Goal: Task Accomplishment & Management: Use online tool/utility

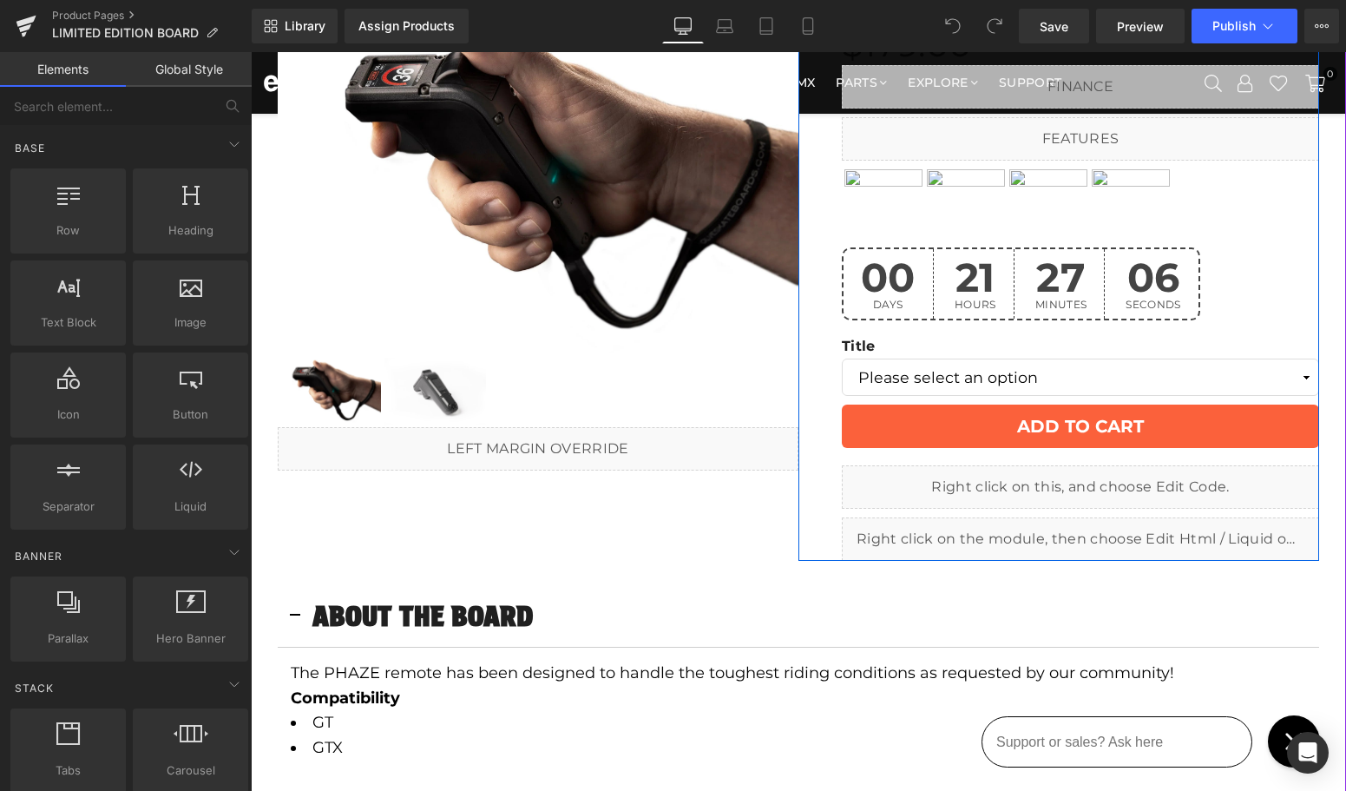
scroll to position [236, 0]
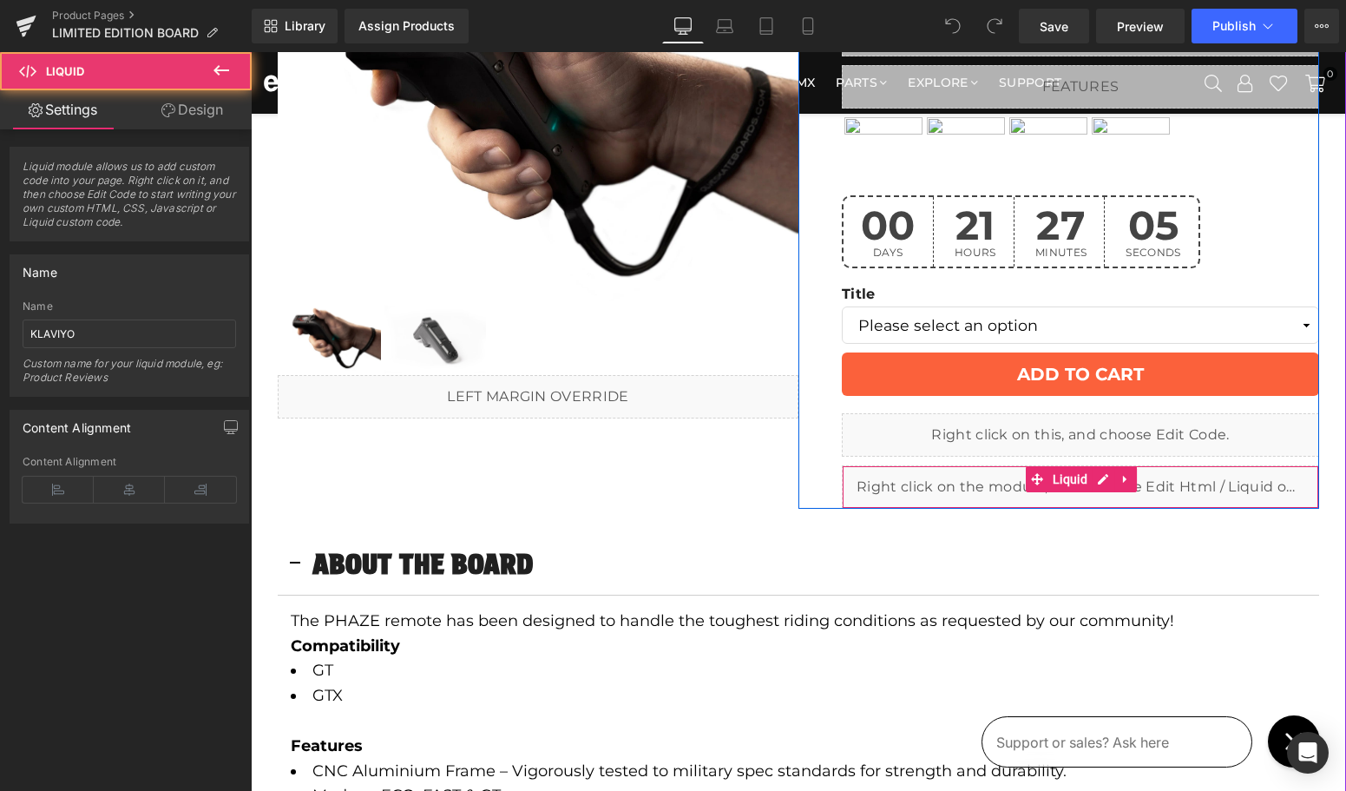
click at [1117, 480] on div "Liquid" at bounding box center [1080, 486] width 477 height 43
click at [1100, 478] on icon at bounding box center [1103, 479] width 12 height 13
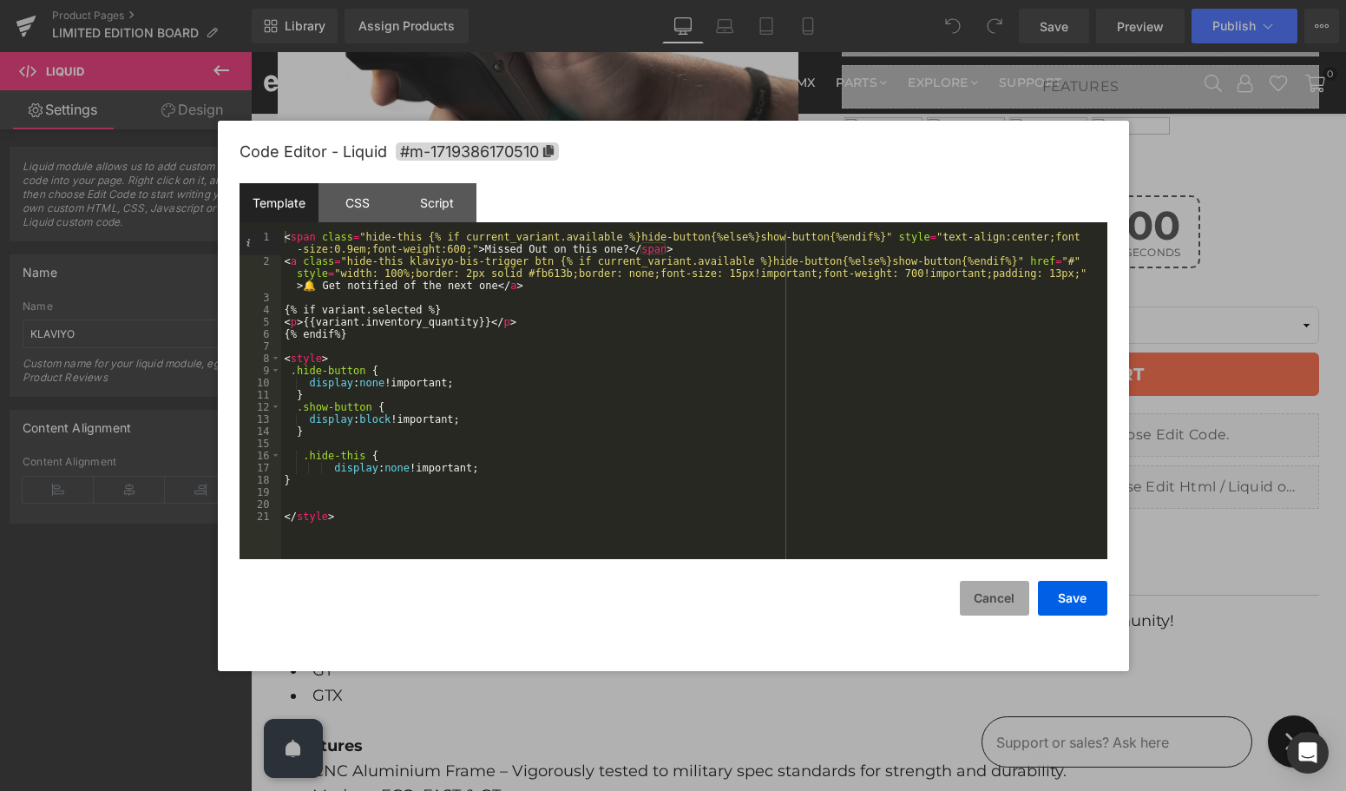
click at [987, 596] on button "Cancel" at bounding box center [994, 598] width 69 height 35
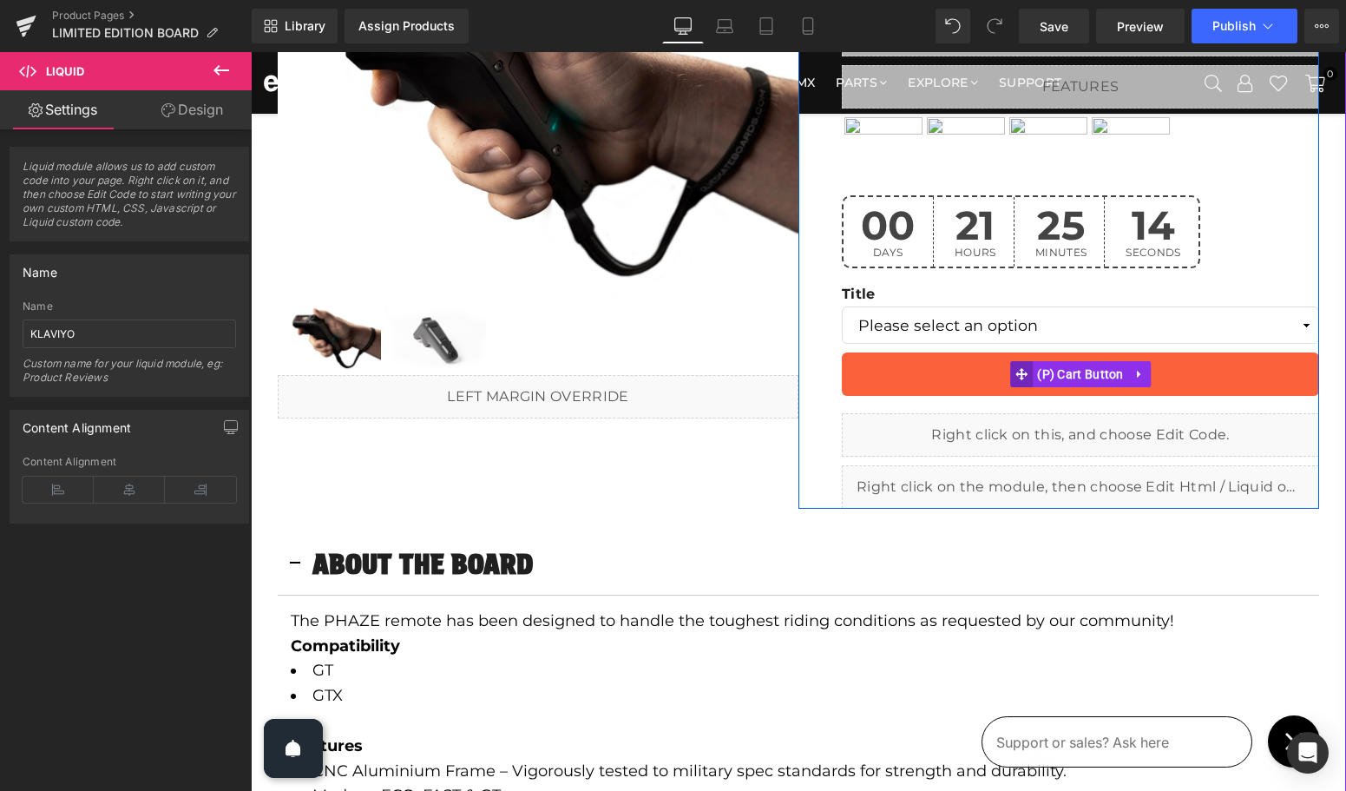
click at [1033, 370] on span at bounding box center [1021, 374] width 23 height 26
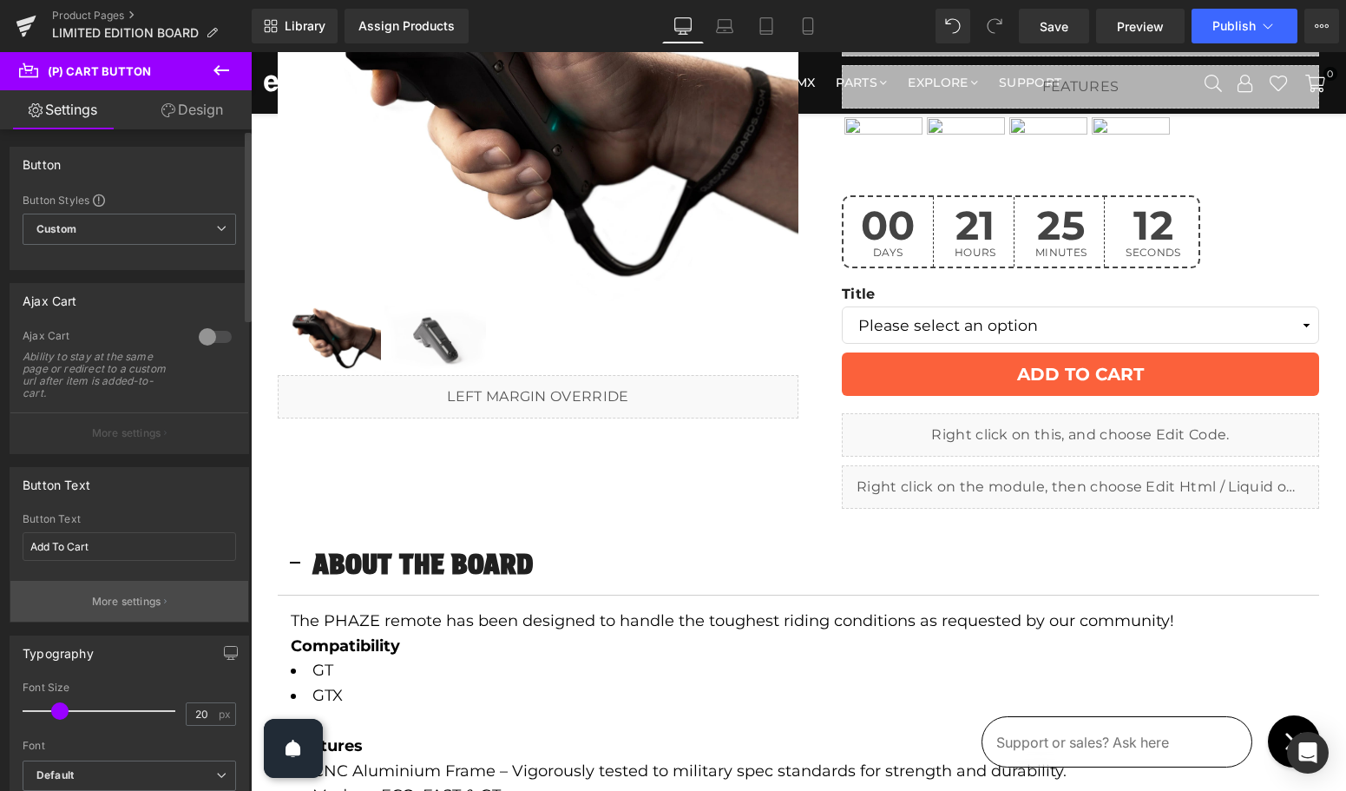
click at [101, 597] on p "More settings" at bounding box center [126, 602] width 69 height 16
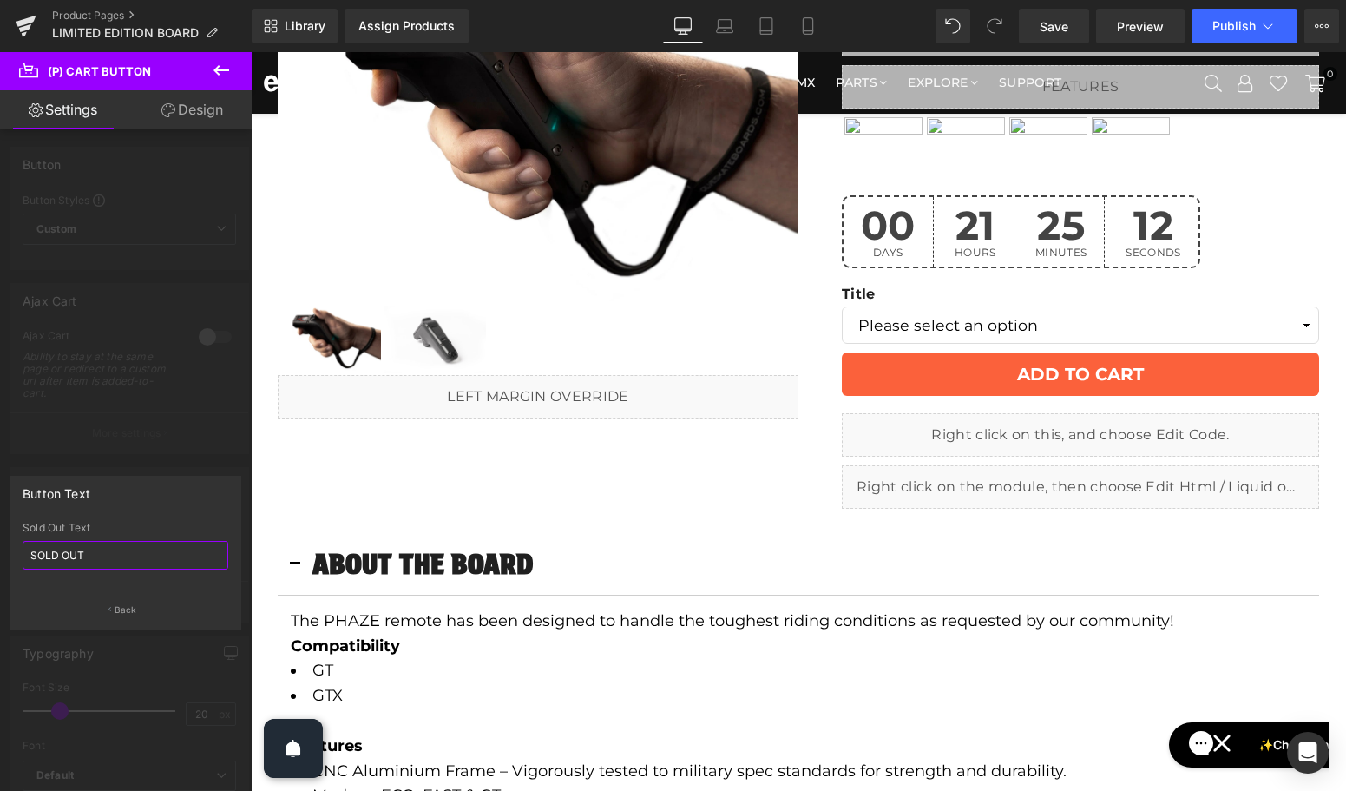
click at [69, 547] on input "SOLD OUT" at bounding box center [126, 555] width 206 height 29
type input "COMING SOON"
click at [78, 610] on button "Back" at bounding box center [126, 608] width 232 height 39
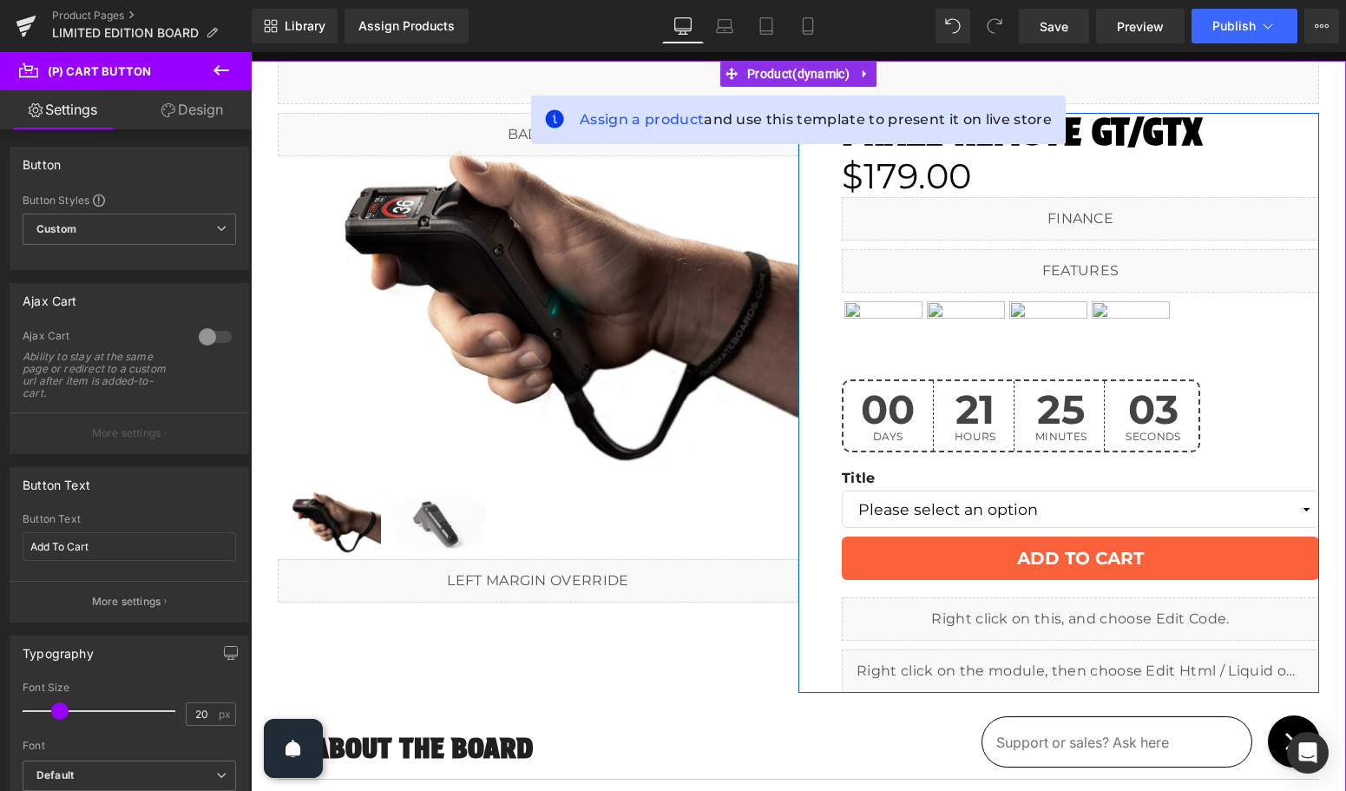
scroll to position [58, 0]
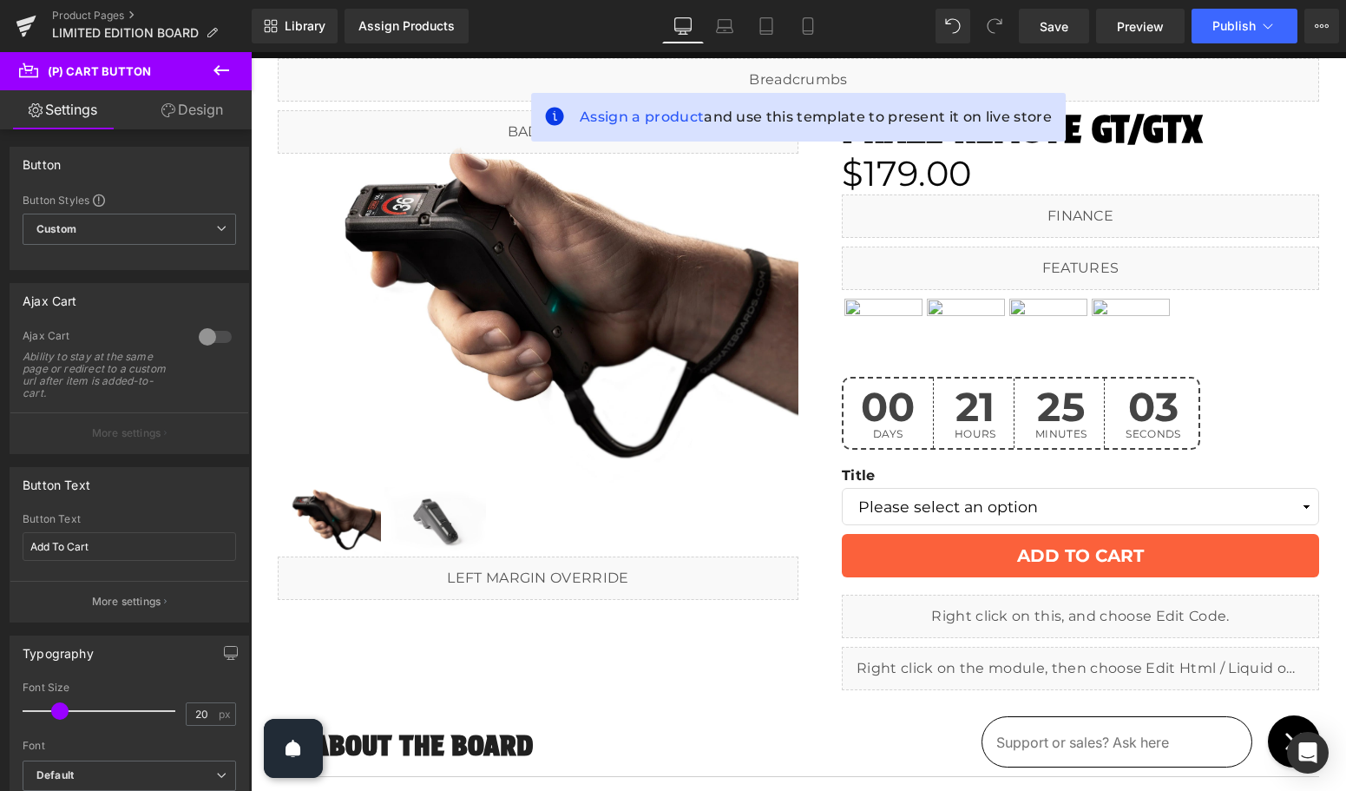
click at [1054, 8] on div "Library Assign Products Product Preview No product match your search. Please tr…" at bounding box center [799, 26] width 1095 height 52
click at [1054, 23] on span "Save" at bounding box center [1054, 26] width 29 height 18
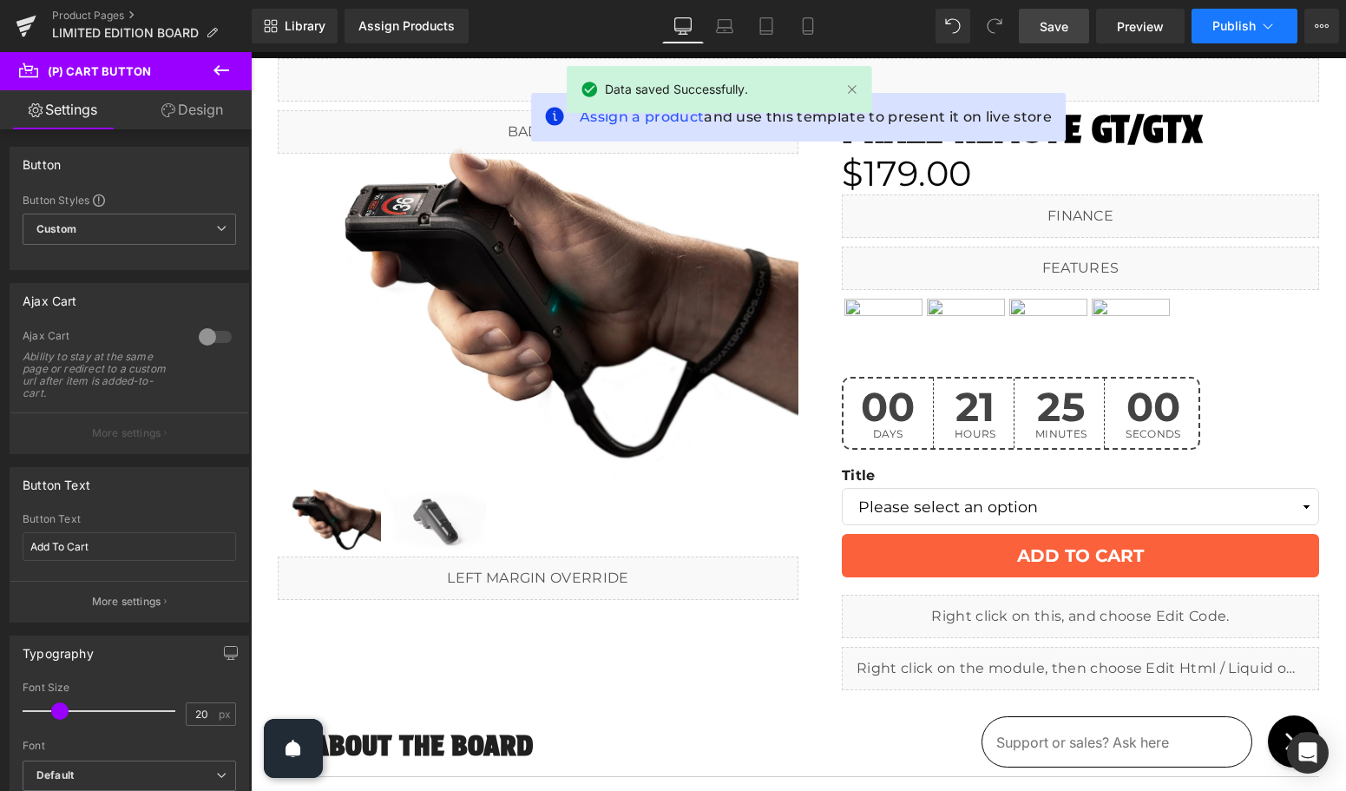
click at [1242, 23] on span "Publish" at bounding box center [1234, 26] width 43 height 14
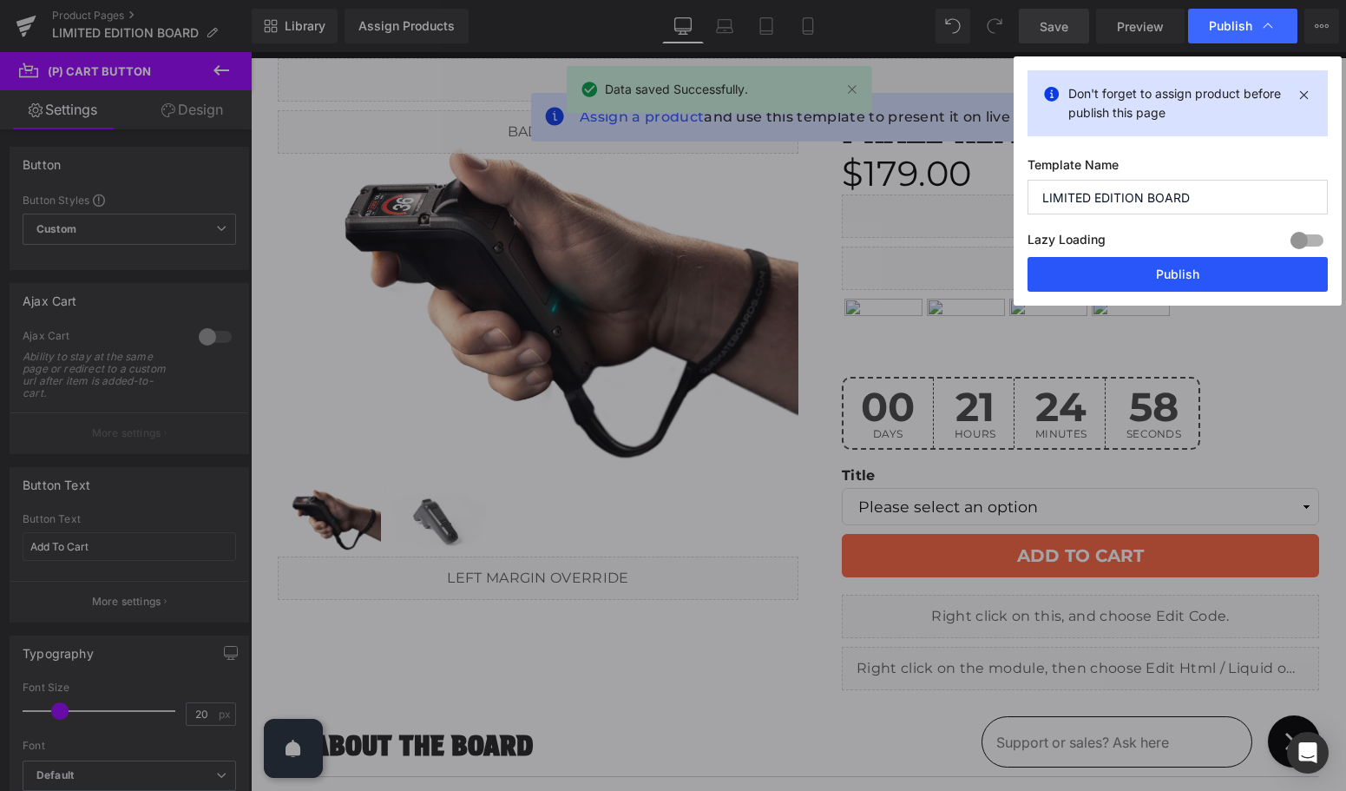
click at [1185, 276] on button "Publish" at bounding box center [1178, 274] width 300 height 35
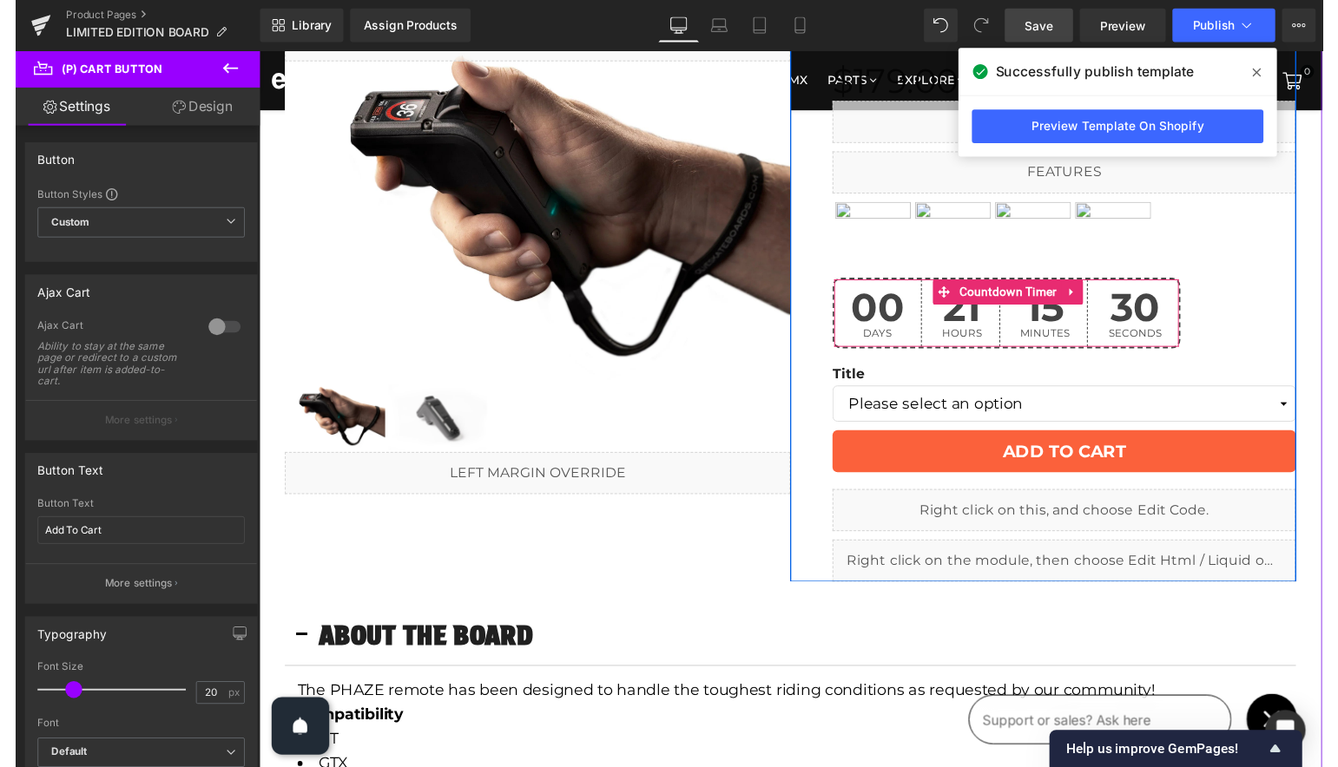
scroll to position [111, 0]
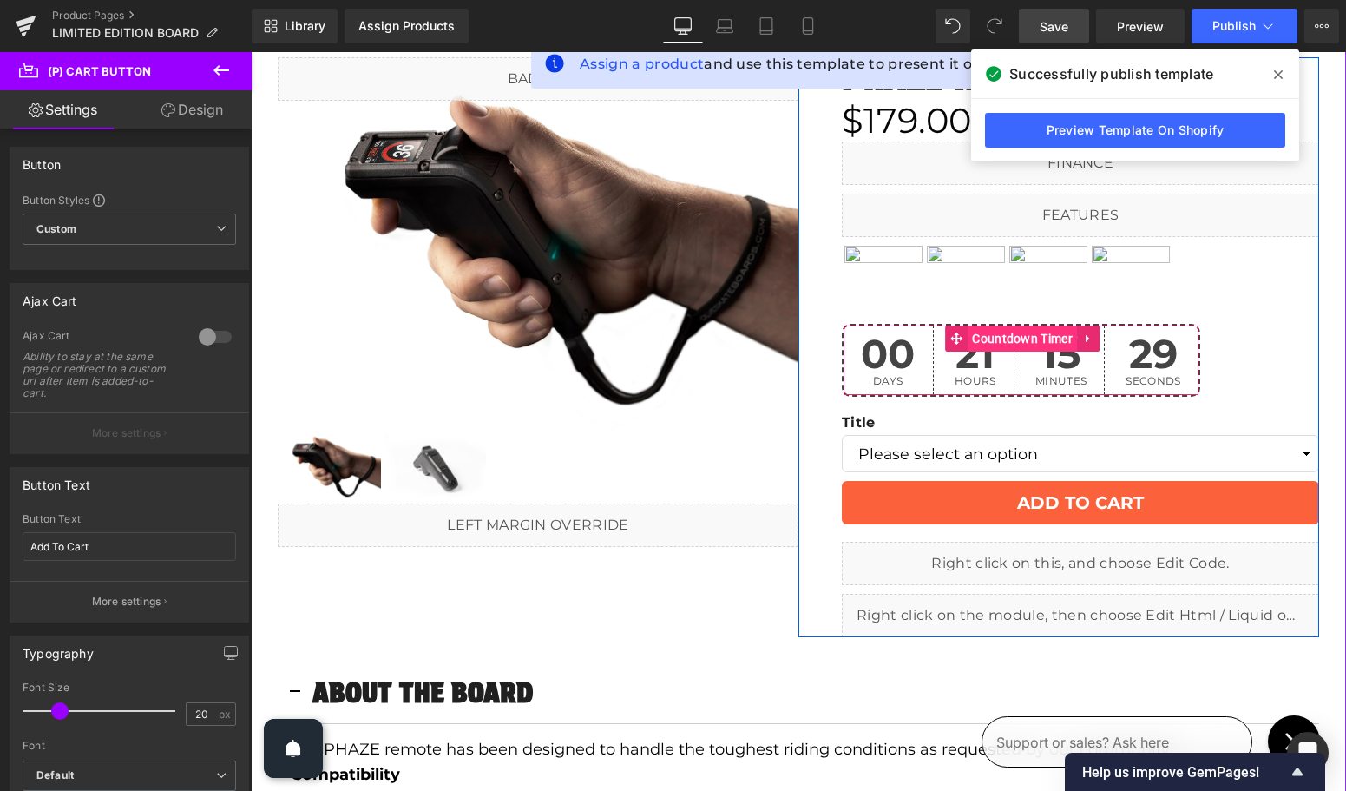
click at [996, 338] on span "Countdown Timer" at bounding box center [1022, 339] width 109 height 26
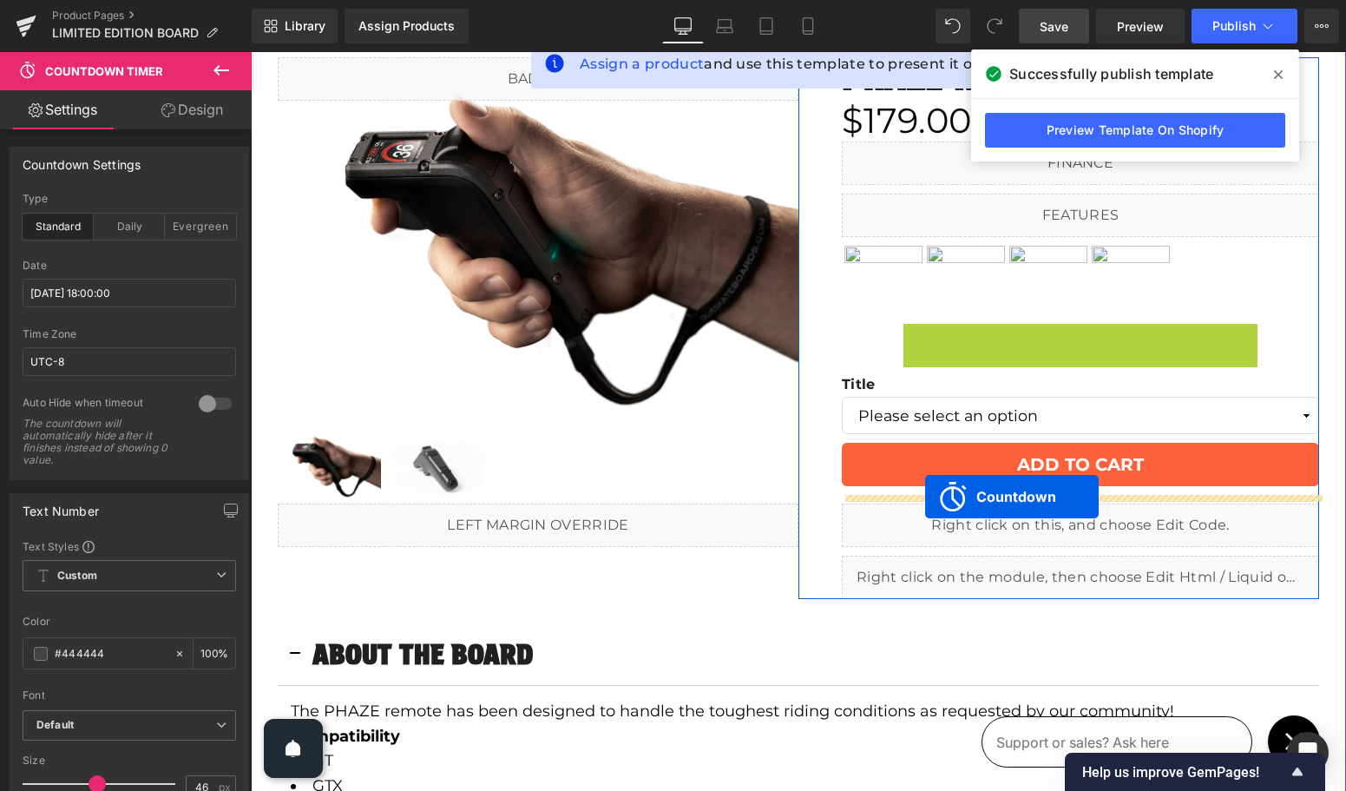
drag, startPoint x: 956, startPoint y: 337, endPoint x: 925, endPoint y: 497, distance: 162.6
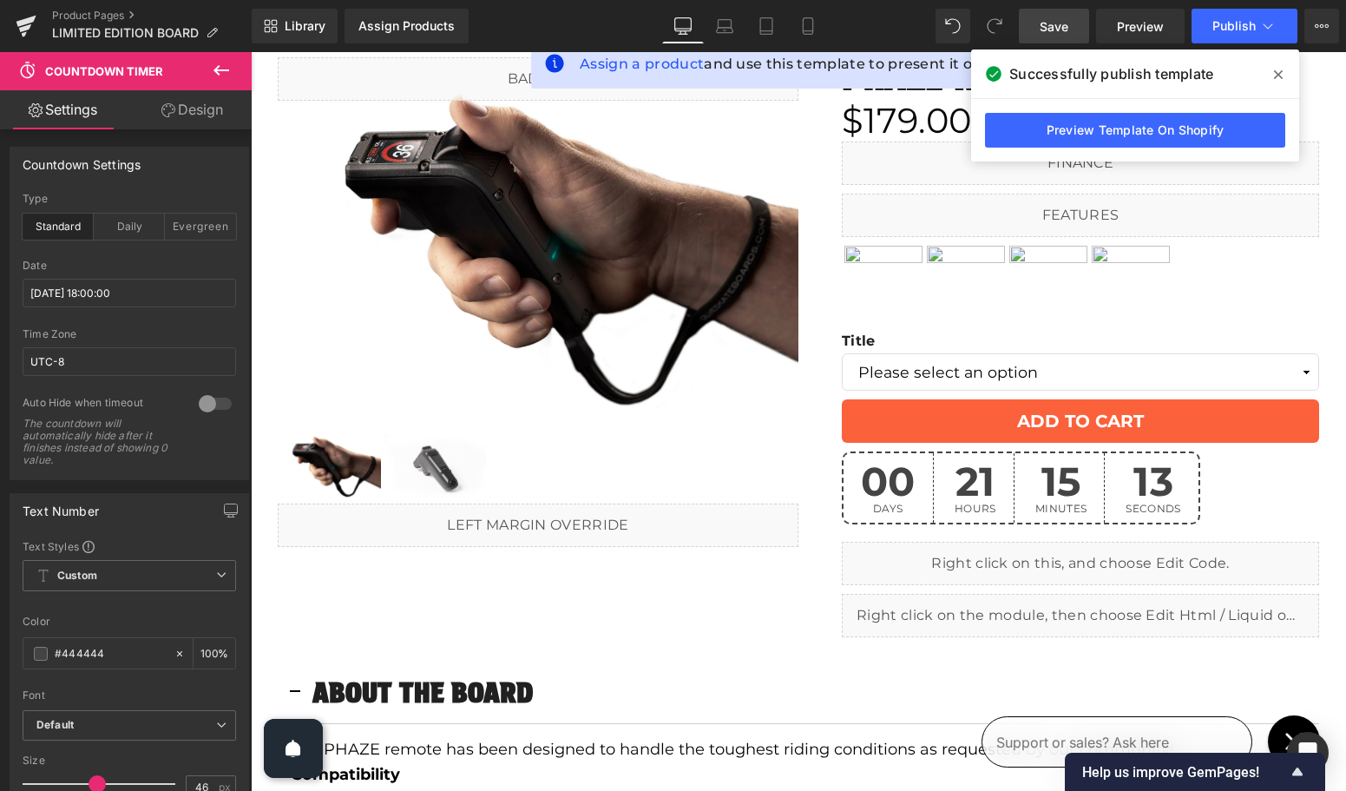
click at [1051, 18] on span "Save" at bounding box center [1054, 26] width 29 height 18
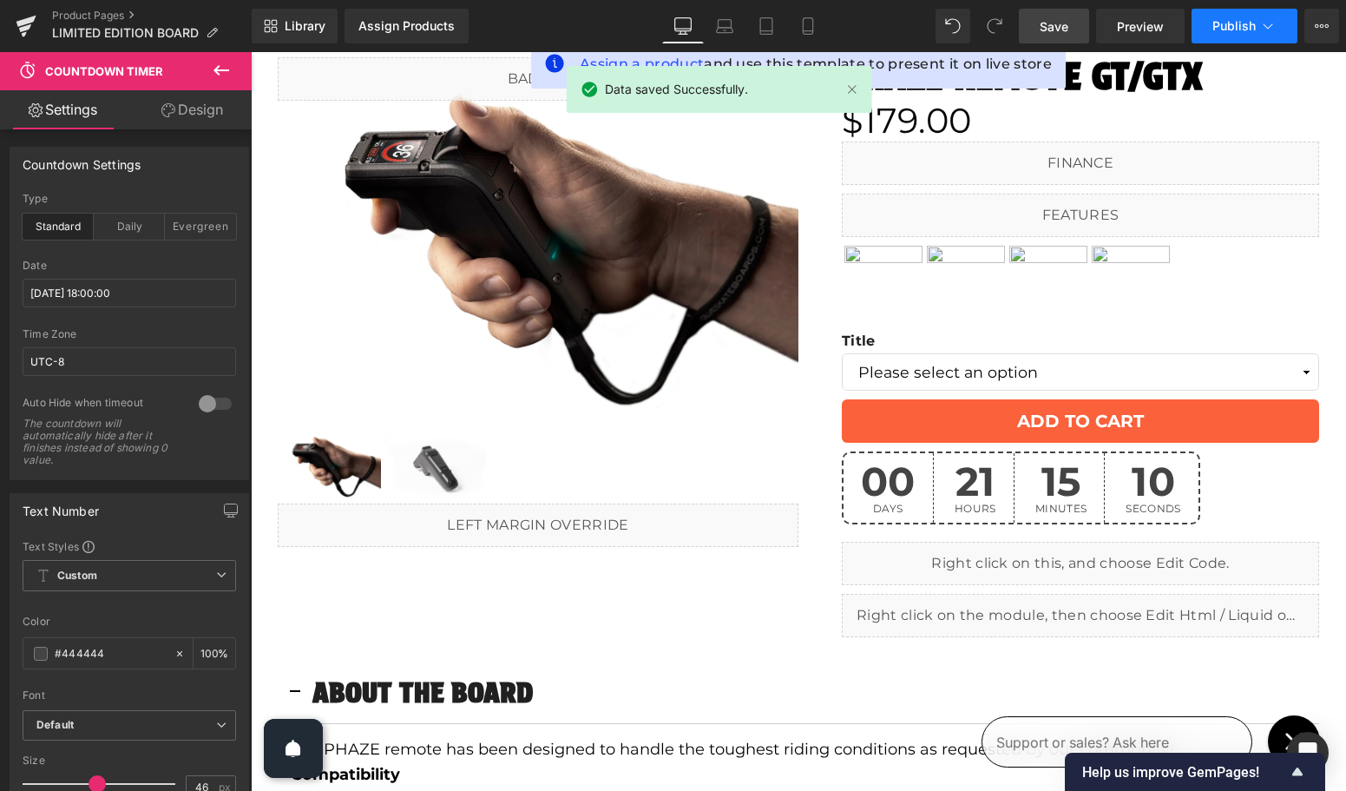
click at [1220, 23] on span "Publish" at bounding box center [1234, 26] width 43 height 14
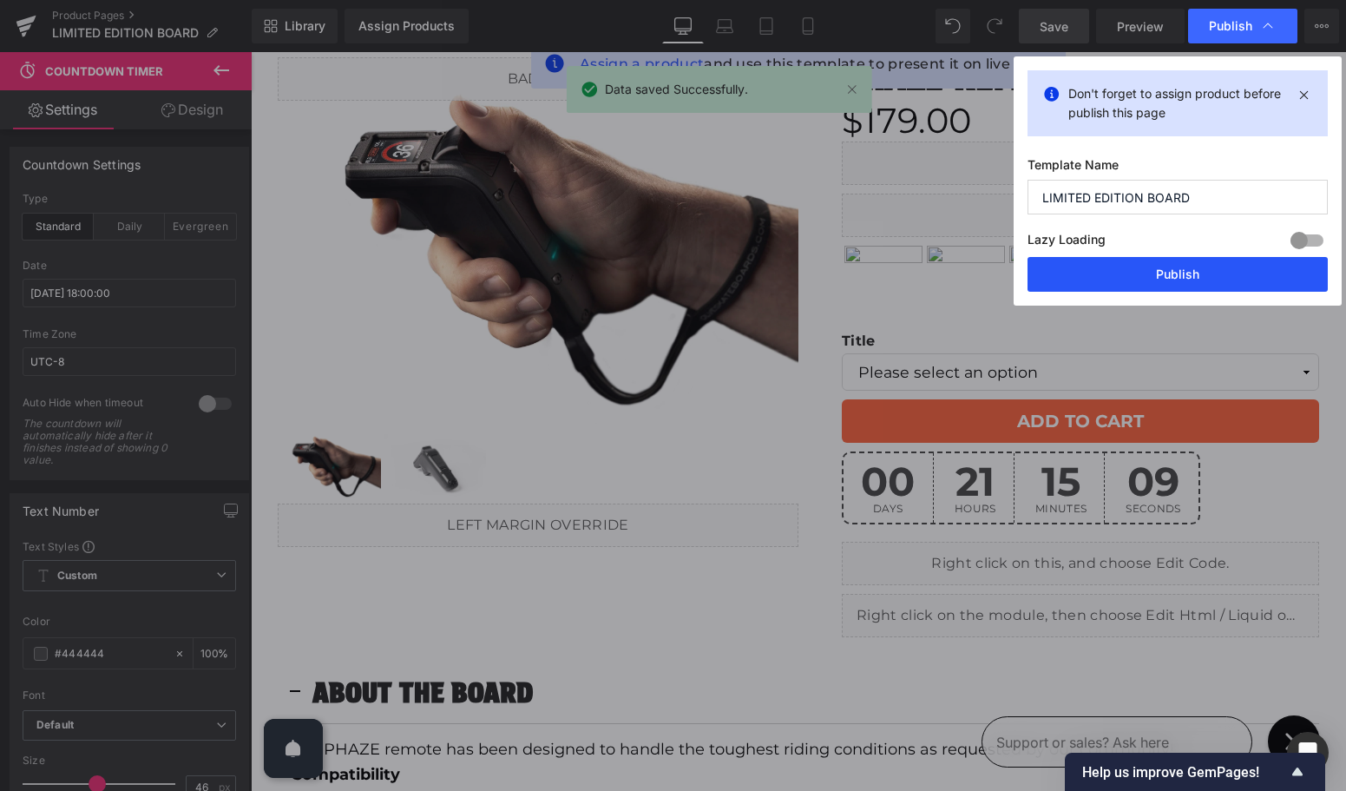
click at [1168, 273] on button "Publish" at bounding box center [1178, 274] width 300 height 35
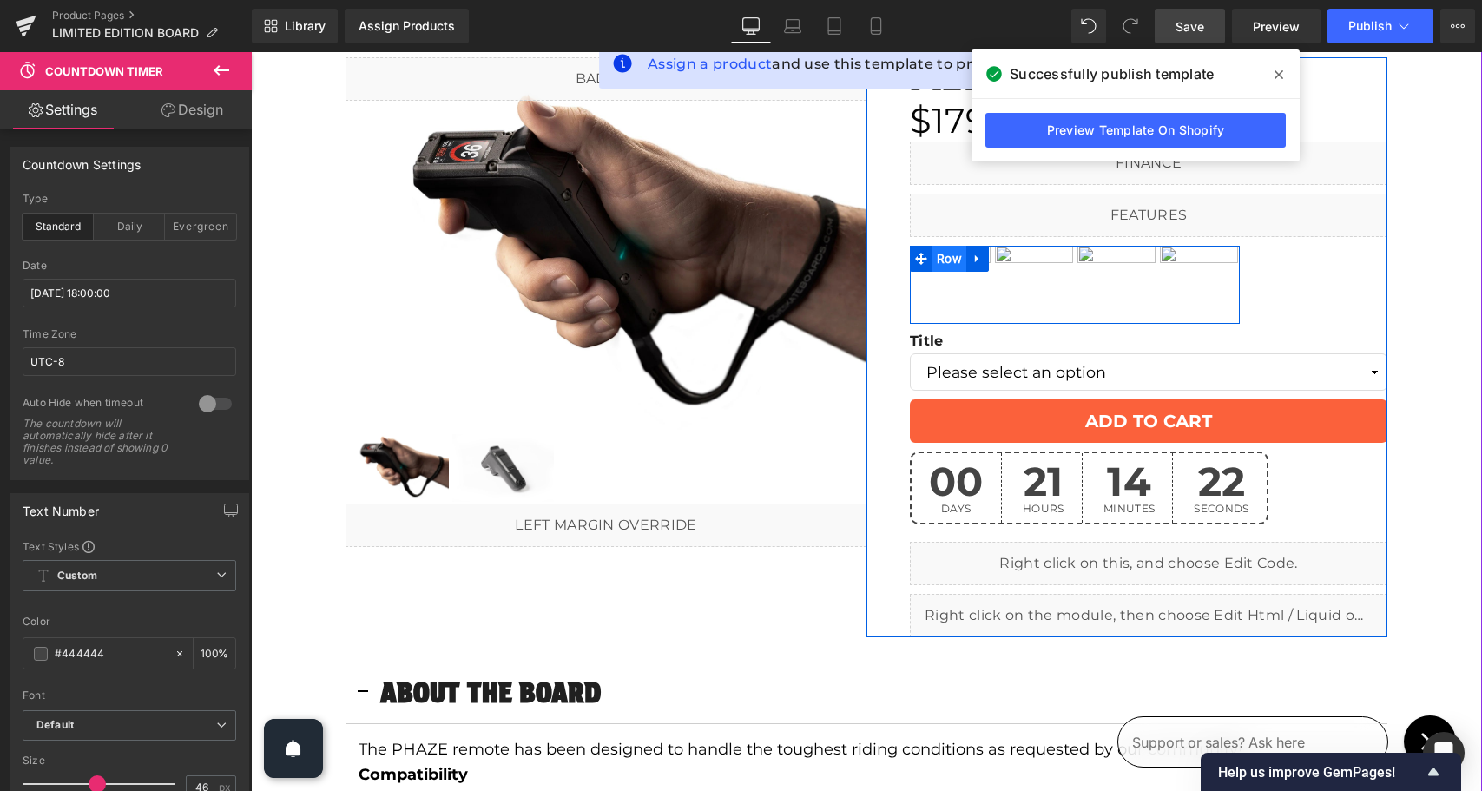
click at [951, 253] on span "Row" at bounding box center [949, 259] width 34 height 26
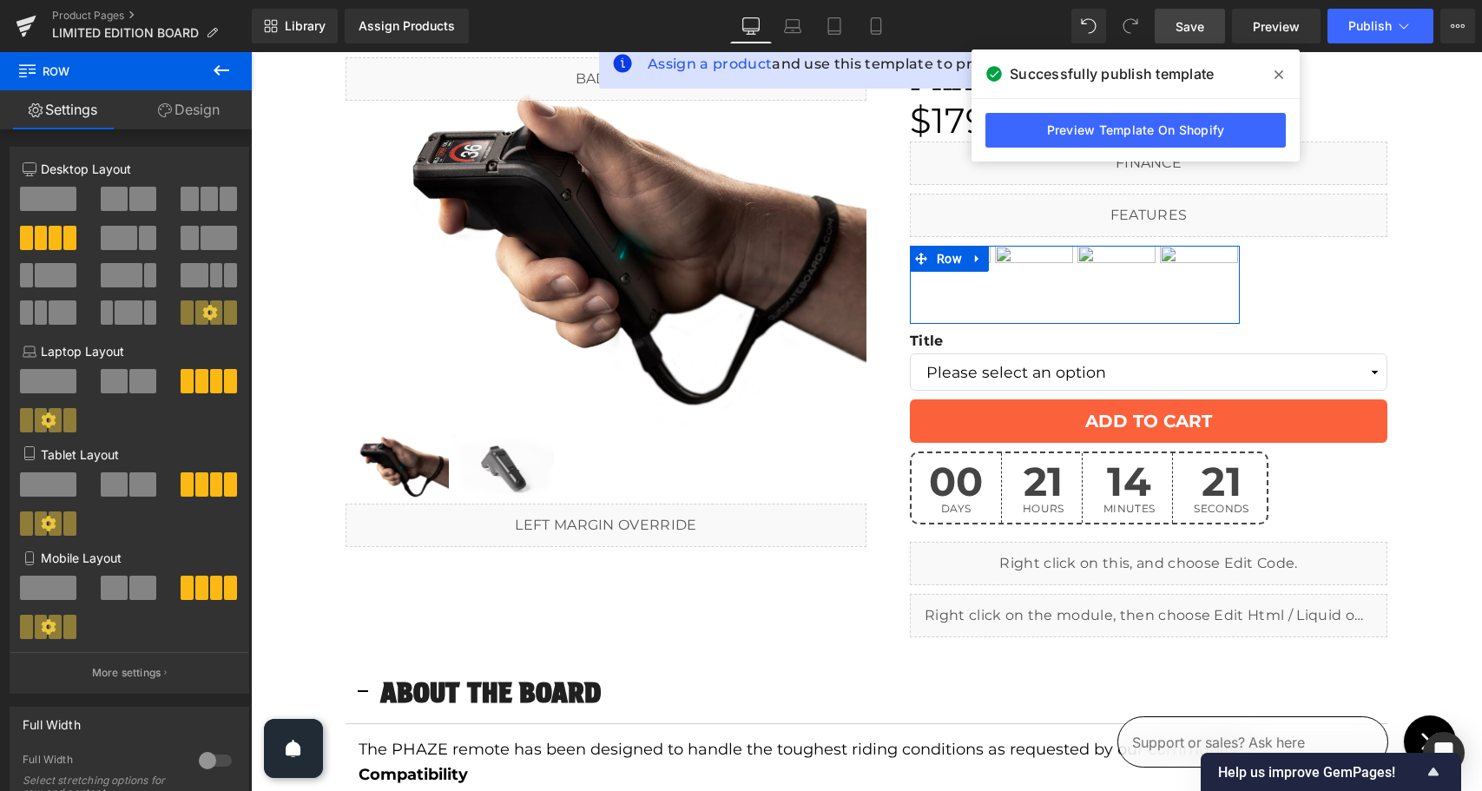
click at [206, 110] on link "Design" at bounding box center [189, 109] width 126 height 39
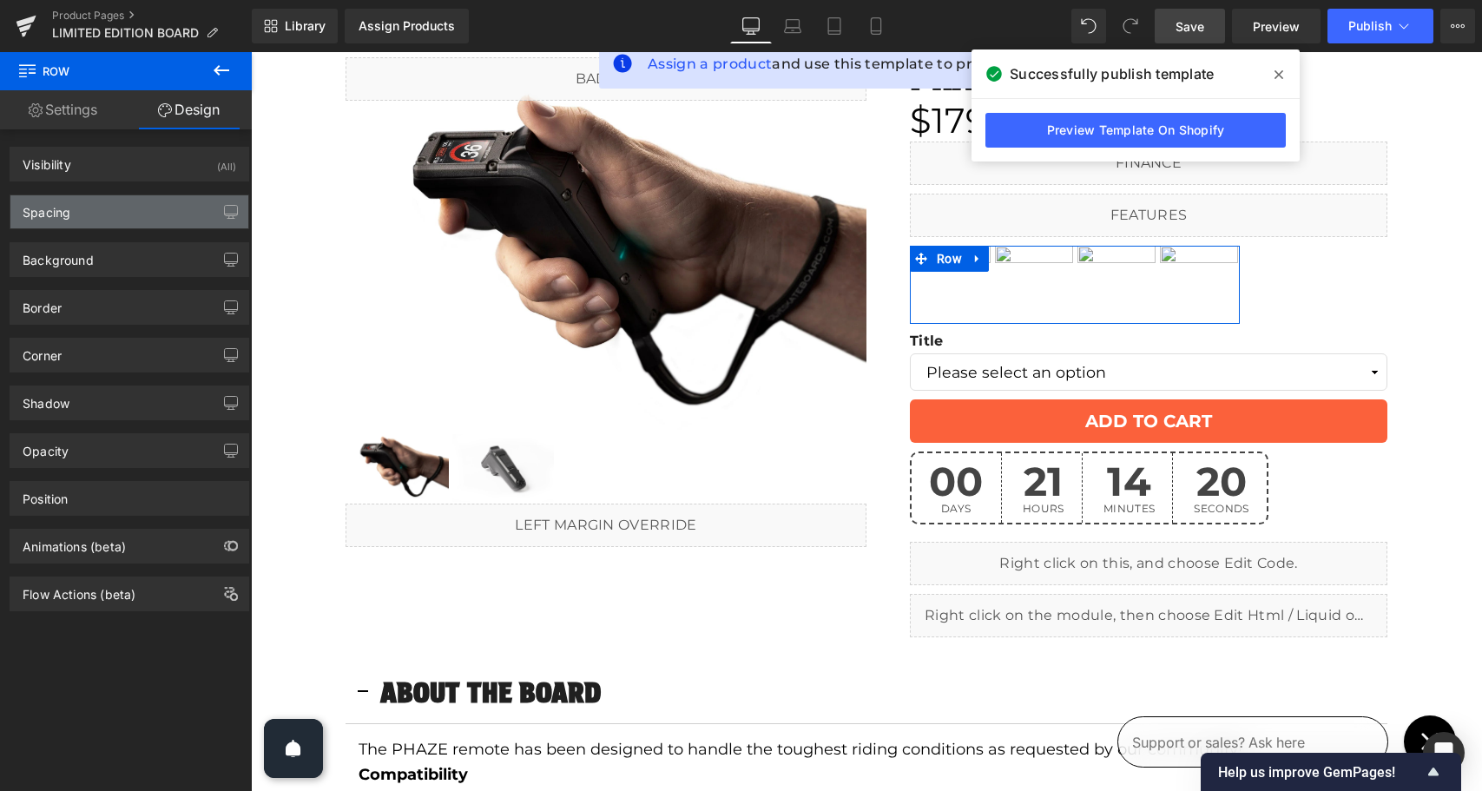
click at [125, 209] on div "Spacing" at bounding box center [129, 211] width 238 height 33
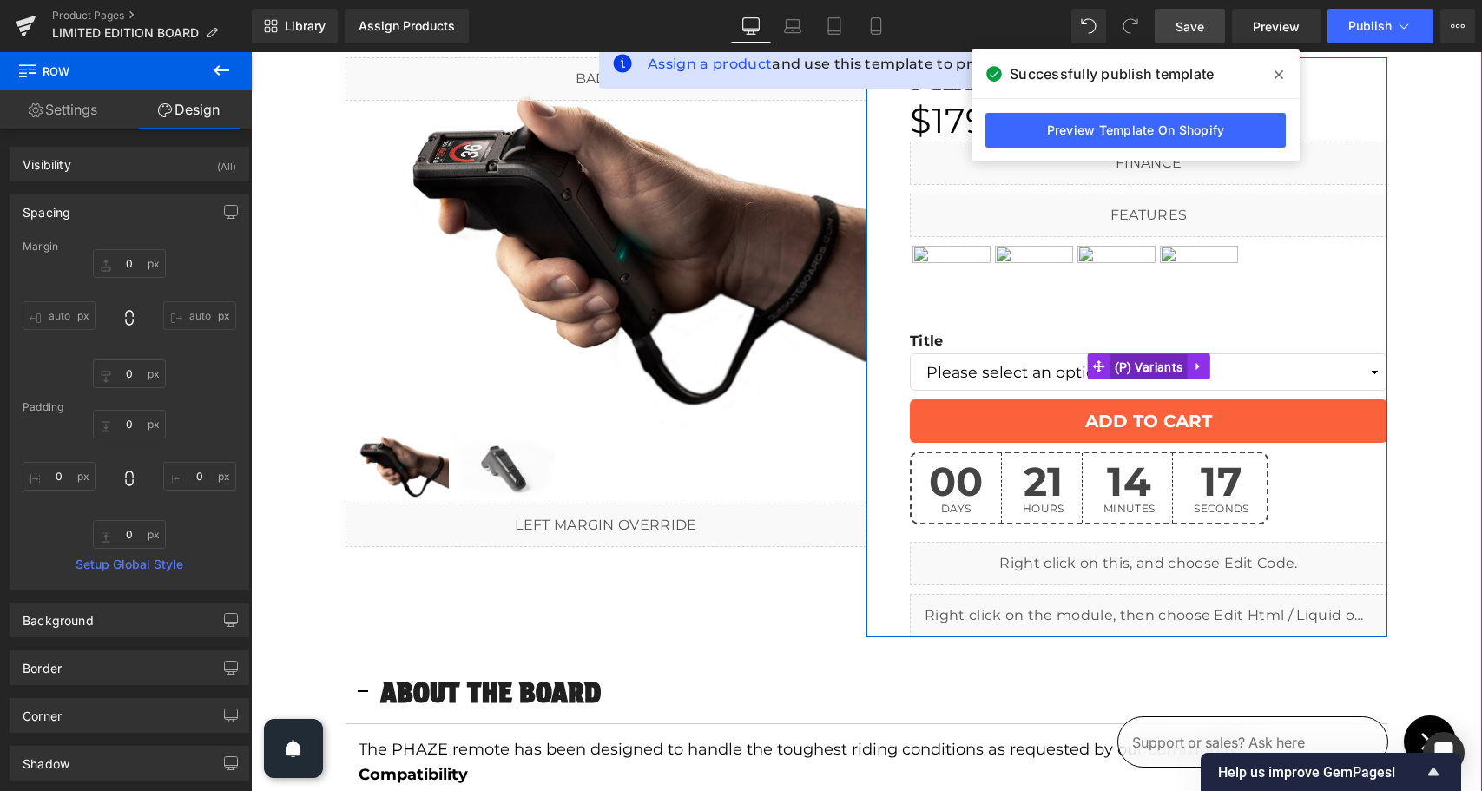
click at [1112, 372] on span "(P) Variants" at bounding box center [1148, 367] width 77 height 26
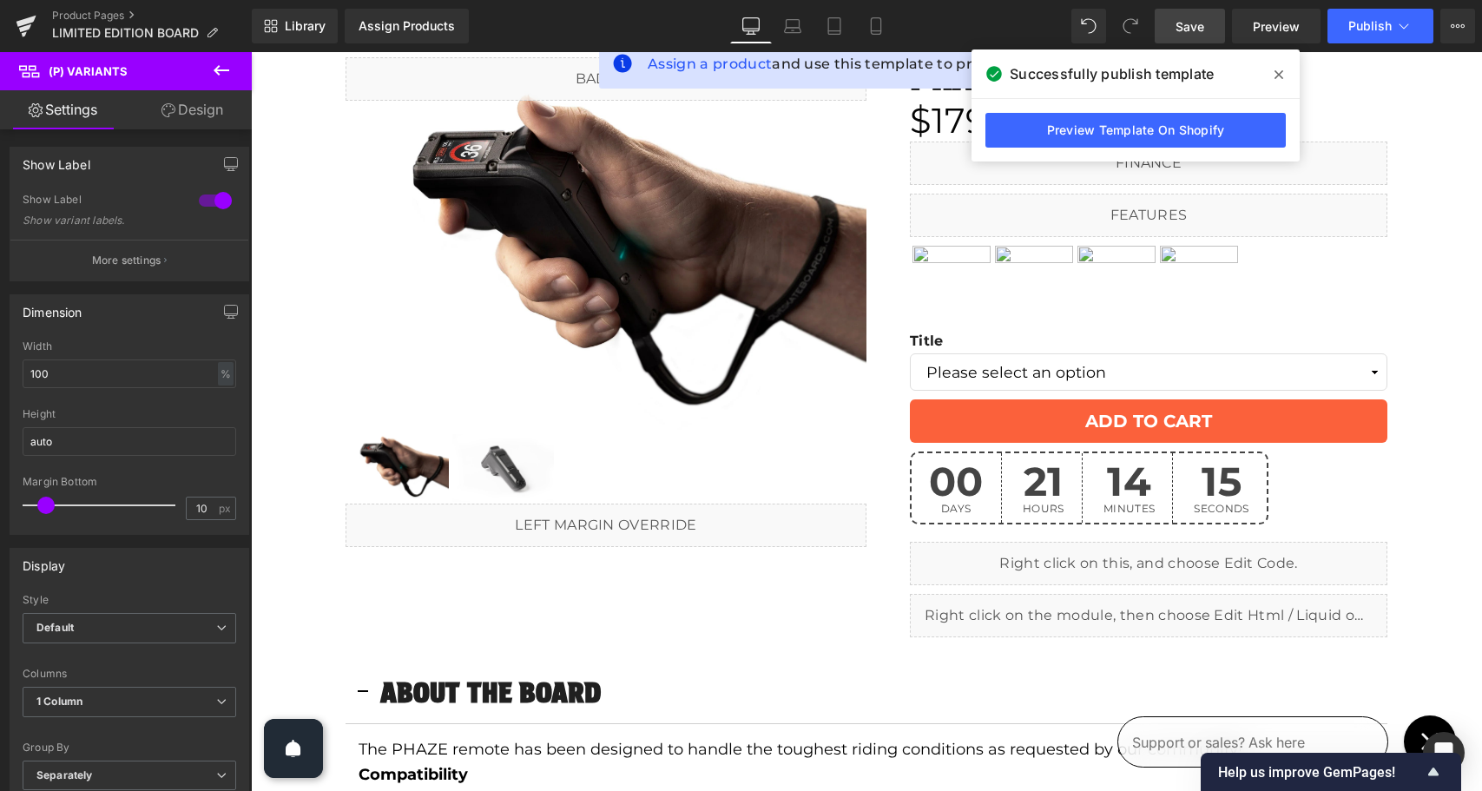
click at [200, 110] on link "Design" at bounding box center [192, 109] width 126 height 39
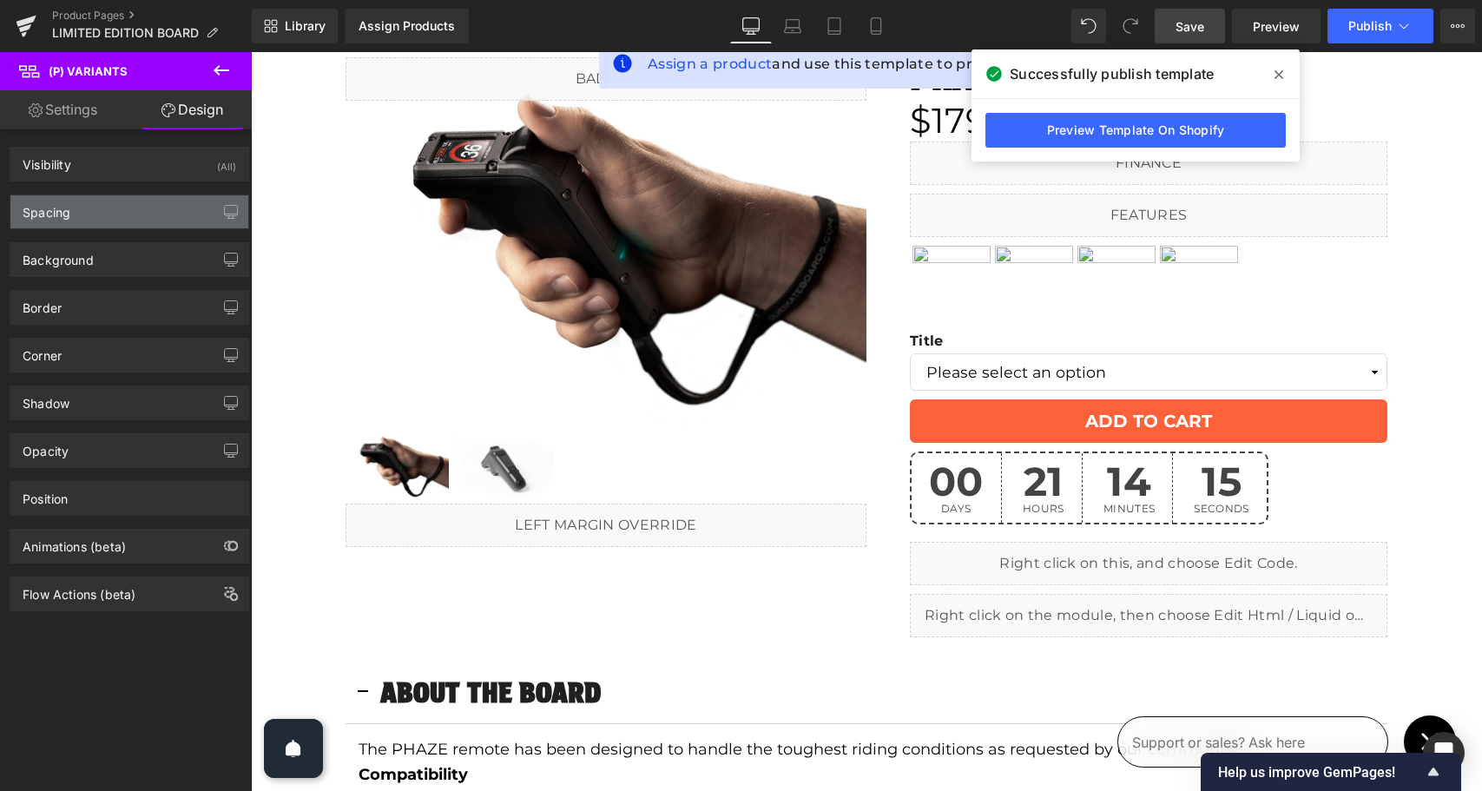
type input "10"
type input "0"
type input "10"
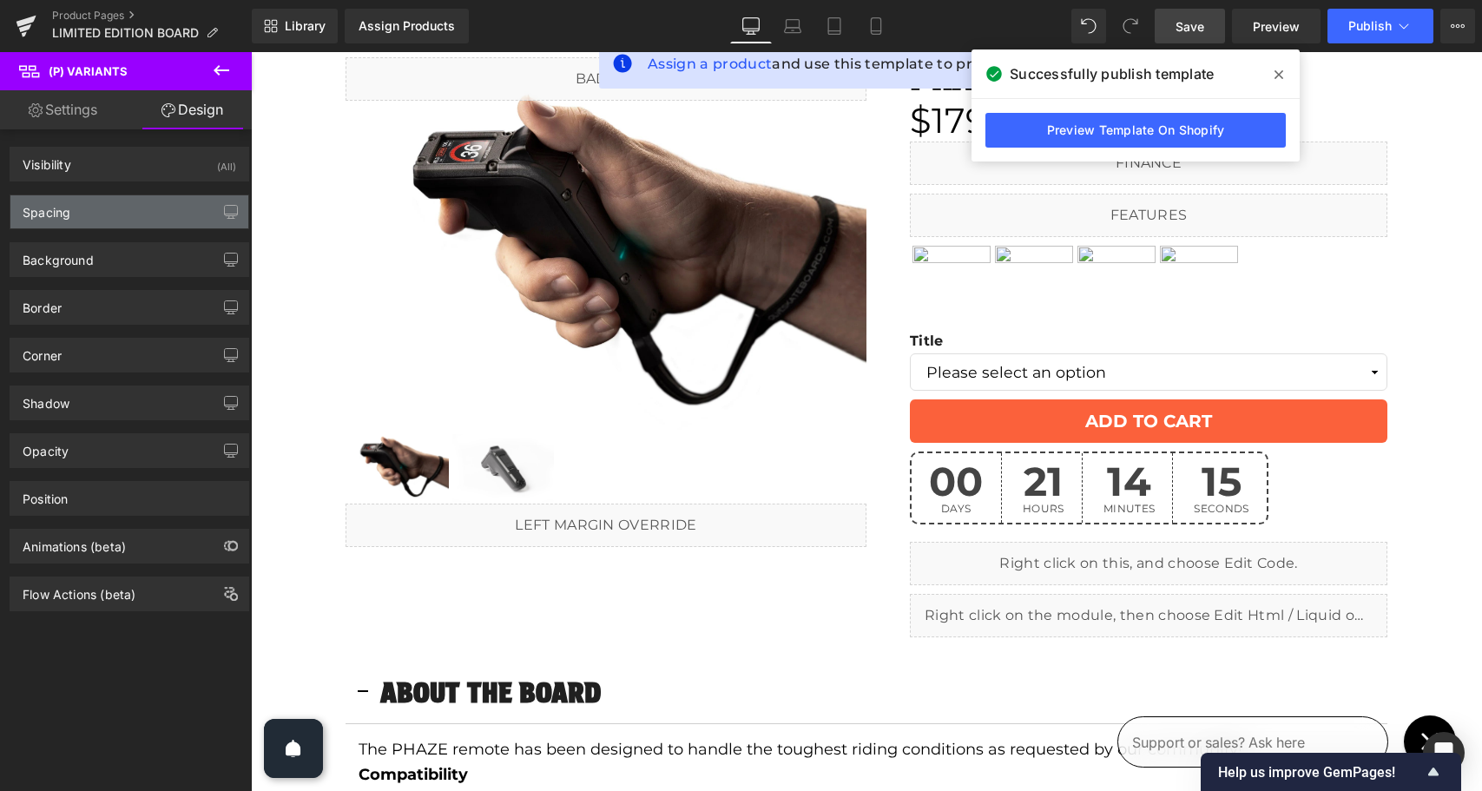
type input "30"
type input "10"
type input "18"
click at [127, 225] on div "Spacing" at bounding box center [129, 211] width 238 height 33
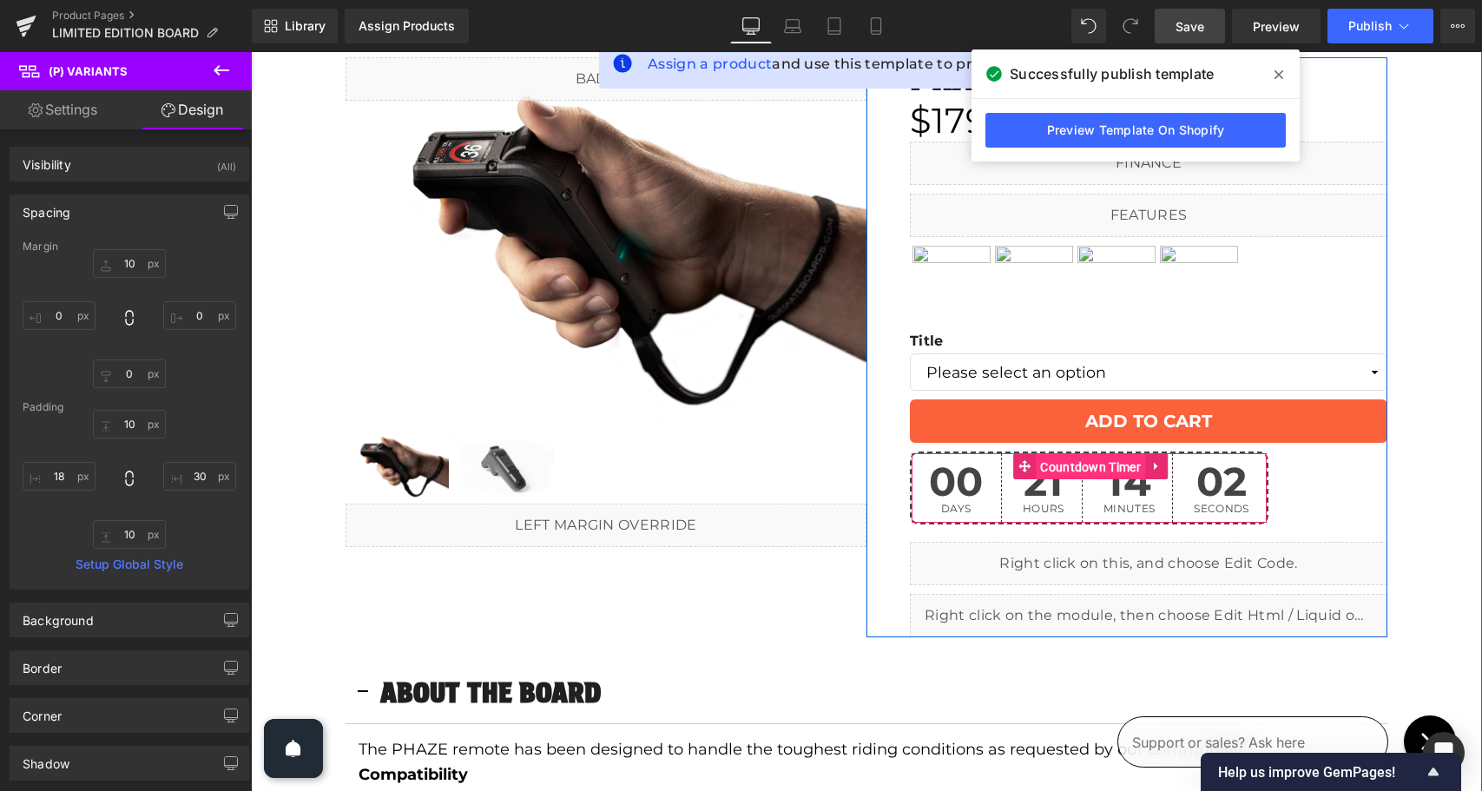
click at [1081, 468] on span "Countdown Timer" at bounding box center [1090, 467] width 109 height 26
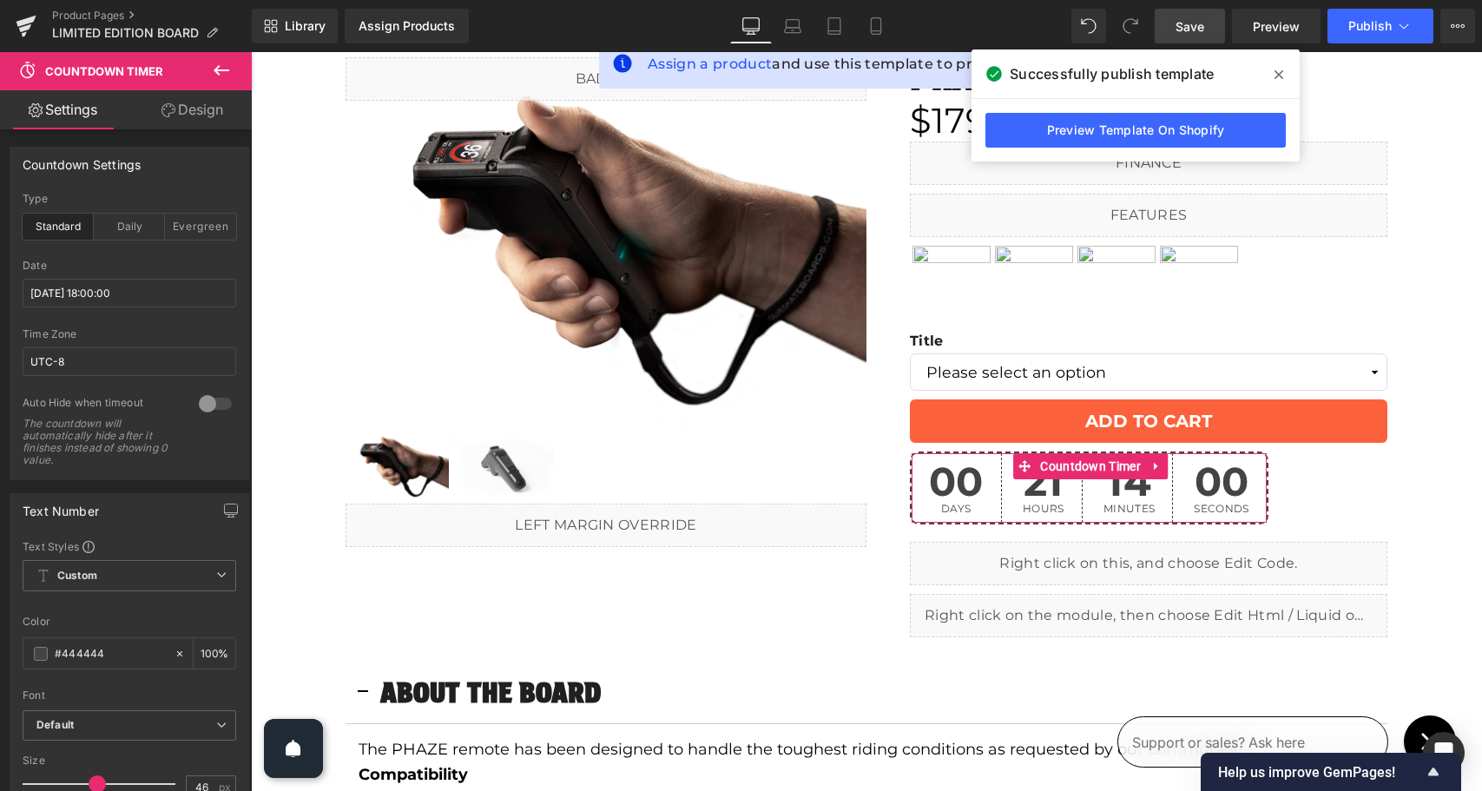
click at [198, 112] on link "Design" at bounding box center [192, 109] width 126 height 39
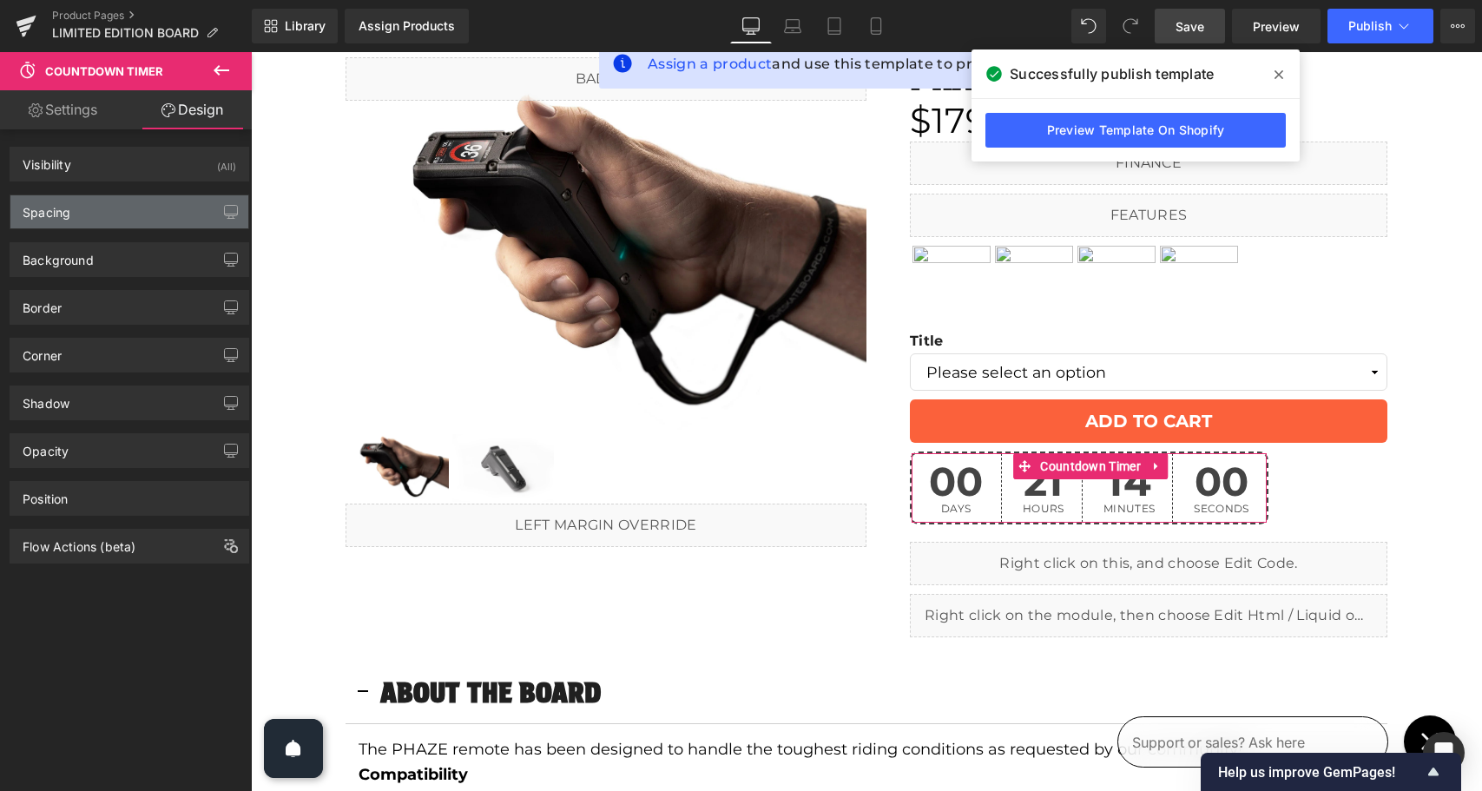
type input "0"
type input "10"
type input "0"
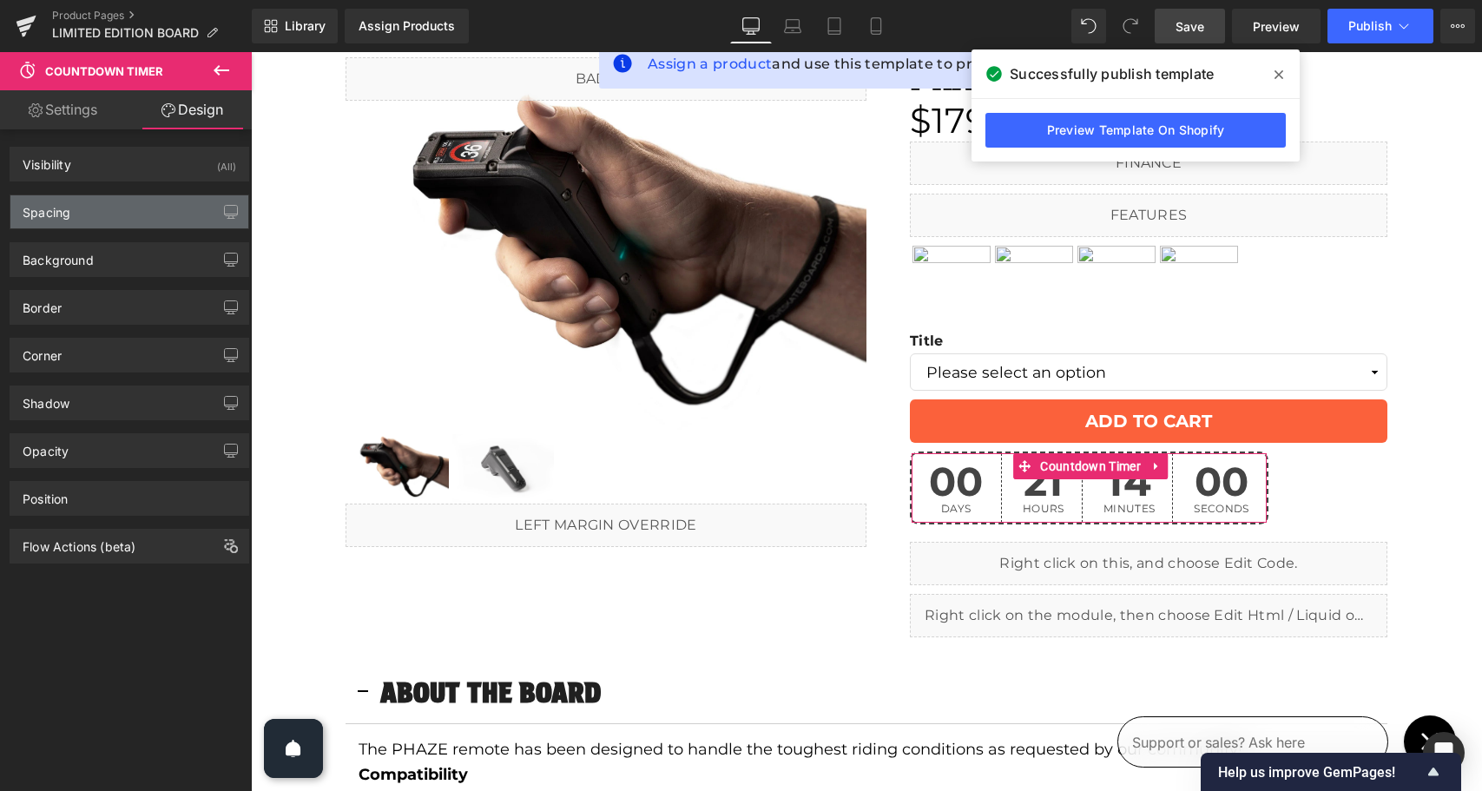
type input "0"
click at [155, 214] on div "Spacing" at bounding box center [129, 211] width 238 height 33
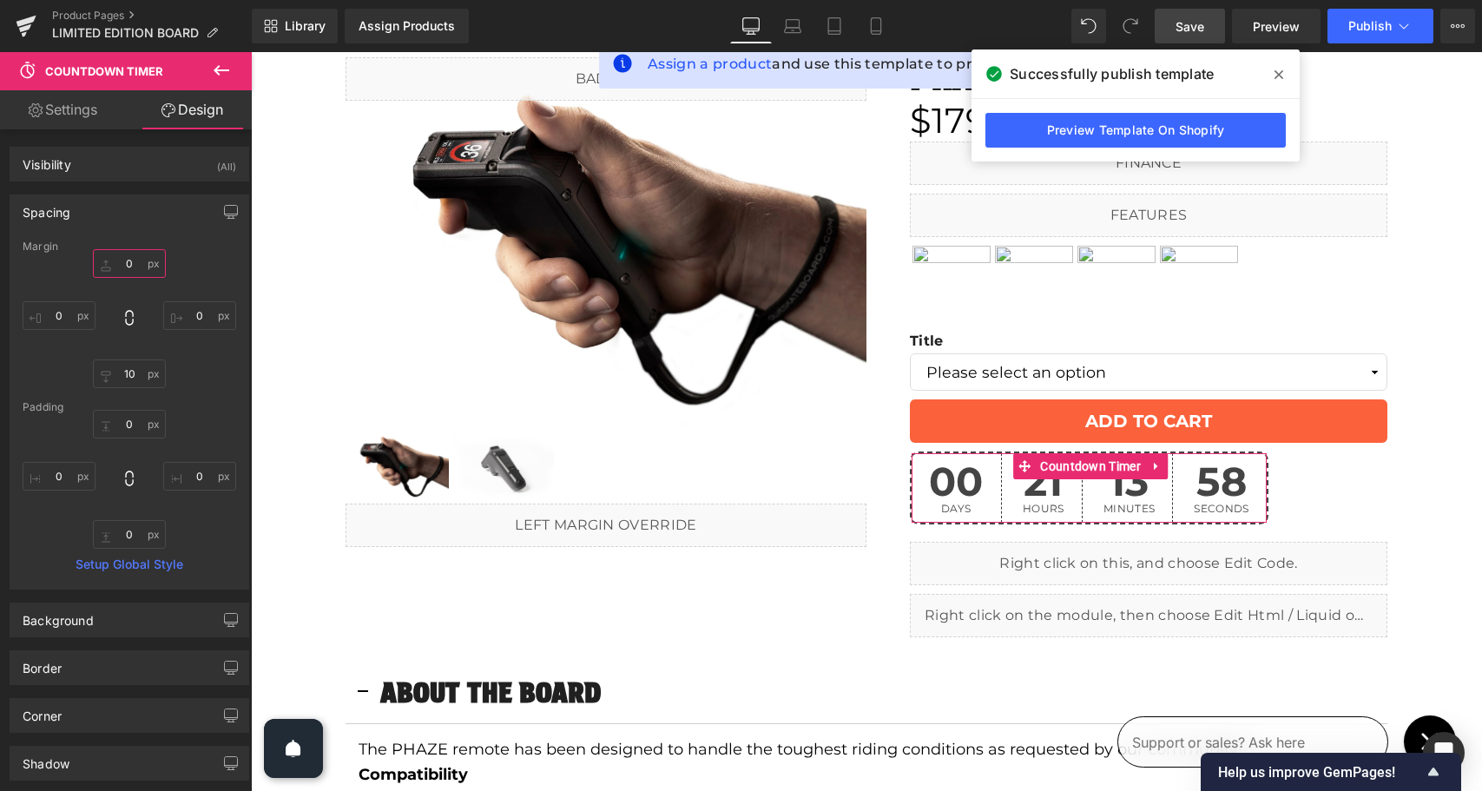
click at [134, 273] on input "0" at bounding box center [129, 263] width 73 height 29
type input "10"
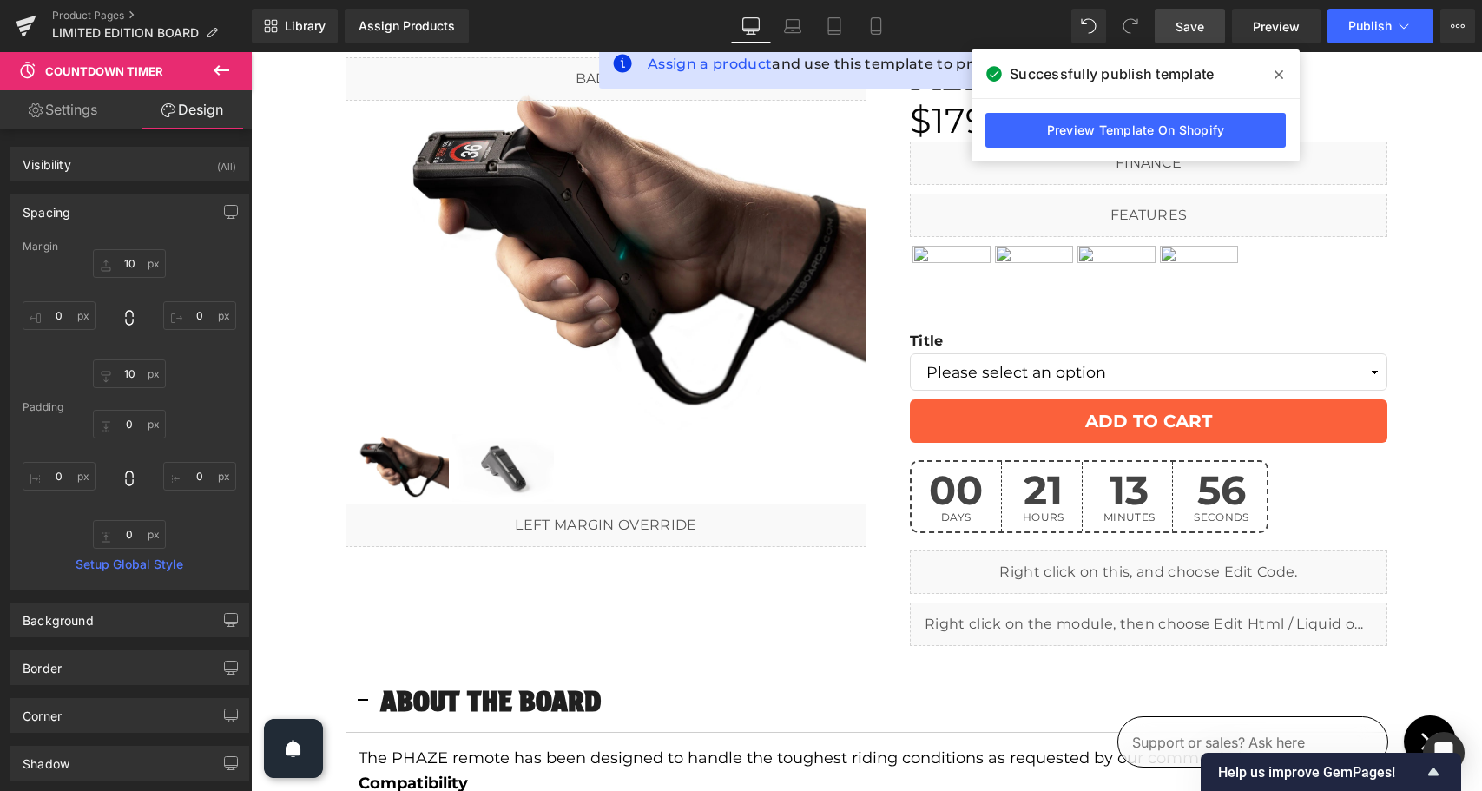
click at [1196, 26] on span "Save" at bounding box center [1189, 26] width 29 height 18
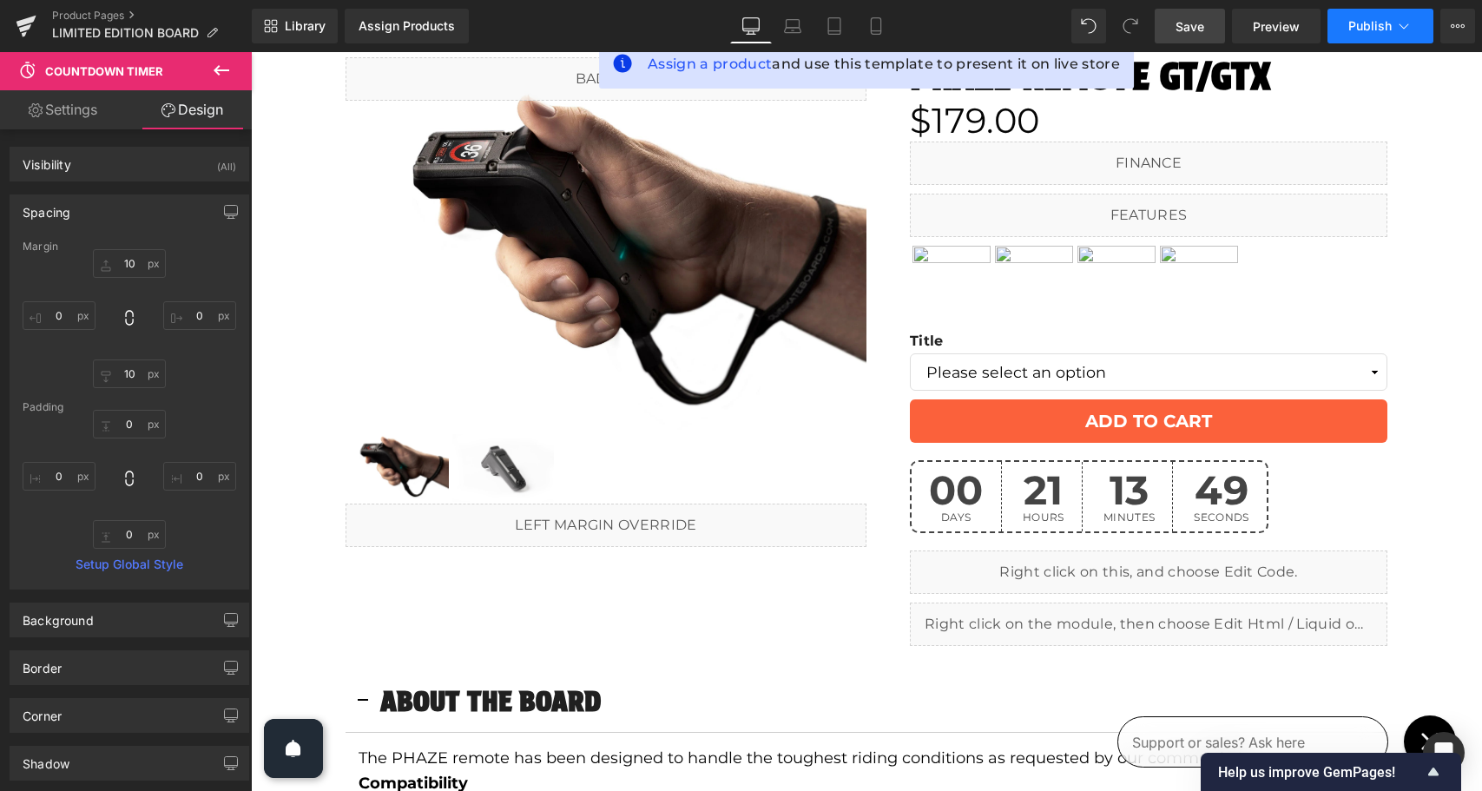
click at [1346, 19] on span "Publish" at bounding box center [1369, 26] width 43 height 14
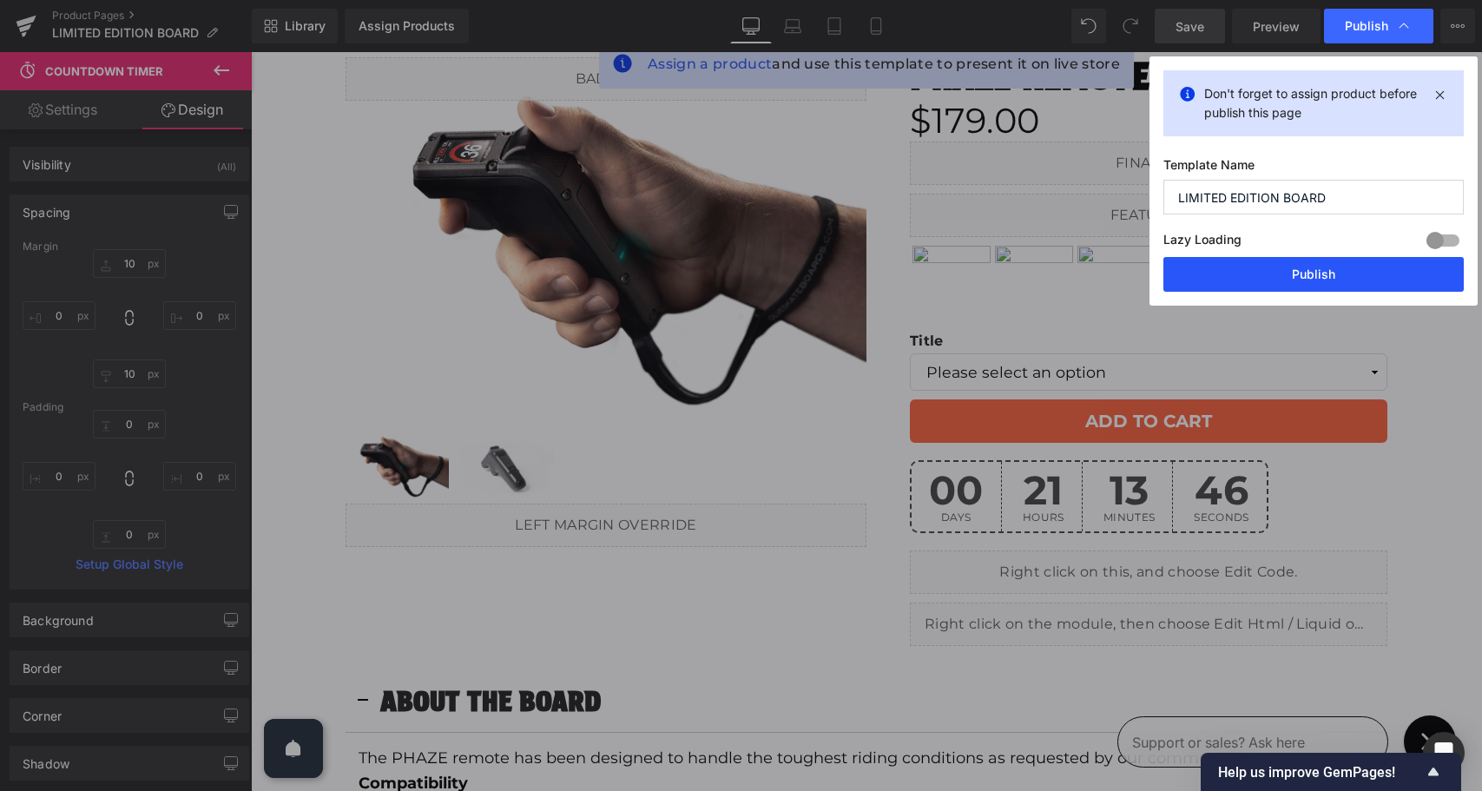
click at [1305, 274] on button "Publish" at bounding box center [1313, 274] width 300 height 35
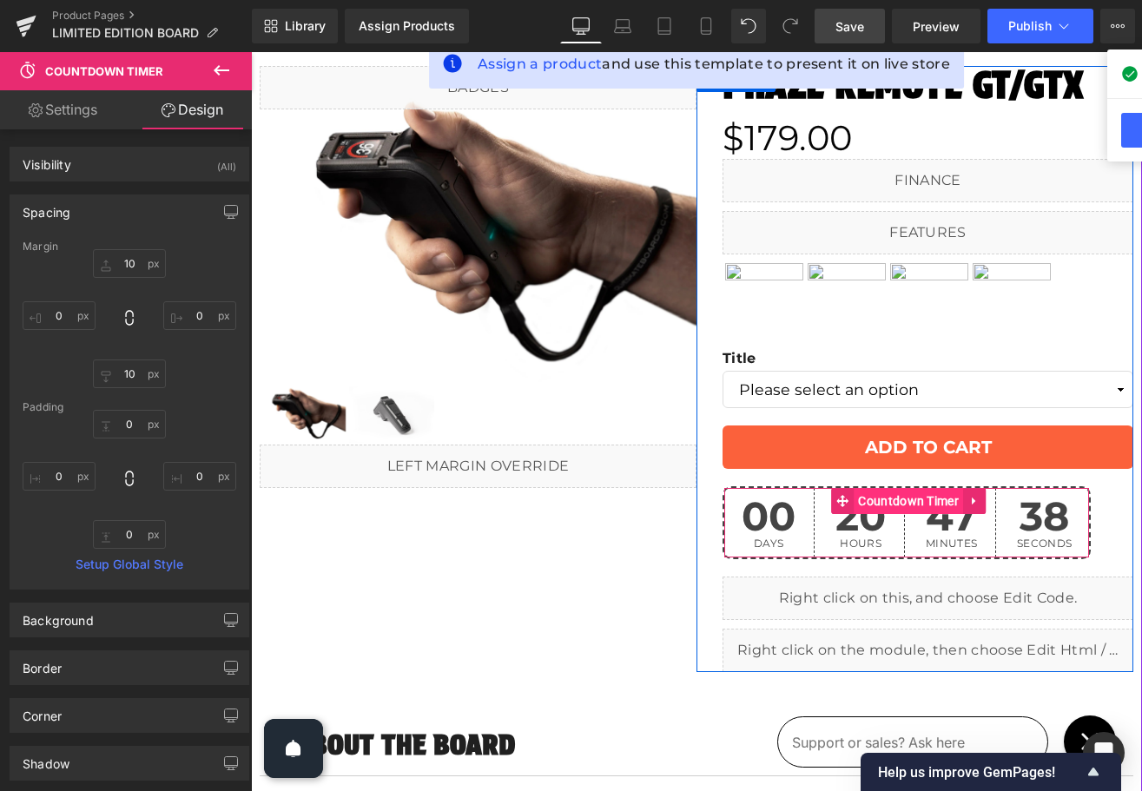
click at [903, 499] on span "Countdown Timer" at bounding box center [907, 501] width 109 height 26
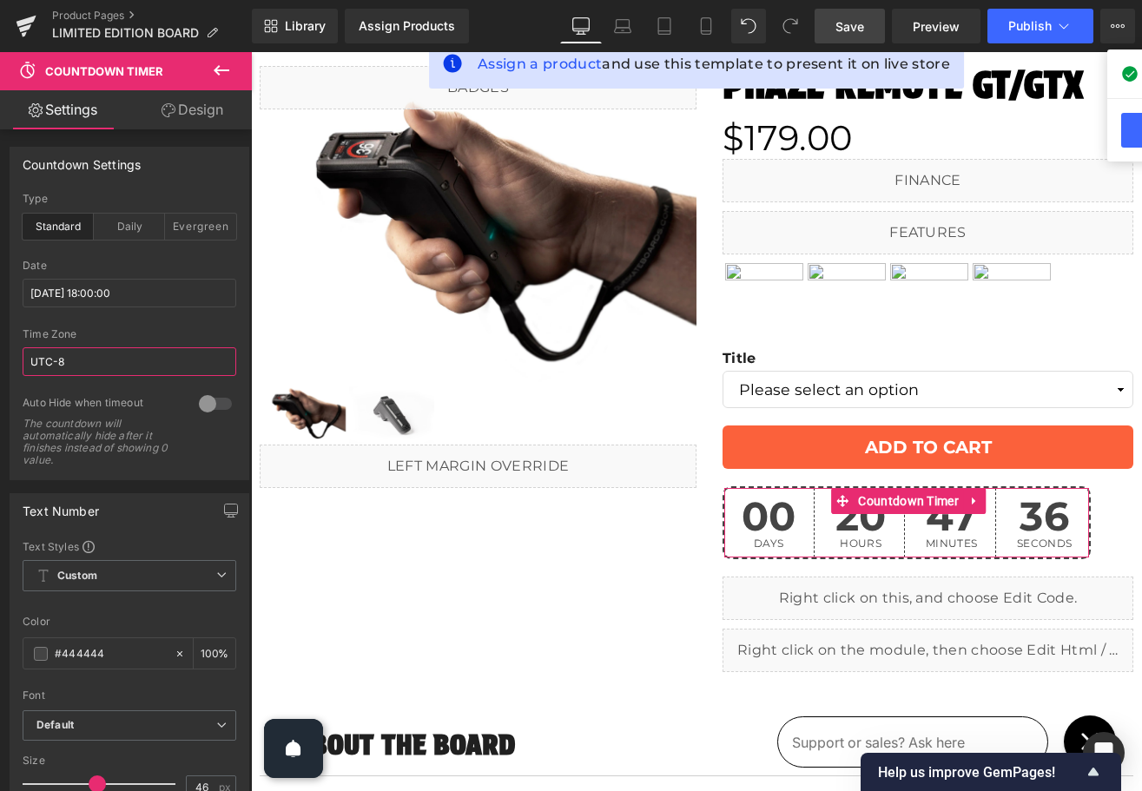
drag, startPoint x: 87, startPoint y: 365, endPoint x: 14, endPoint y: 365, distance: 72.9
click at [14, 365] on div "standard Type Standard Daily Evergreen 2025/10/02 18:00:00 Date 2025/10/02 18:0…" at bounding box center [129, 336] width 238 height 286
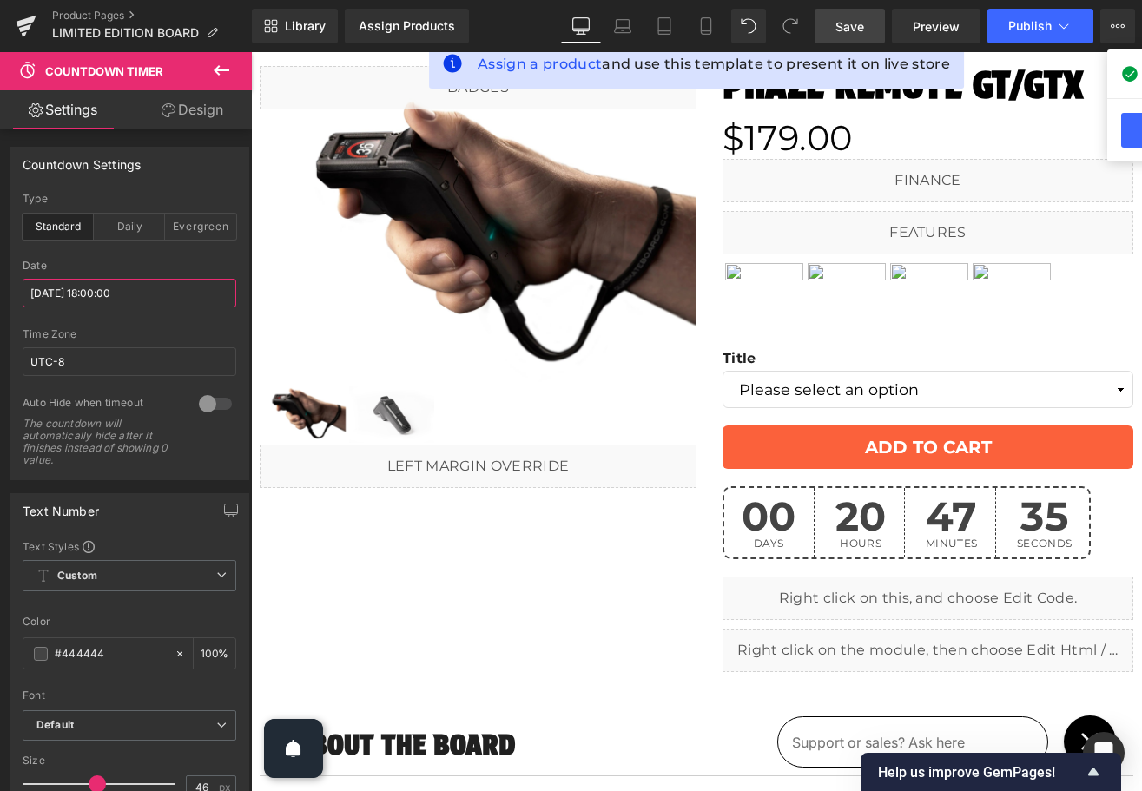
drag, startPoint x: 151, startPoint y: 293, endPoint x: 16, endPoint y: 293, distance: 134.6
click at [16, 293] on div "standard Type Standard Daily Evergreen 2025/10/02 18:00:00 Date 2025/10/02 18:0…" at bounding box center [129, 336] width 238 height 286
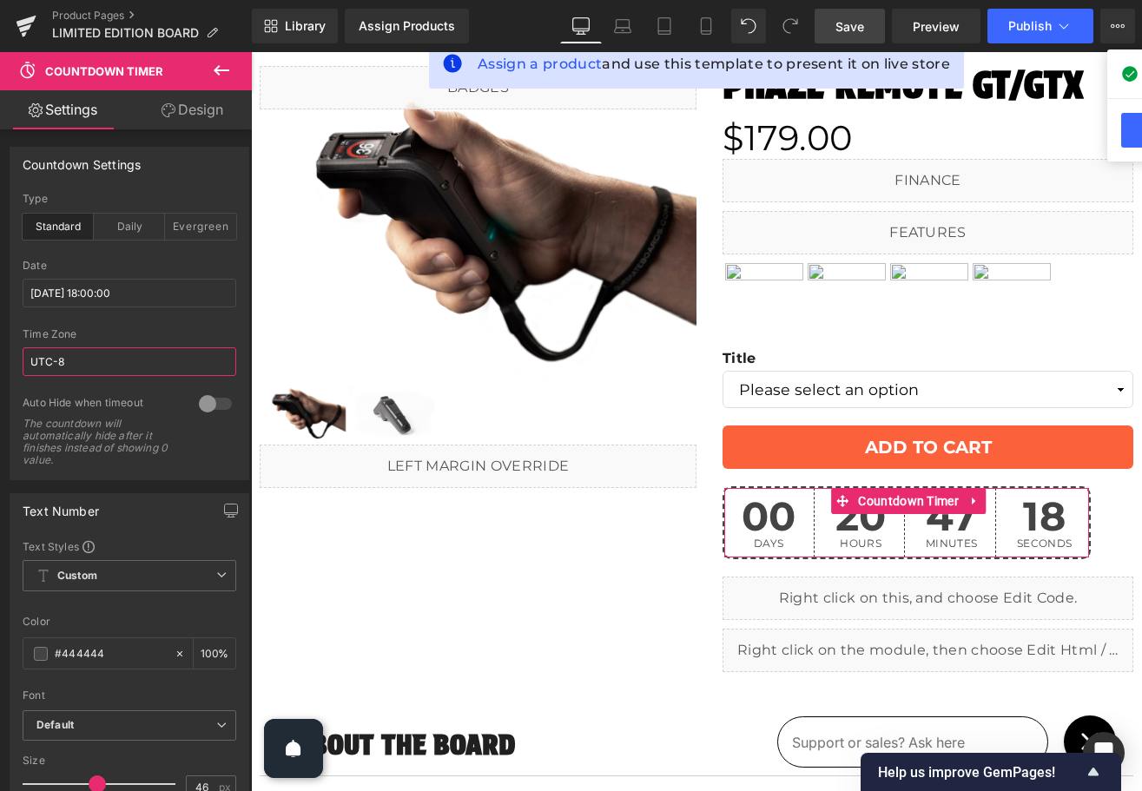
drag, startPoint x: 84, startPoint y: 357, endPoint x: 10, endPoint y: 359, distance: 73.8
click at [10, 359] on div "standard Type Standard Daily Evergreen 2025/10/02 18:00:00 Date 2025/10/02 18:0…" at bounding box center [129, 336] width 238 height 286
click at [87, 365] on input "UTC-8" at bounding box center [130, 361] width 214 height 29
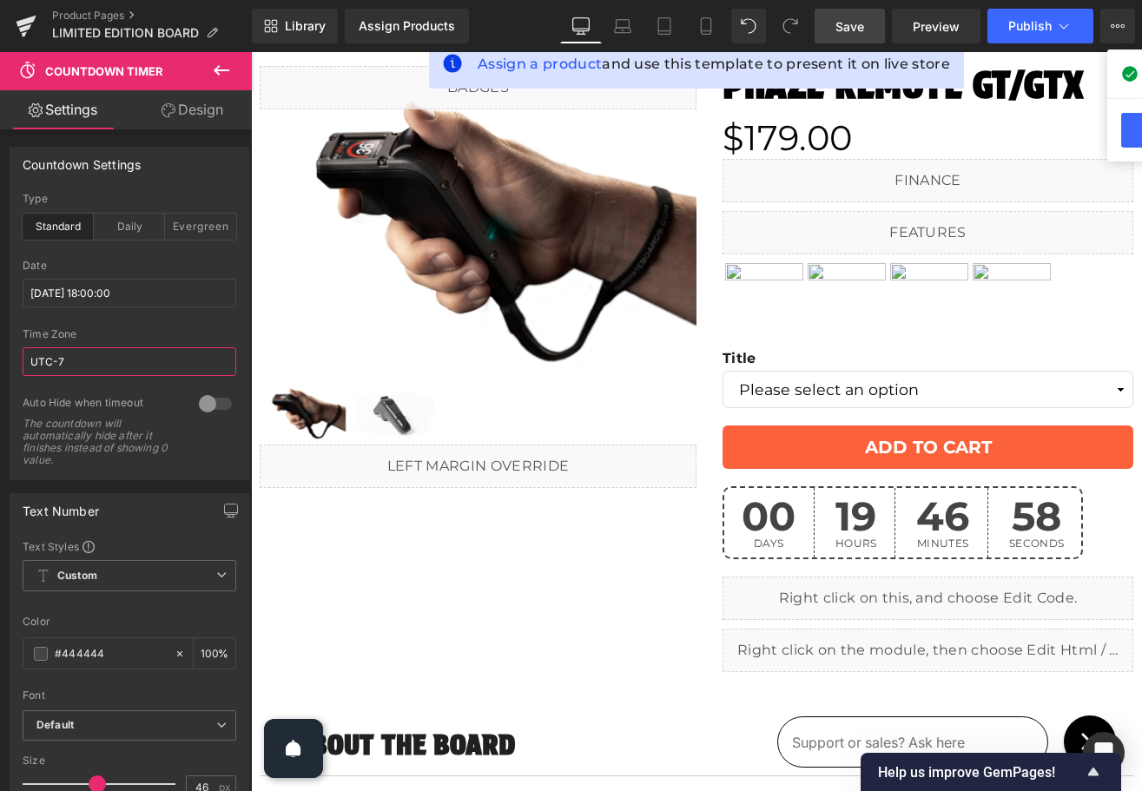
type input "UTC-7"
click at [852, 17] on span "Save" at bounding box center [849, 26] width 29 height 18
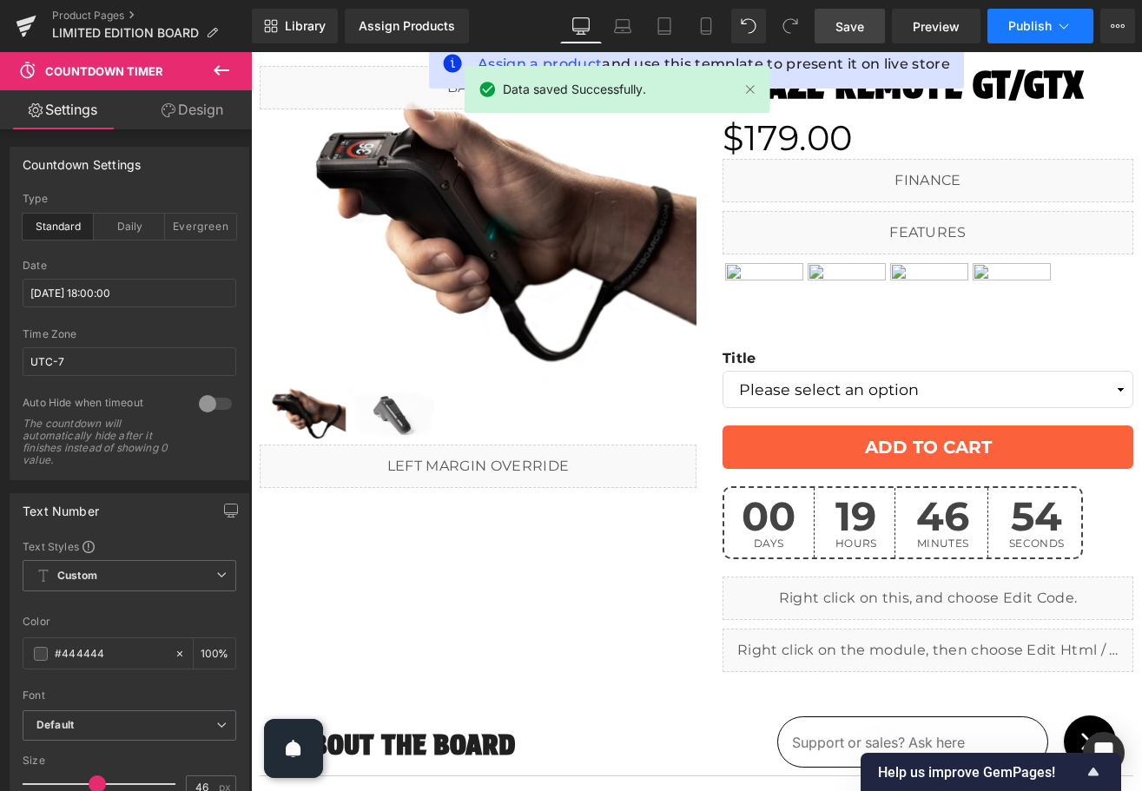
click at [1037, 21] on span "Publish" at bounding box center [1029, 26] width 43 height 14
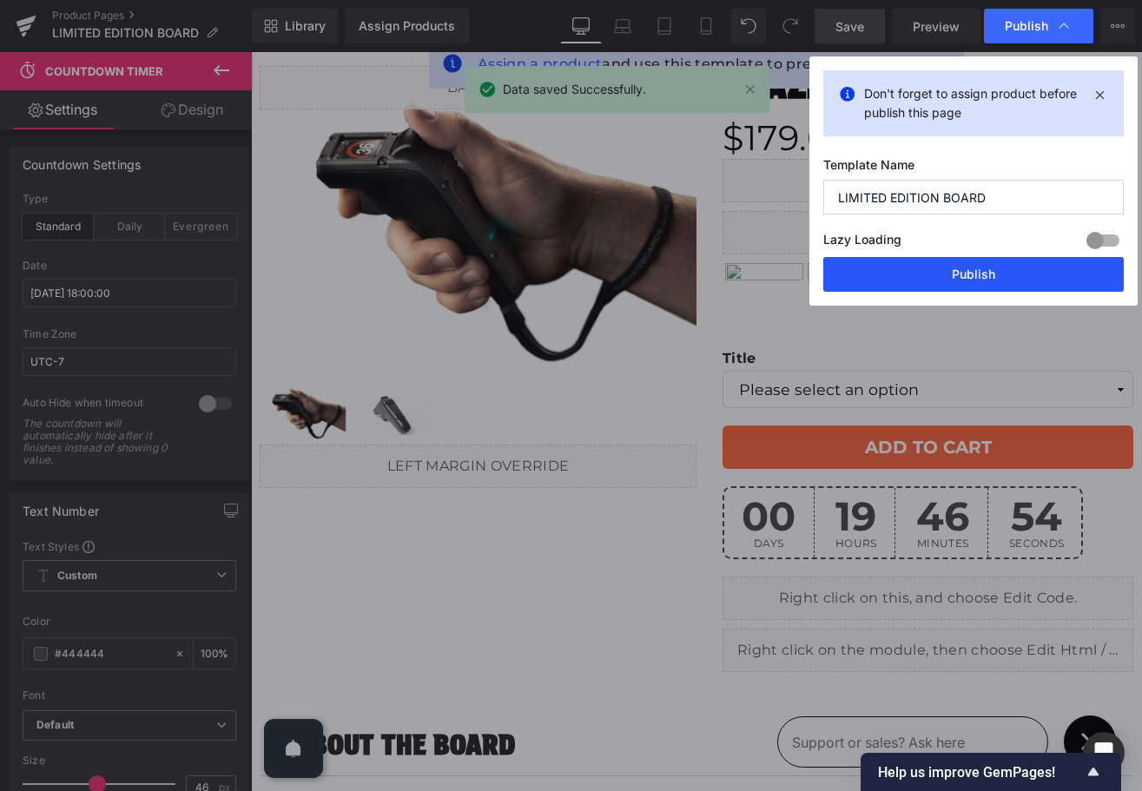
click at [991, 265] on button "Publish" at bounding box center [973, 274] width 300 height 35
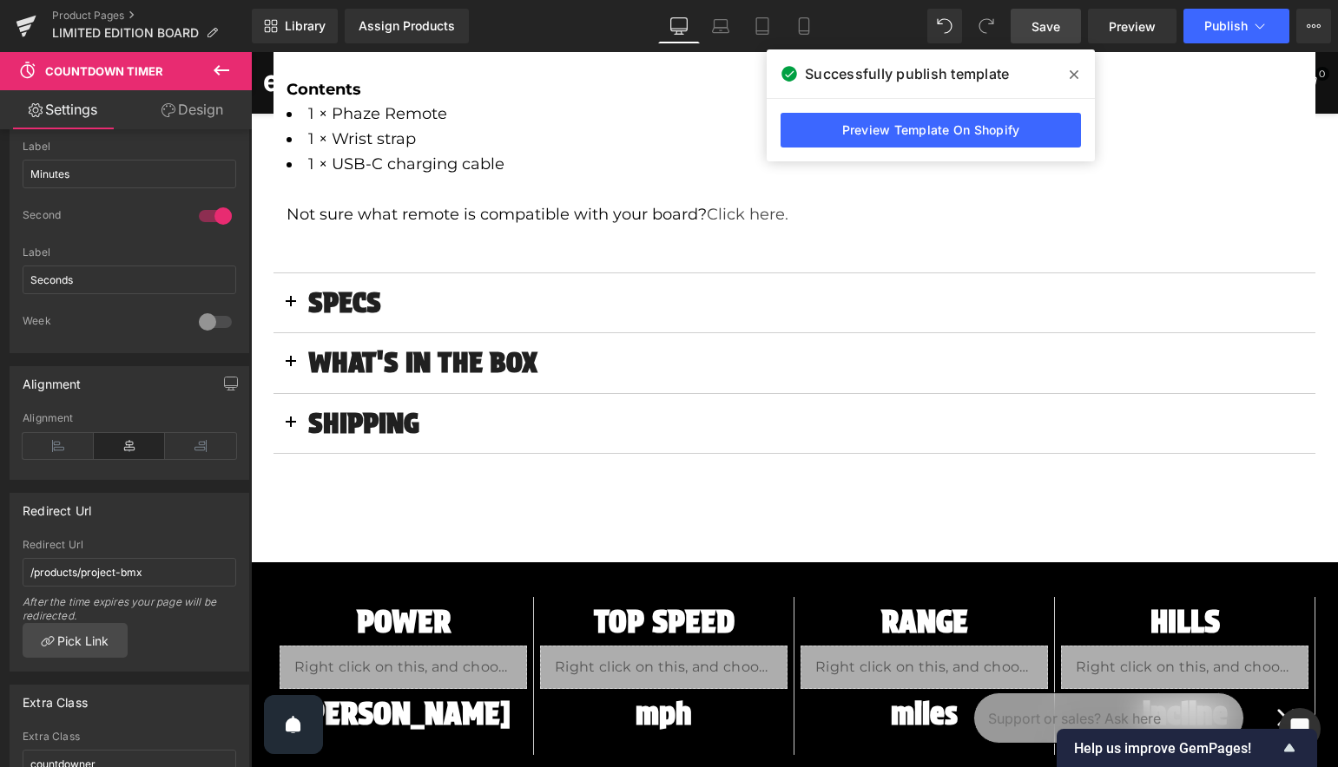
scroll to position [1624, 0]
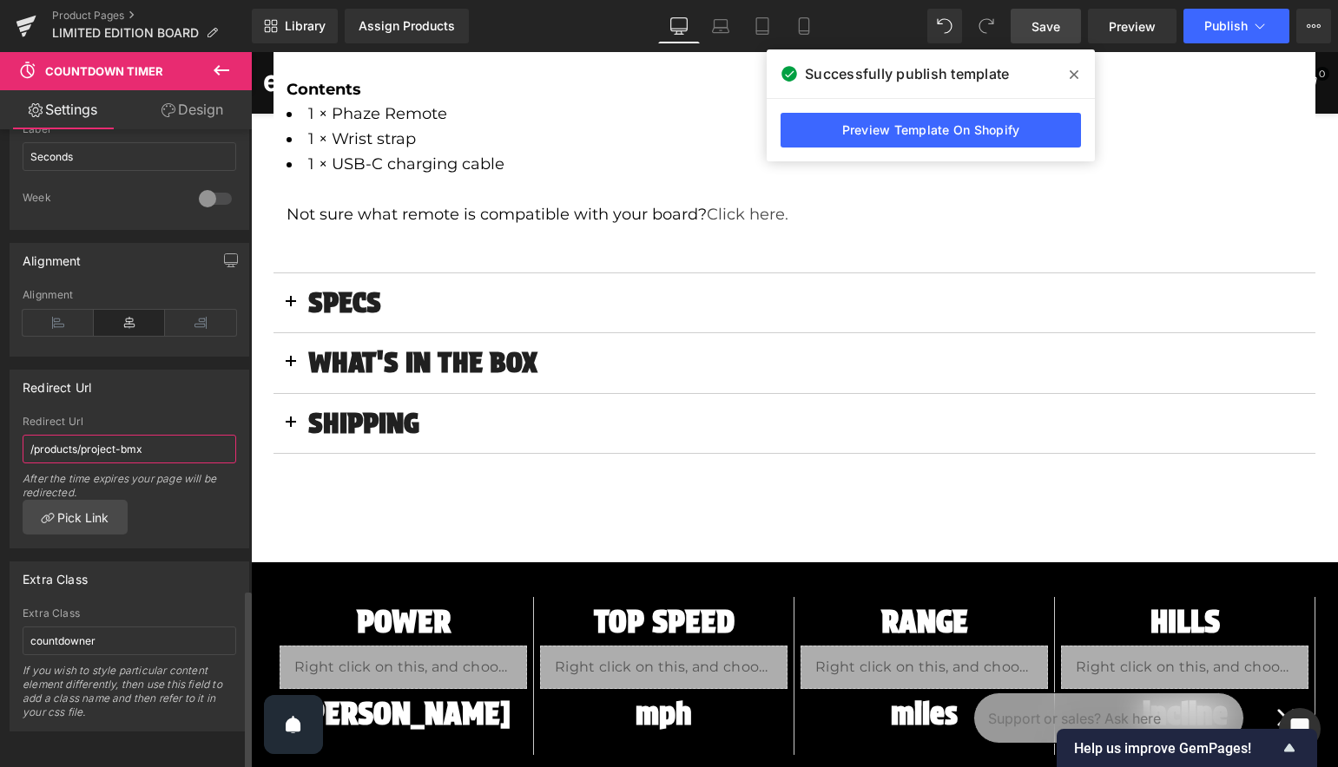
click at [96, 435] on input "/products/project-bmx" at bounding box center [130, 449] width 214 height 29
drag, startPoint x: 96, startPoint y: 435, endPoint x: 131, endPoint y: 433, distance: 34.8
click at [131, 435] on input "/products/project-bmx" at bounding box center [130, 449] width 214 height 29
type input "/products/limited-edition-board"
click at [1053, 26] on span "Save" at bounding box center [1045, 26] width 29 height 18
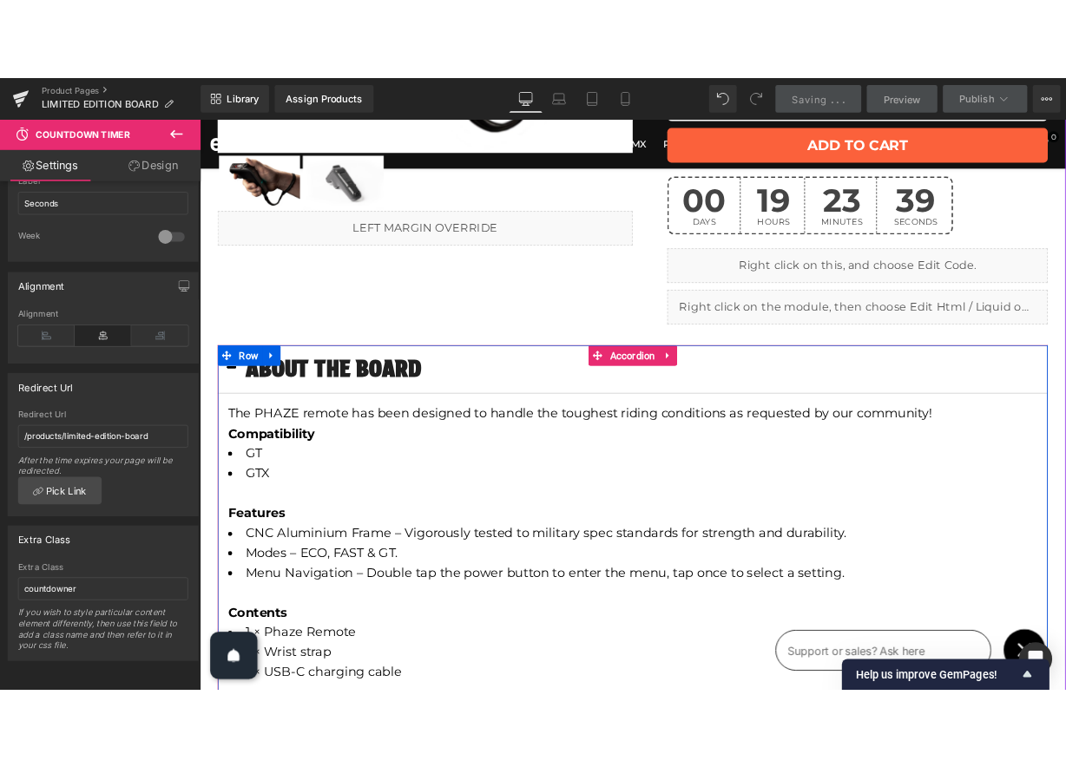
scroll to position [0, 0]
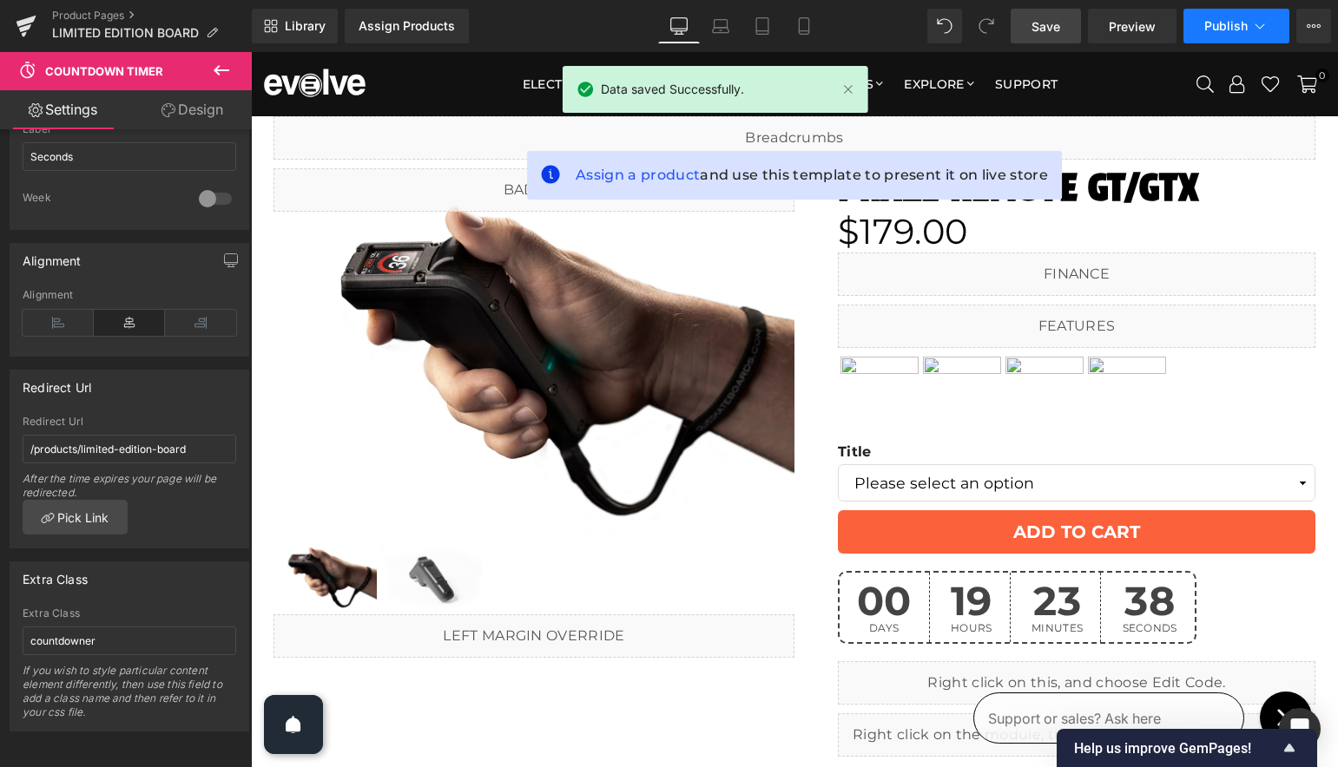
click at [1212, 20] on span "Publish" at bounding box center [1225, 26] width 43 height 14
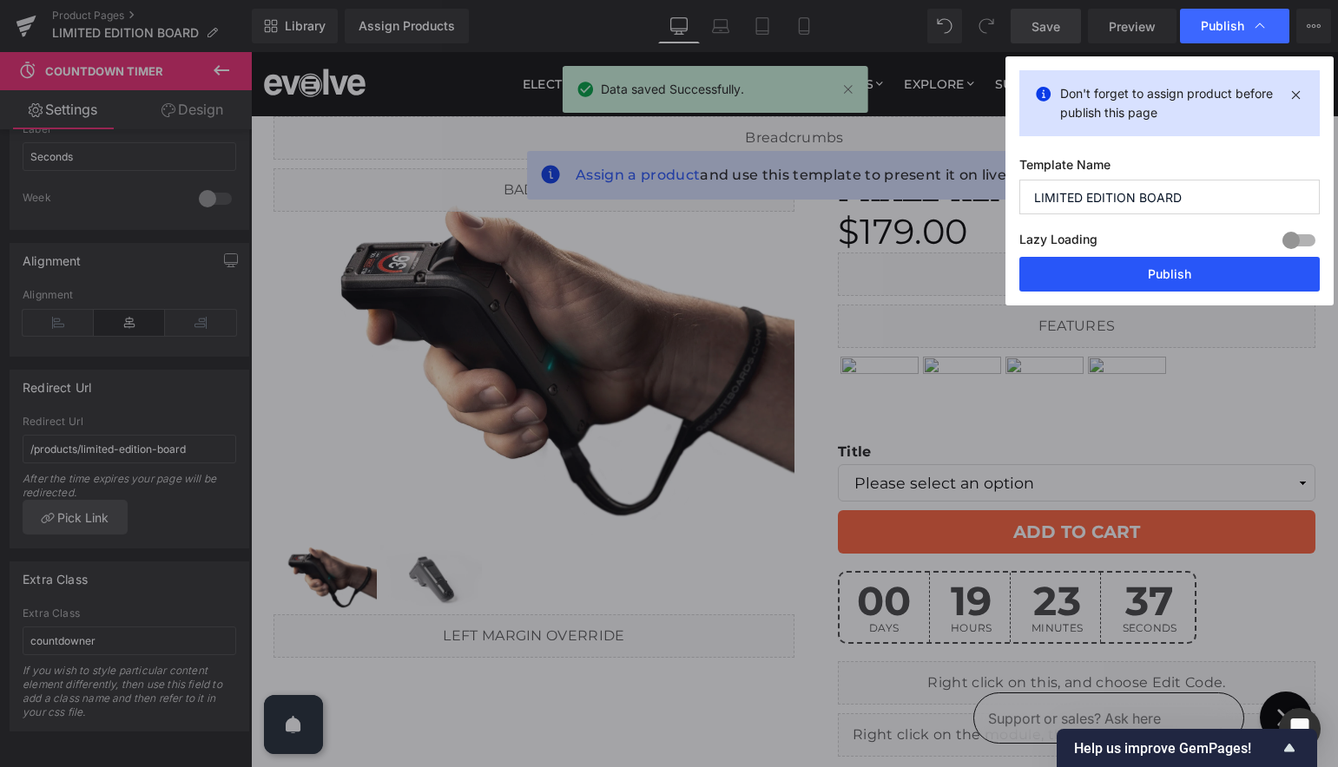
click at [1158, 275] on button "Publish" at bounding box center [1169, 274] width 300 height 35
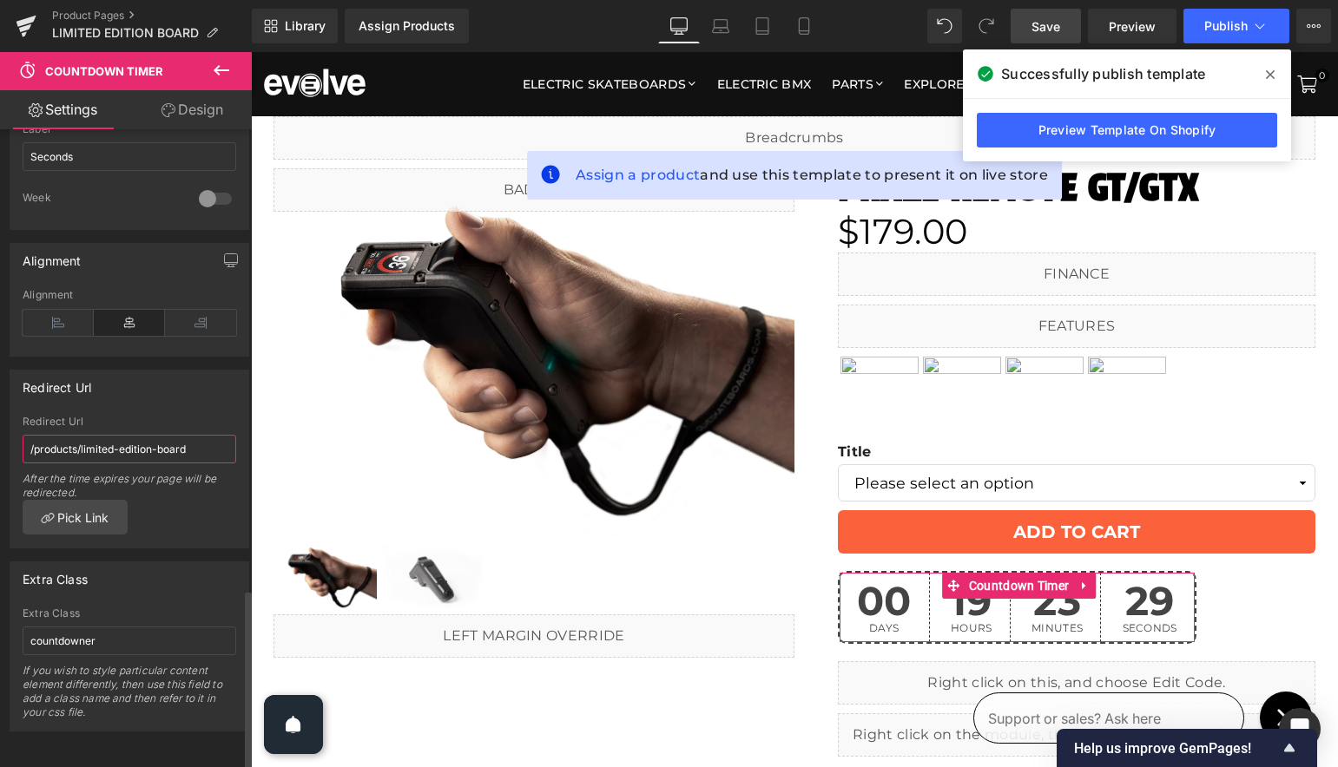
click at [116, 435] on input "/products/limited-edition-board" at bounding box center [130, 449] width 214 height 29
click at [115, 435] on input "/products/limited-edition-board" at bounding box center [130, 449] width 214 height 29
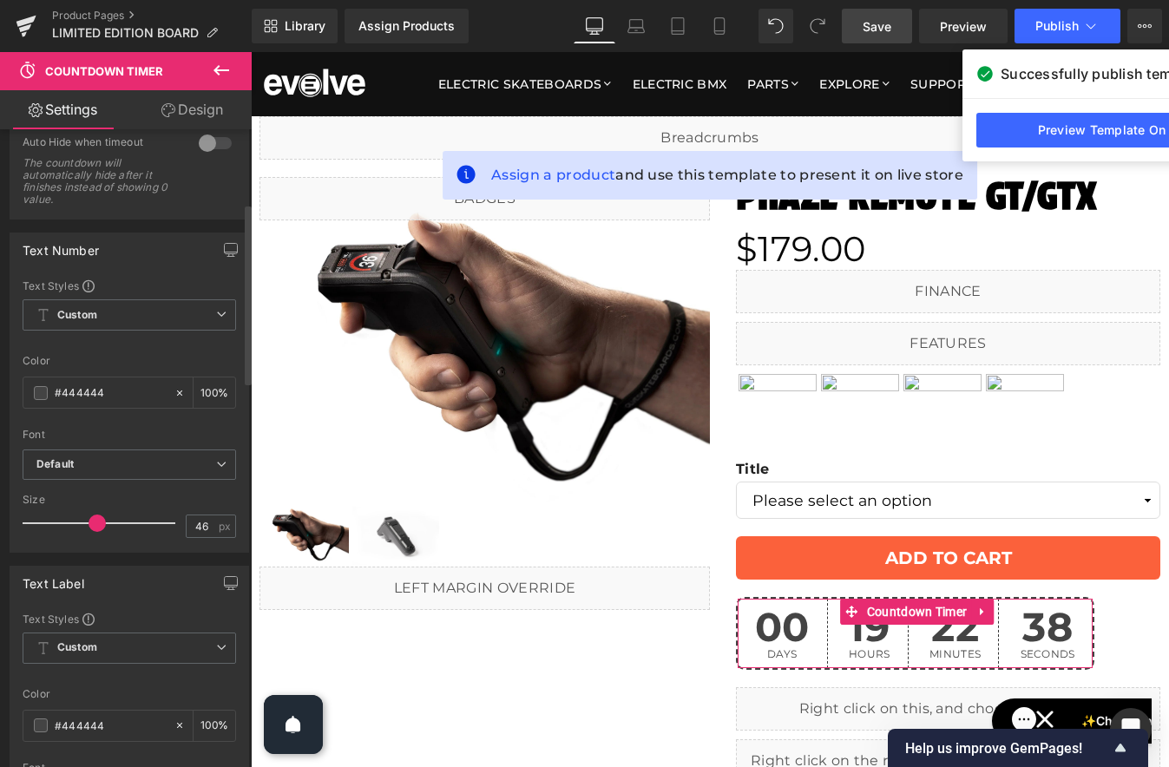
scroll to position [269, 0]
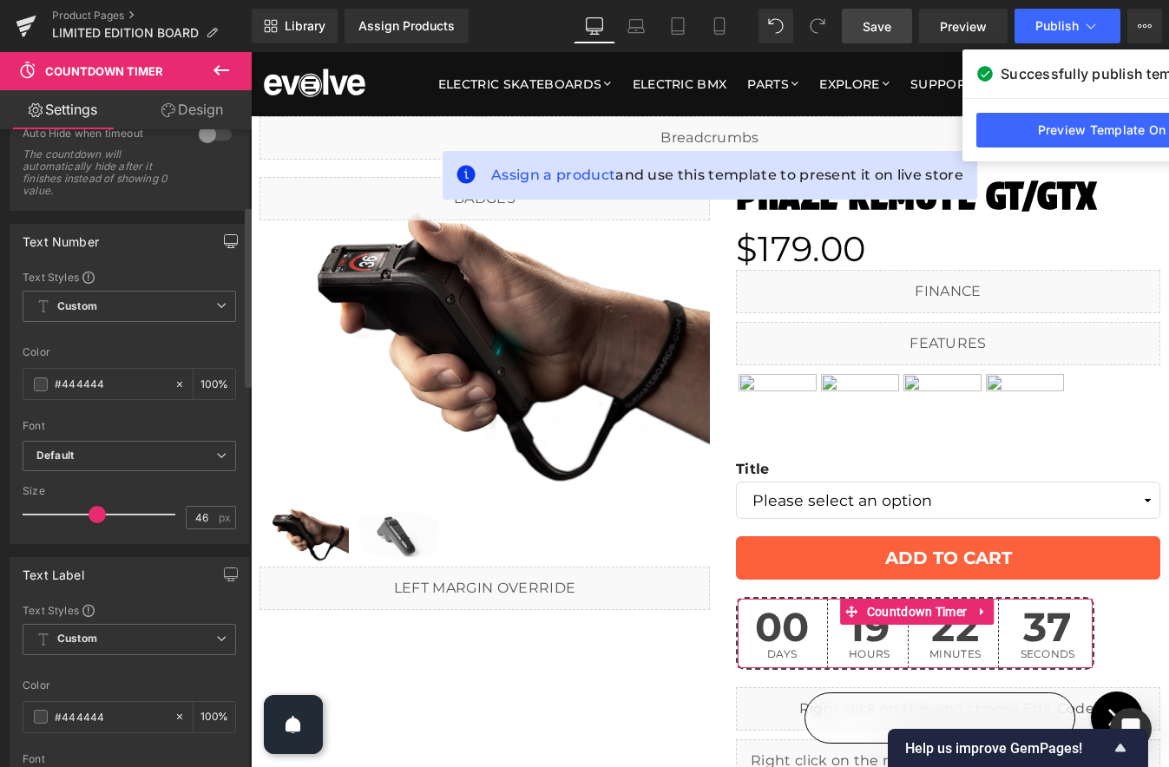
click at [230, 238] on icon "button" at bounding box center [231, 240] width 13 height 10
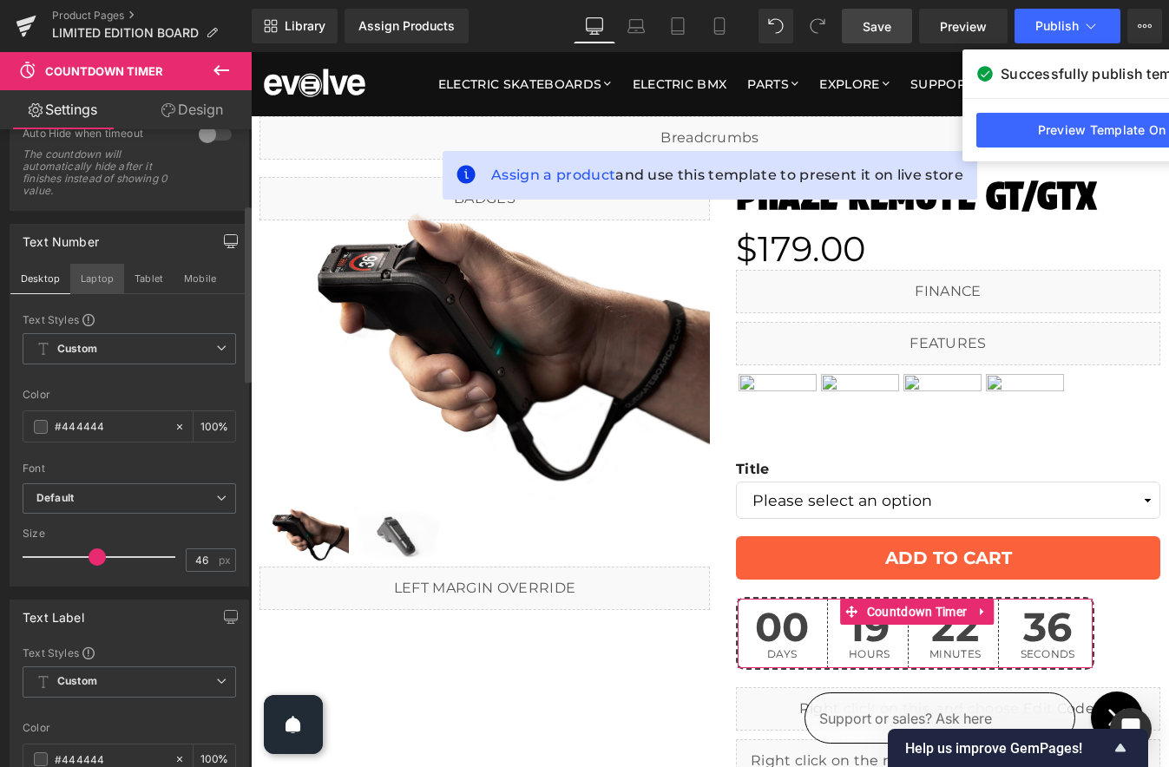
click at [101, 275] on button "Laptop" at bounding box center [97, 279] width 54 height 30
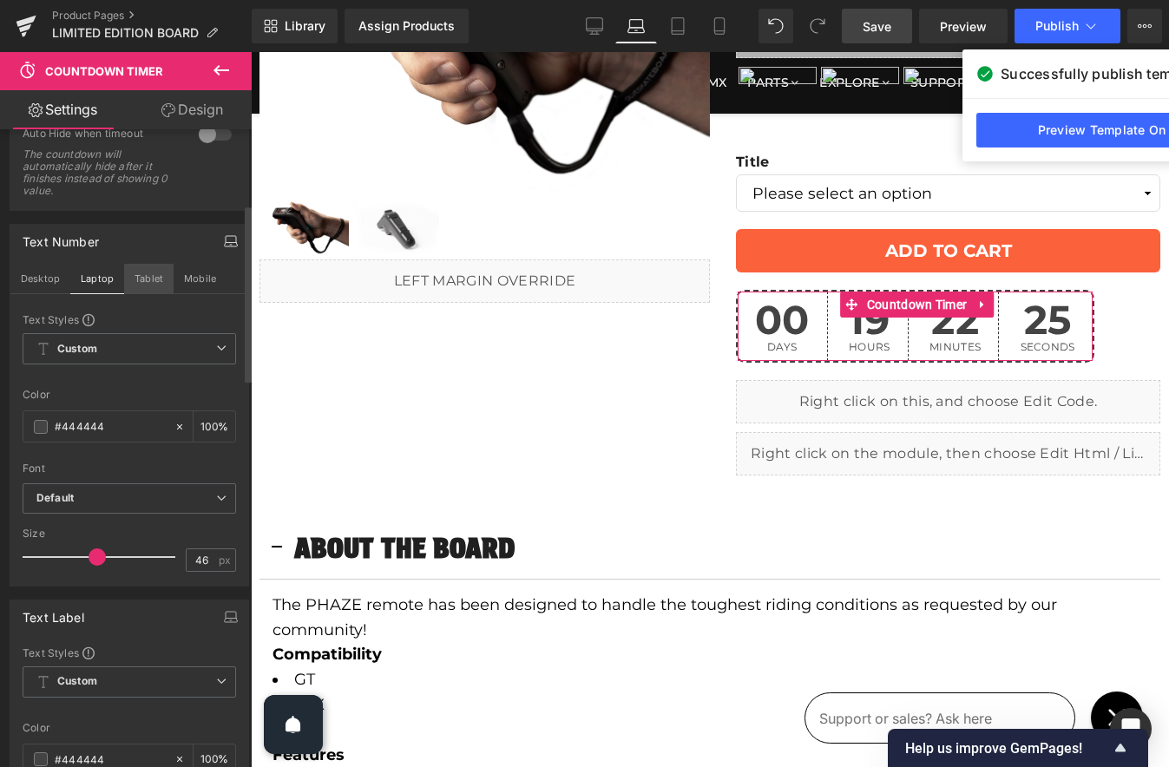
click at [148, 274] on button "Tablet" at bounding box center [148, 279] width 49 height 30
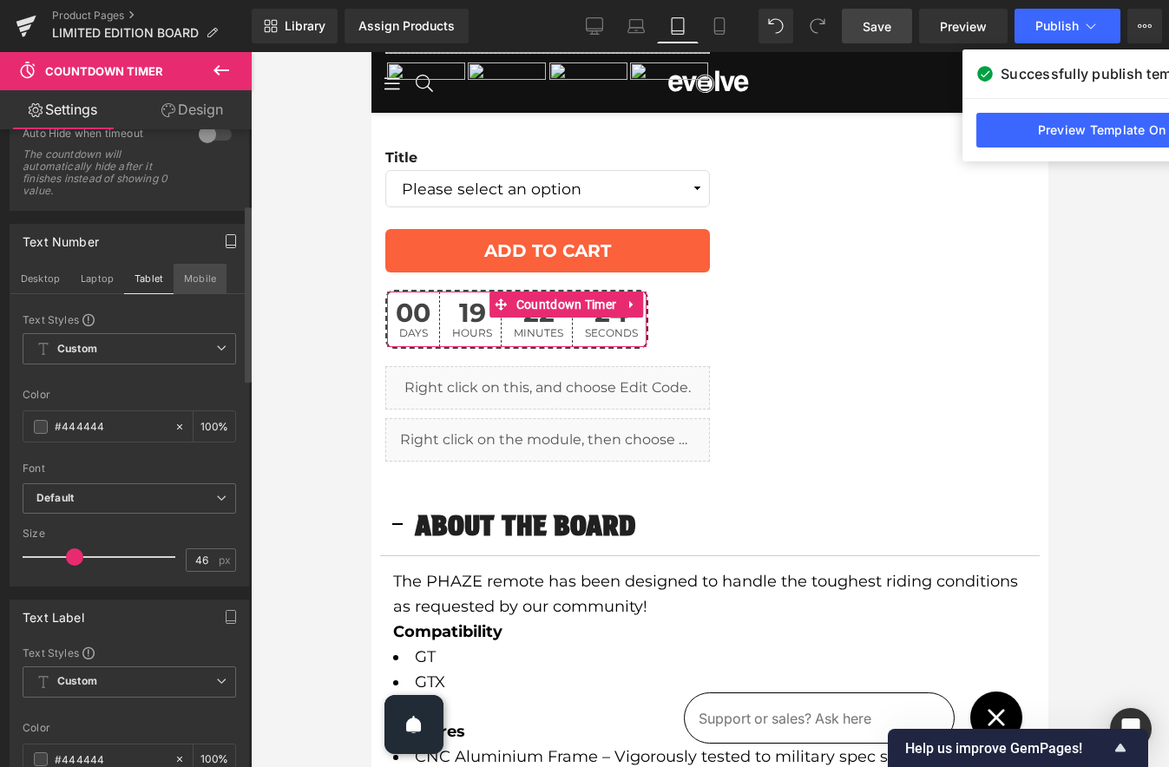
click at [185, 274] on button "Mobile" at bounding box center [200, 279] width 53 height 30
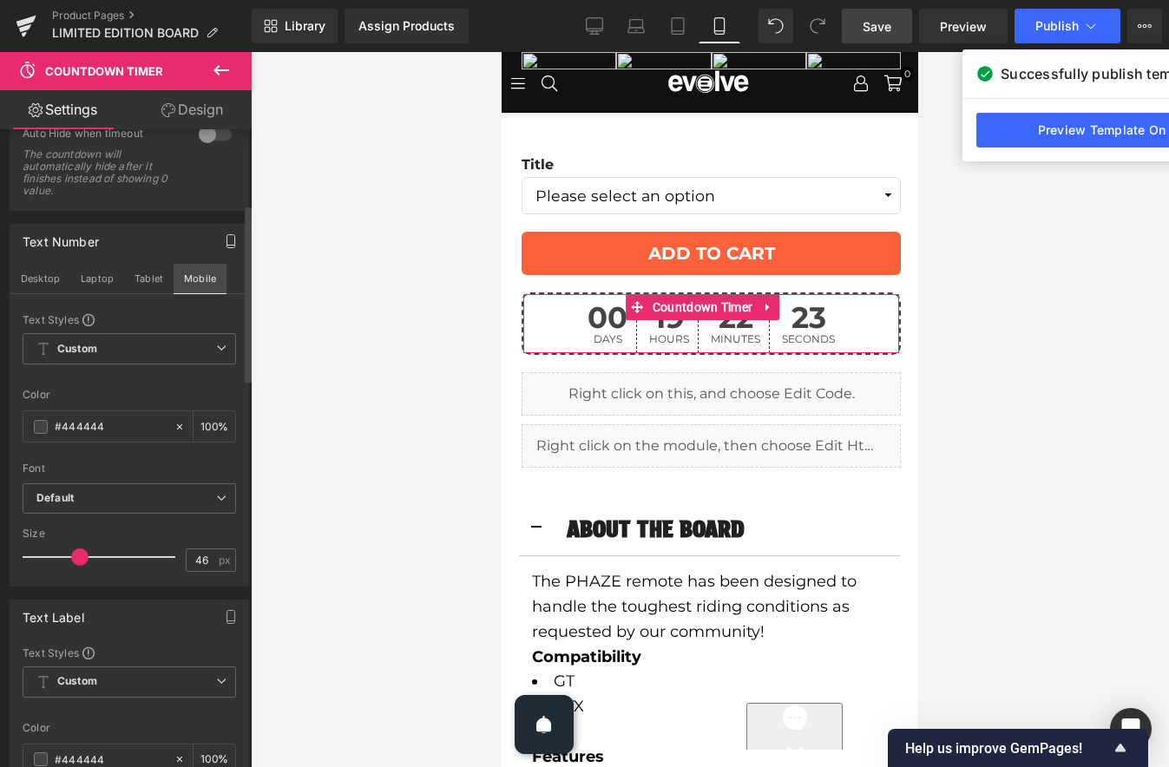
scroll to position [749, 0]
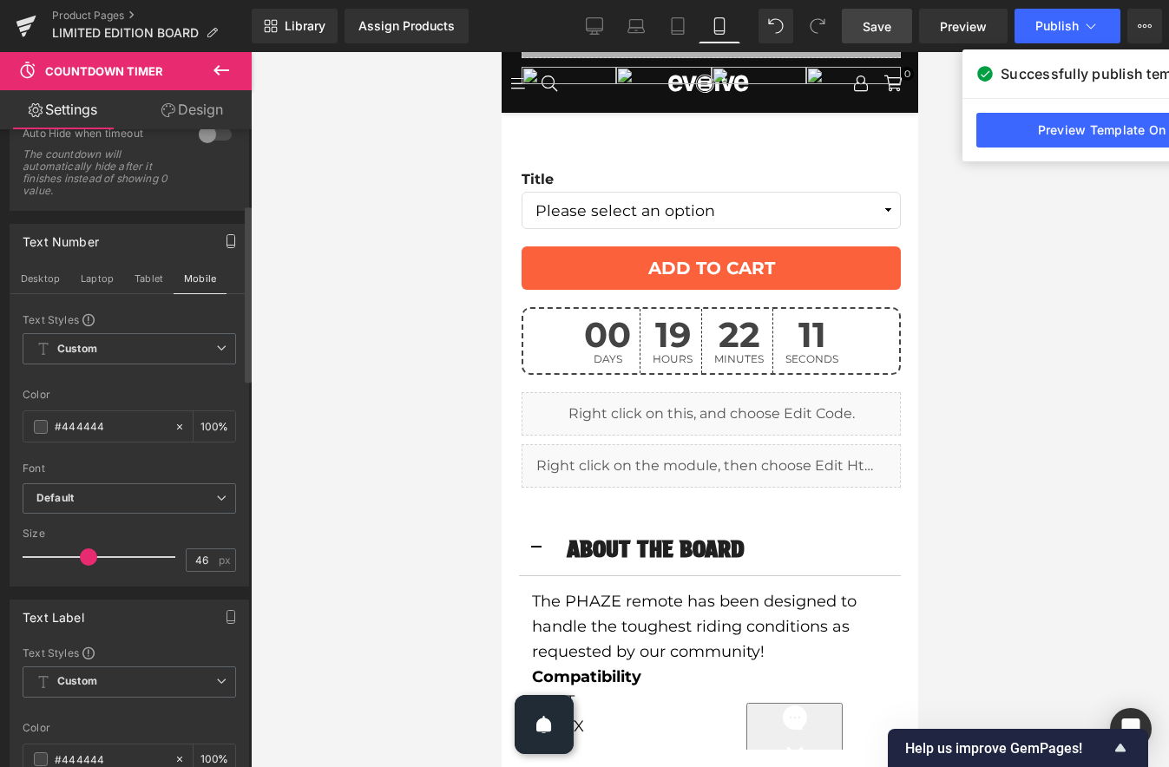
click at [88, 557] on span at bounding box center [88, 557] width 17 height 17
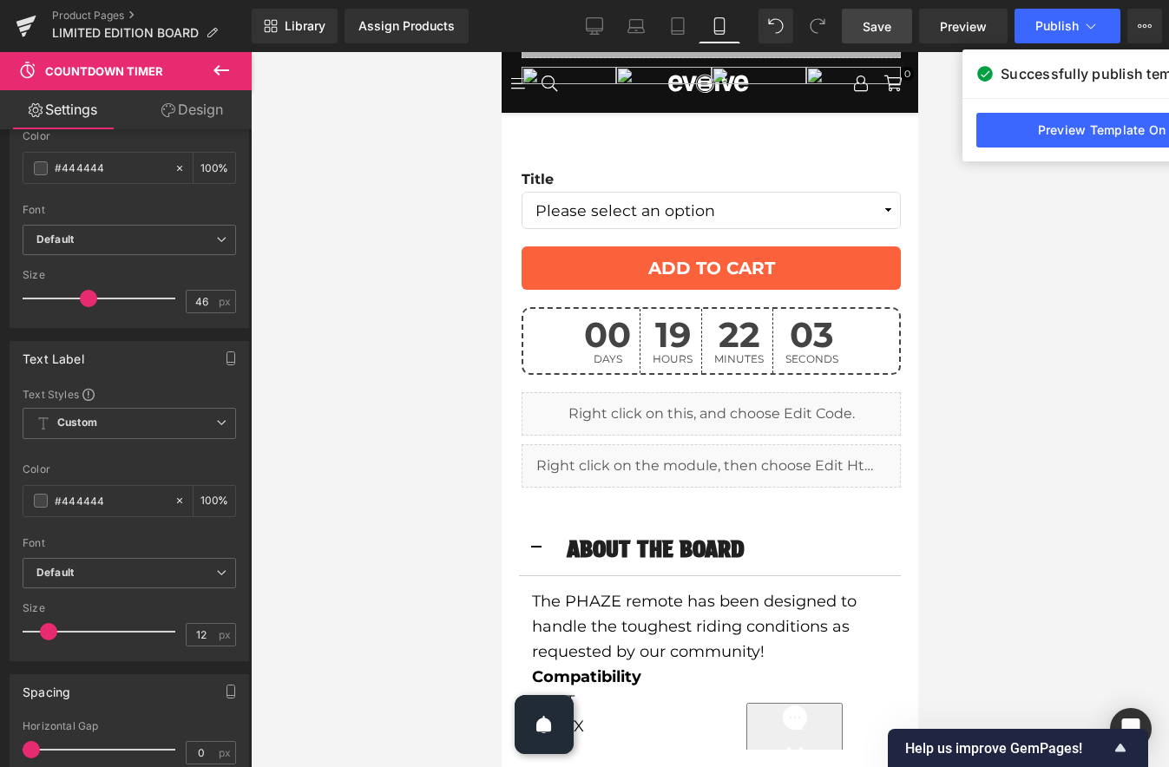
scroll to position [536, 0]
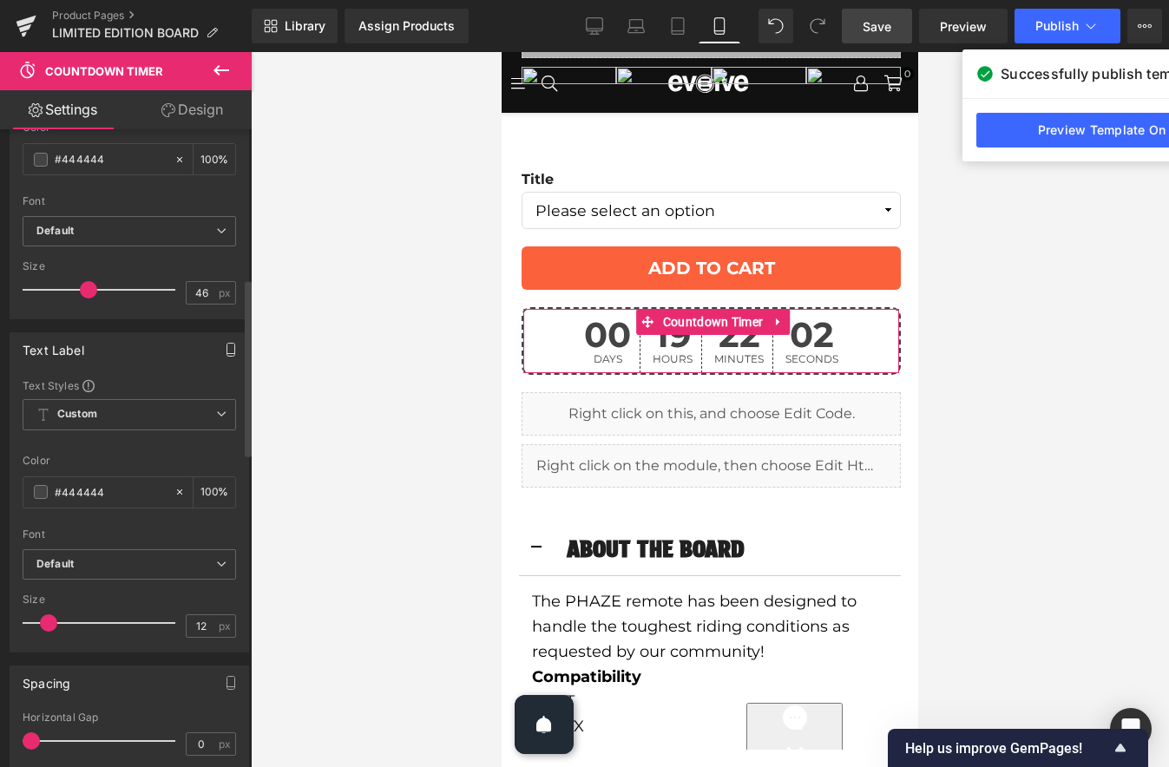
click at [224, 346] on icon "button" at bounding box center [231, 350] width 14 height 14
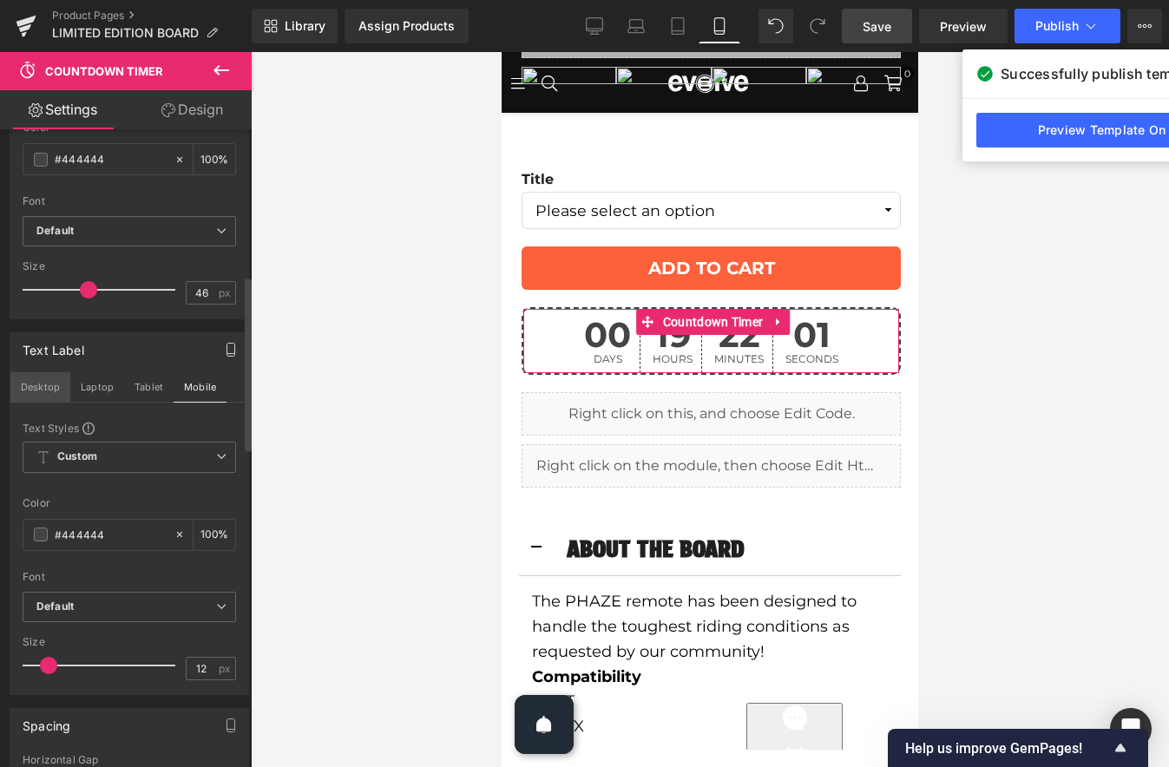
click at [25, 385] on button "Desktop" at bounding box center [40, 387] width 60 height 30
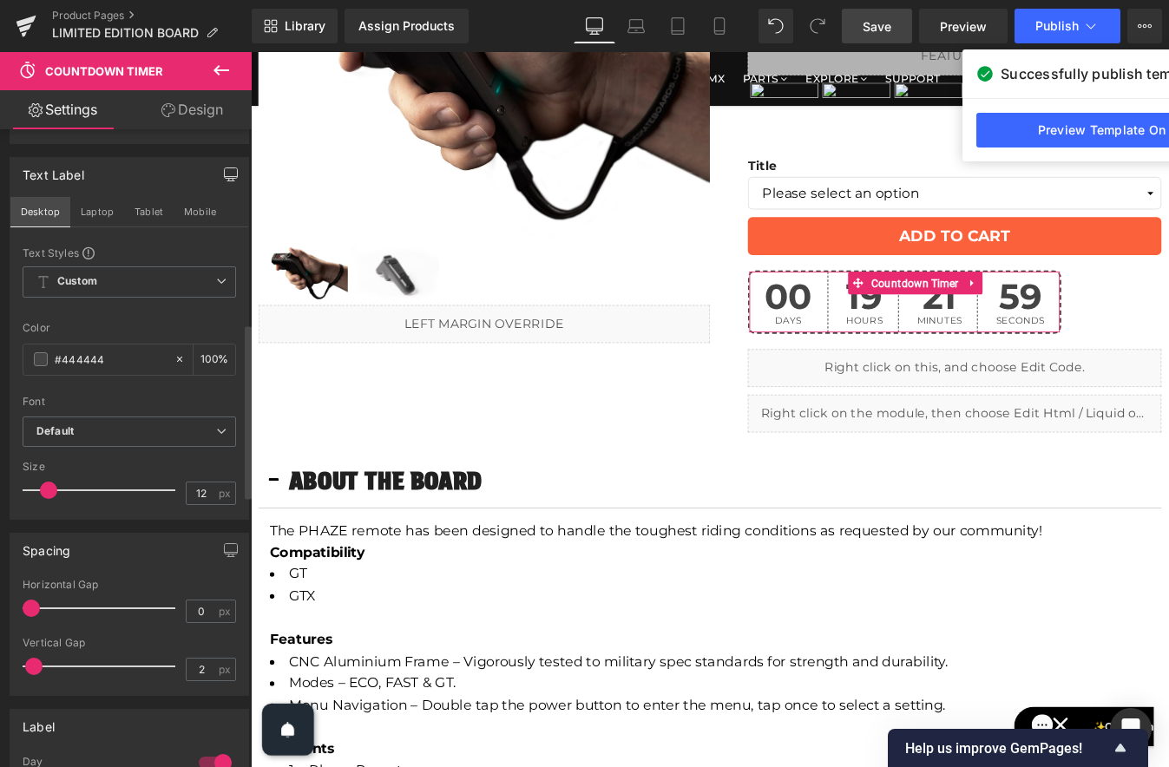
scroll to position [685, 0]
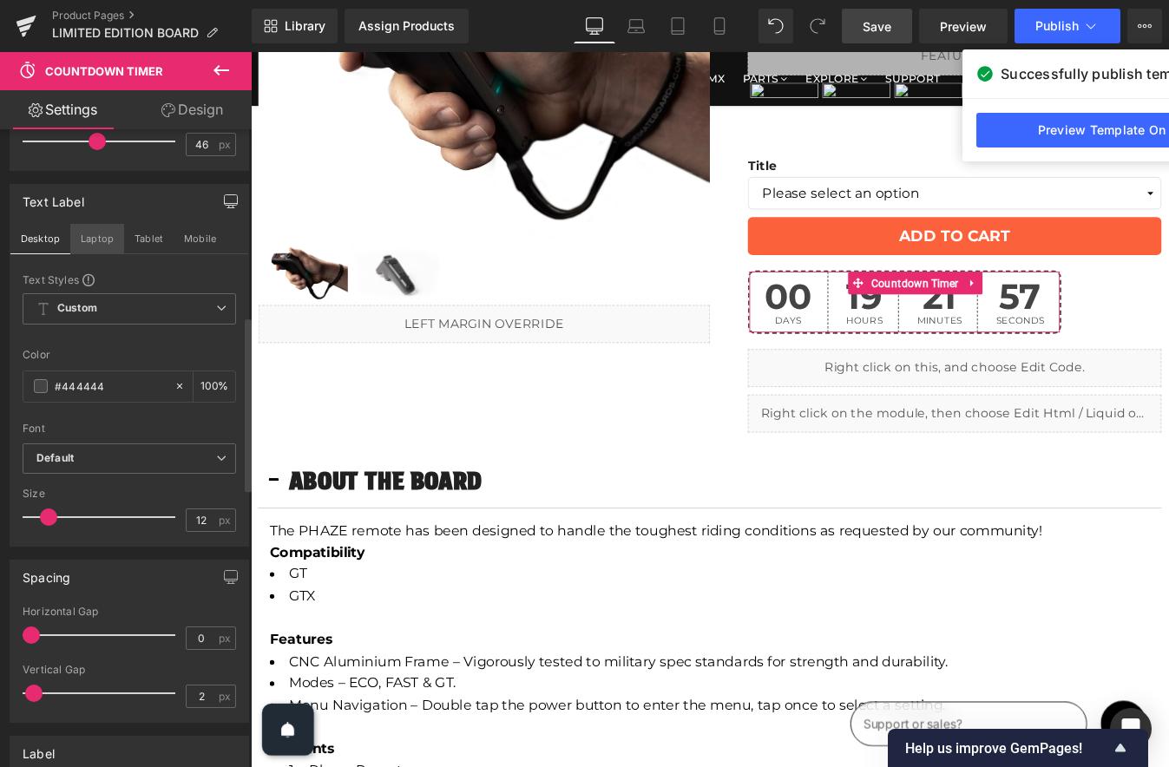
click at [97, 239] on button "Laptop" at bounding box center [97, 239] width 54 height 30
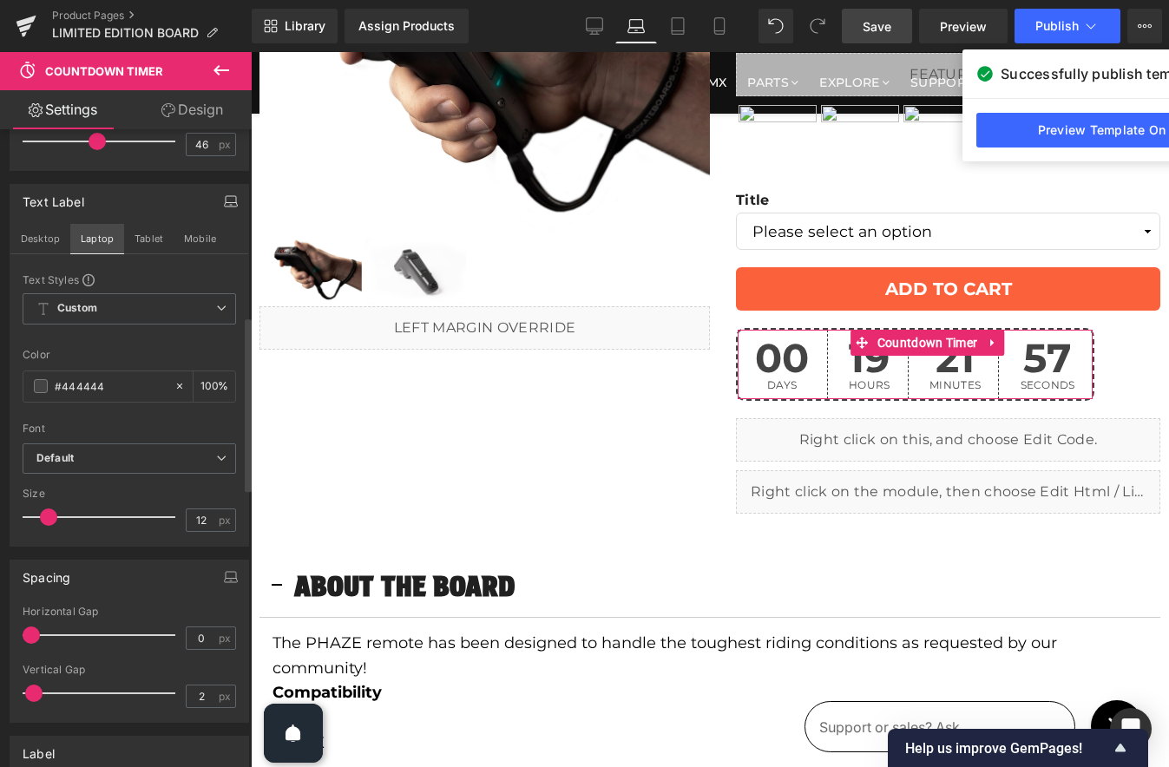
scroll to position [292, 0]
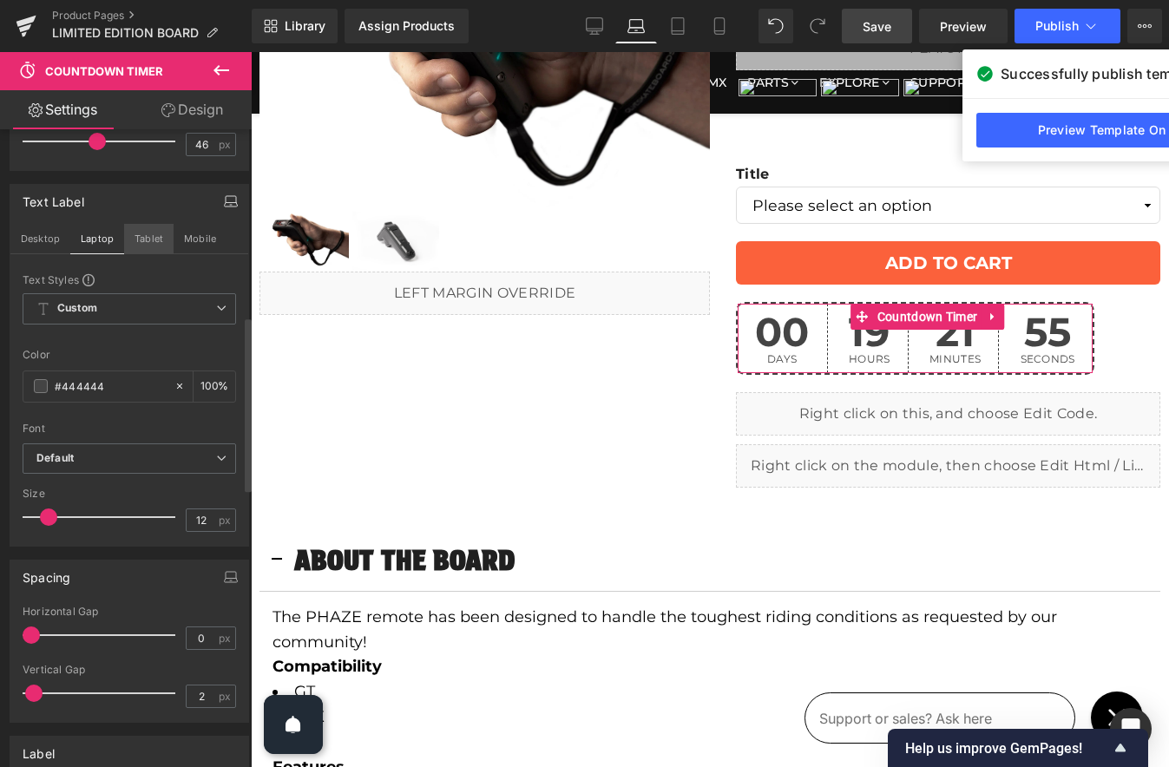
click at [157, 244] on button "Tablet" at bounding box center [148, 239] width 49 height 30
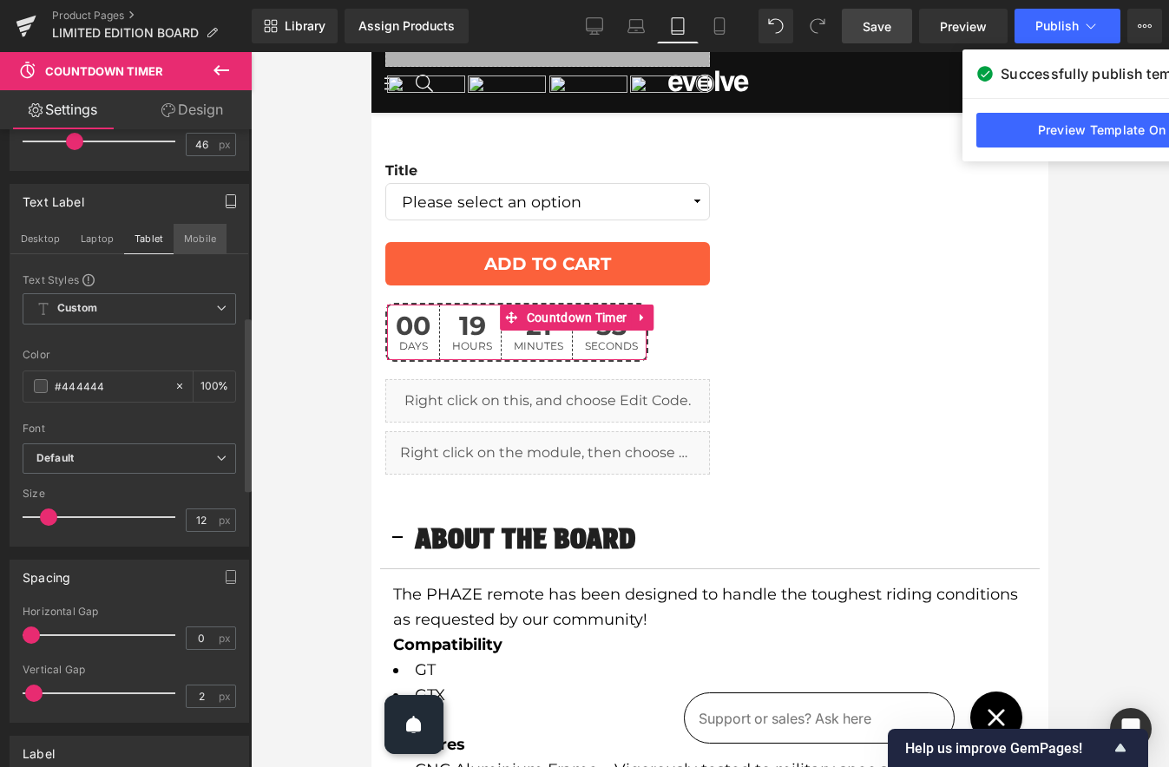
click at [202, 244] on button "Mobile" at bounding box center [200, 239] width 53 height 30
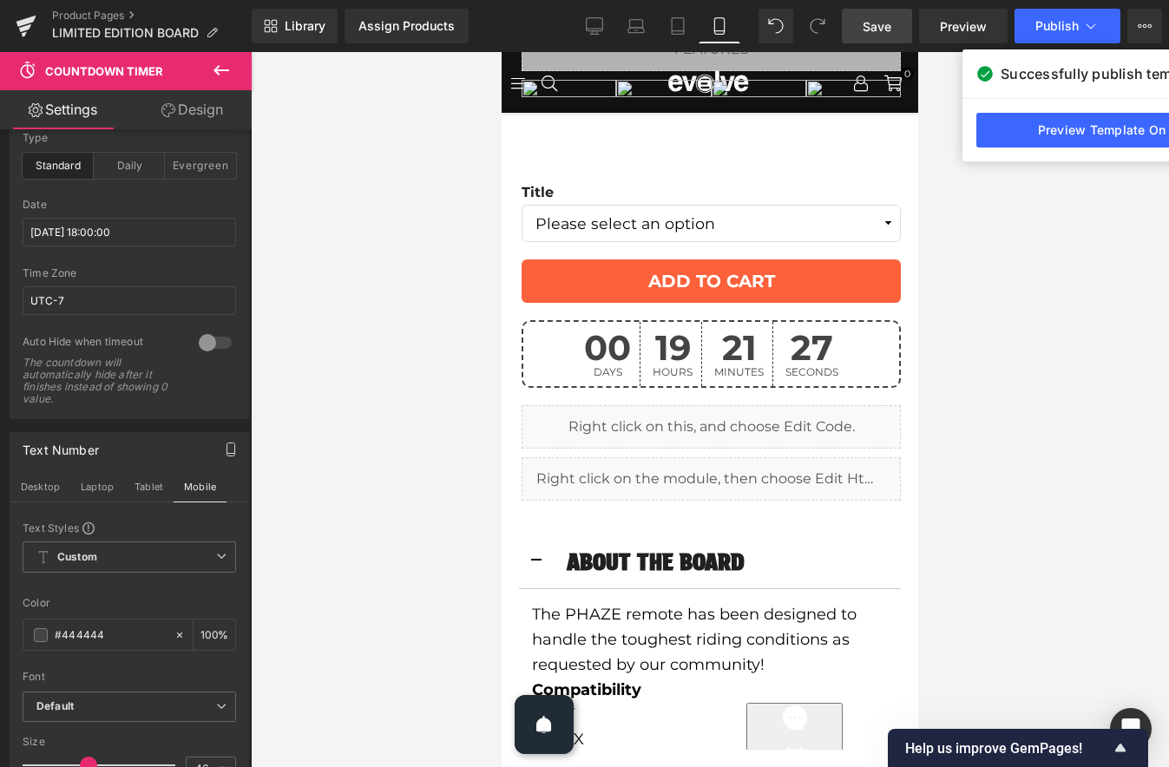
scroll to position [0, 0]
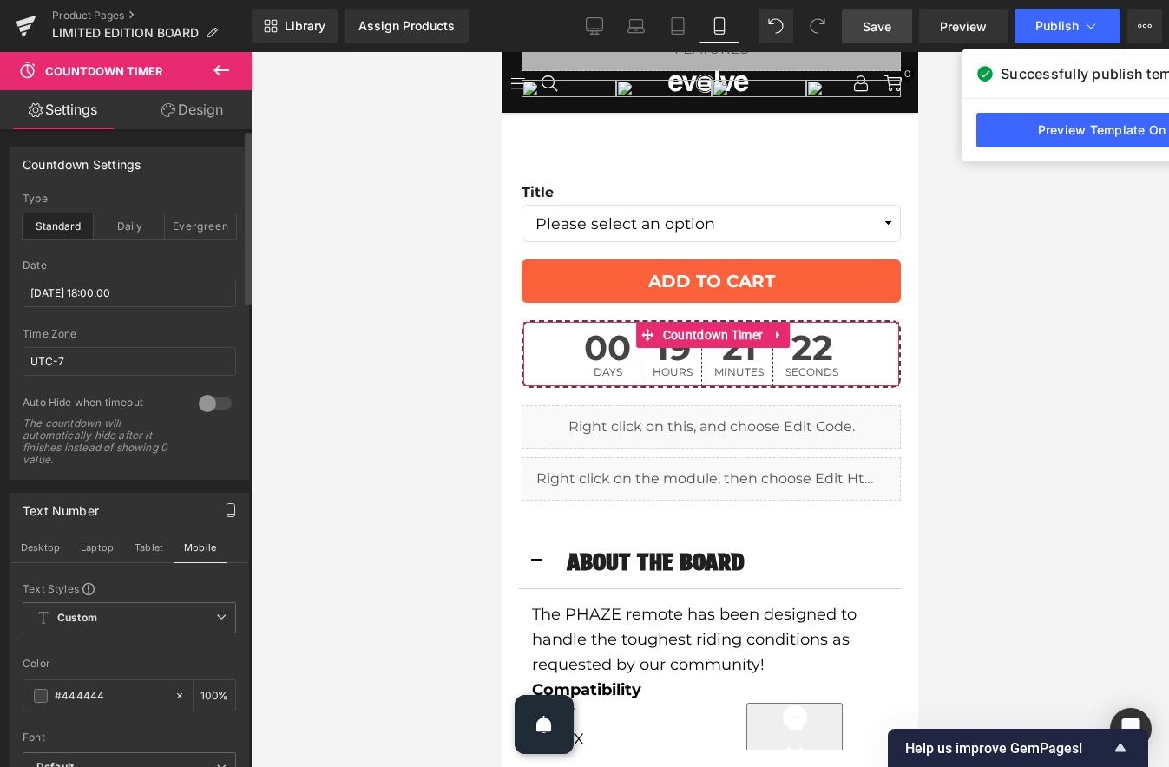
click at [201, 403] on div at bounding box center [215, 404] width 42 height 28
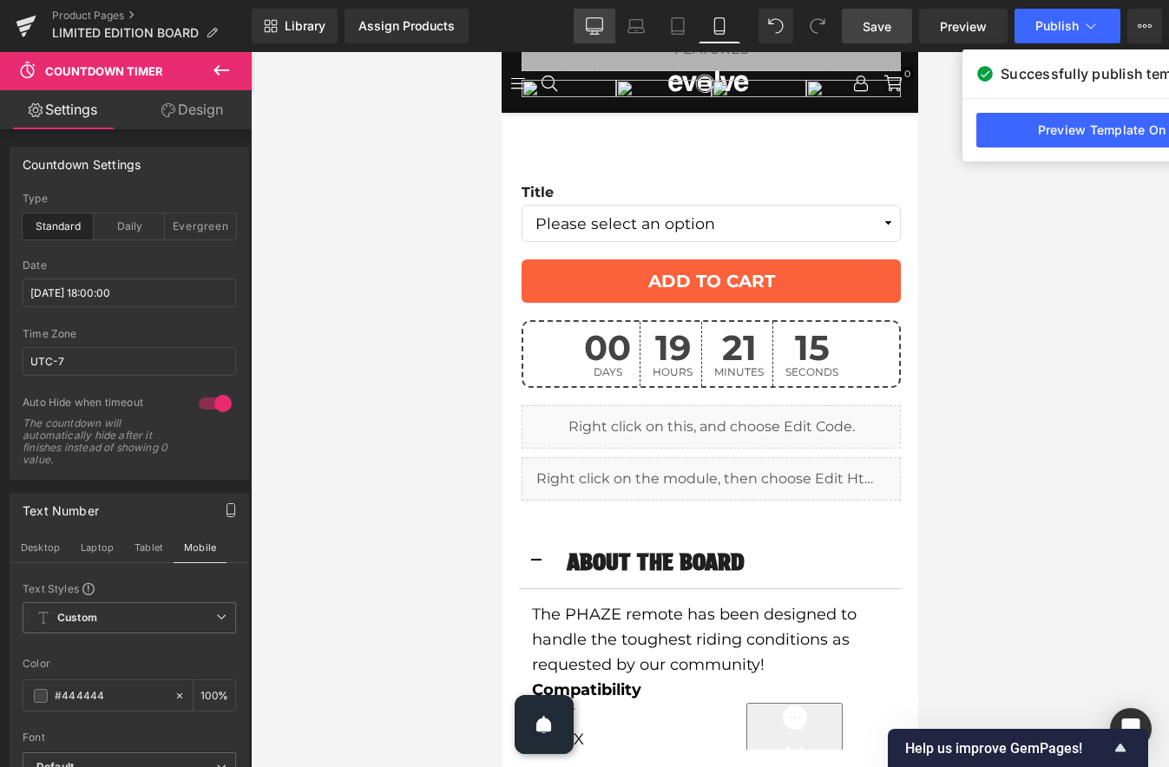
click at [587, 24] on icon at bounding box center [594, 24] width 16 height 13
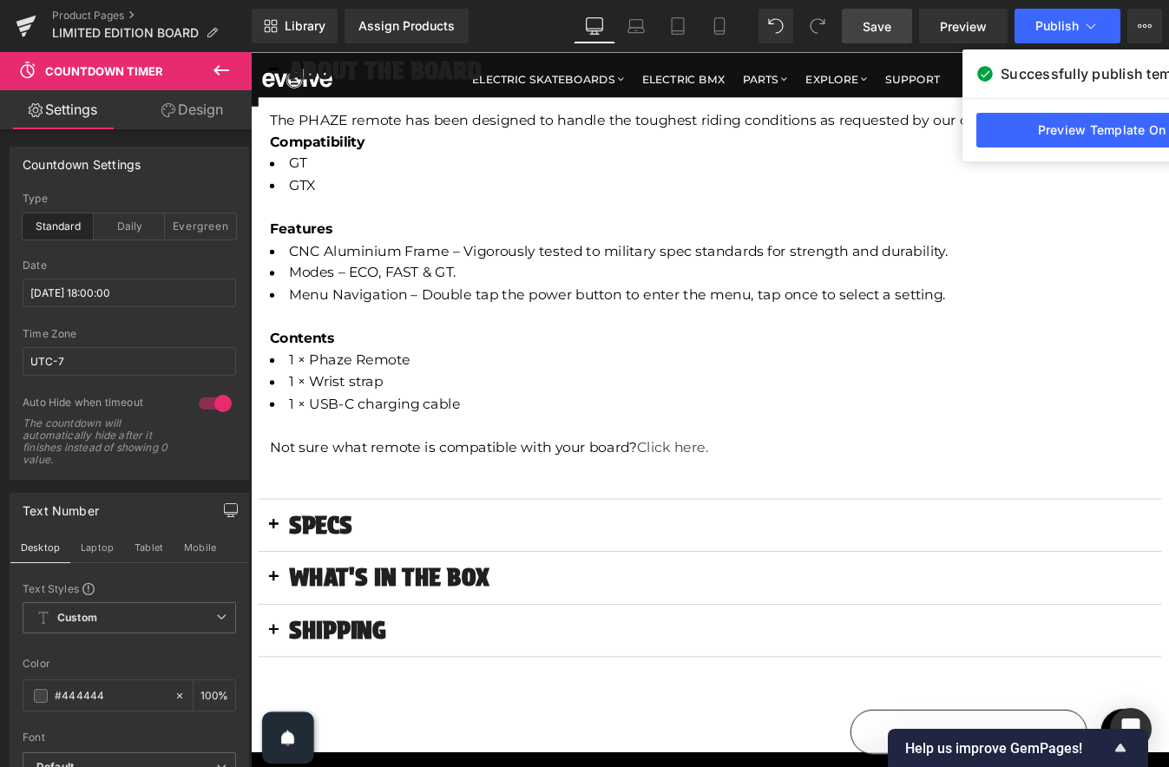
scroll to position [253, 0]
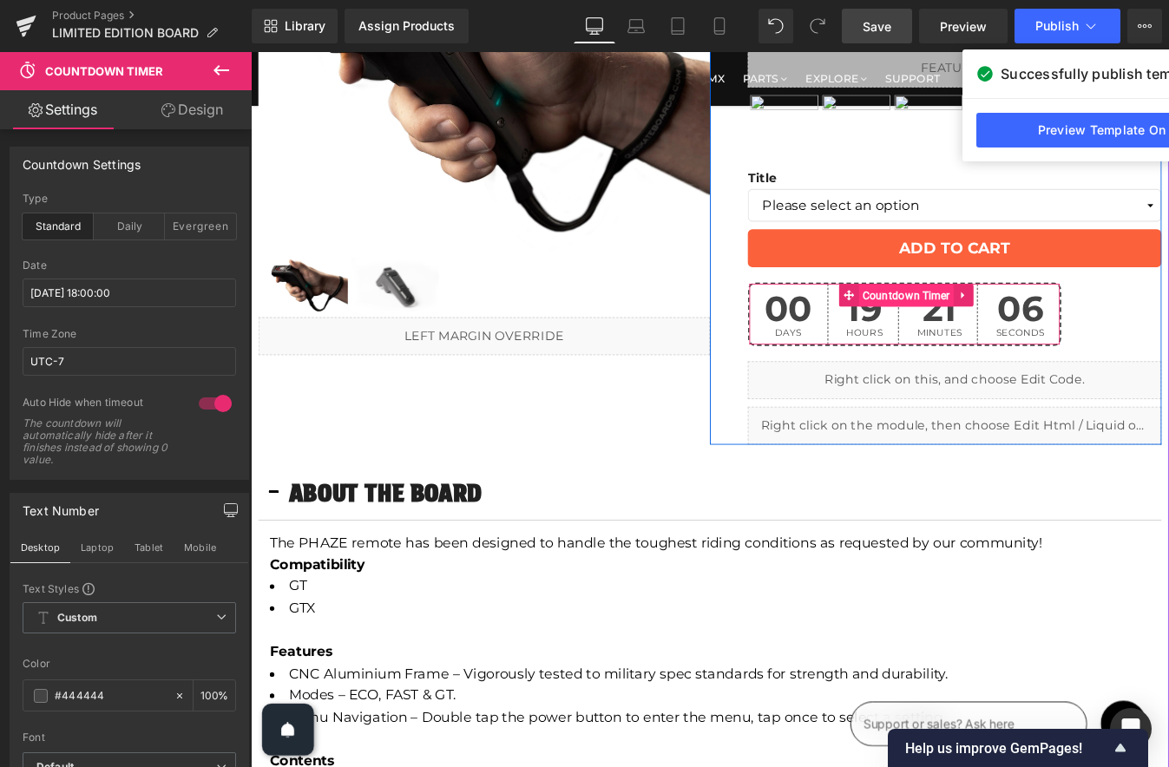
click at [974, 326] on span "Countdown Timer" at bounding box center [1000, 331] width 109 height 26
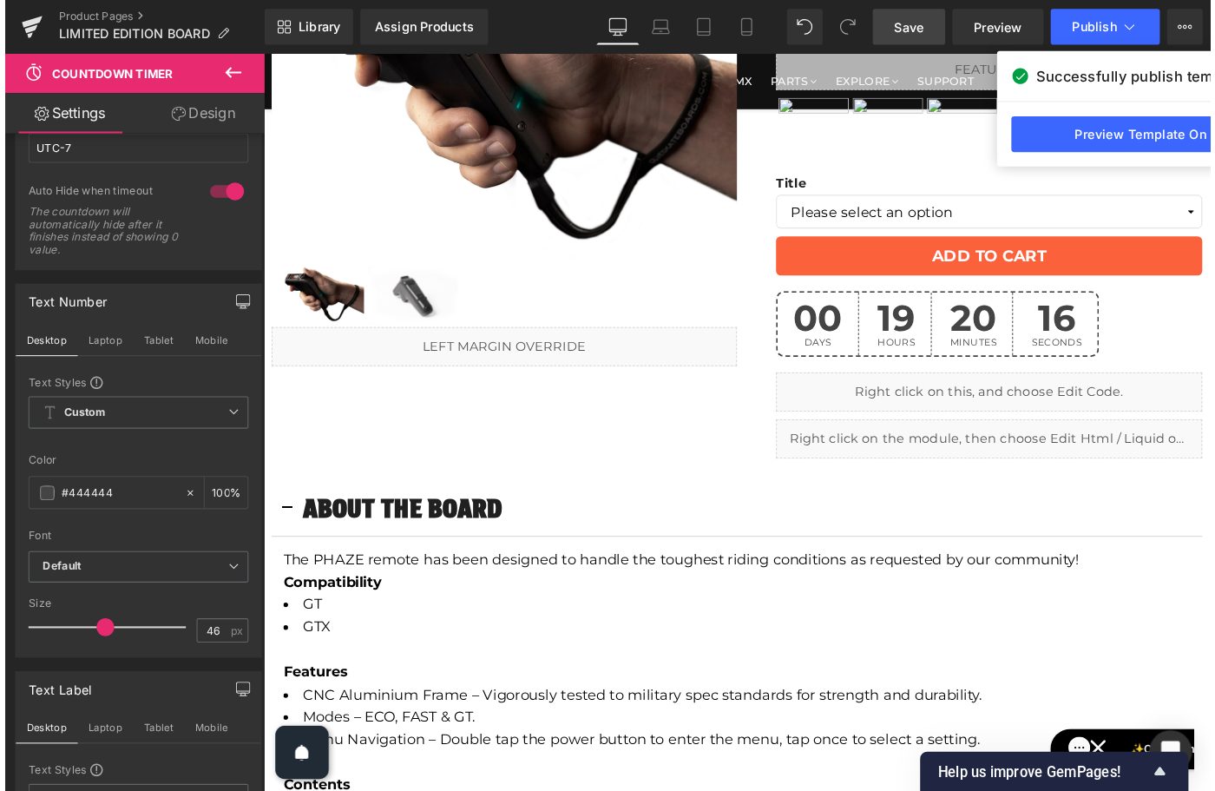
scroll to position [232, 0]
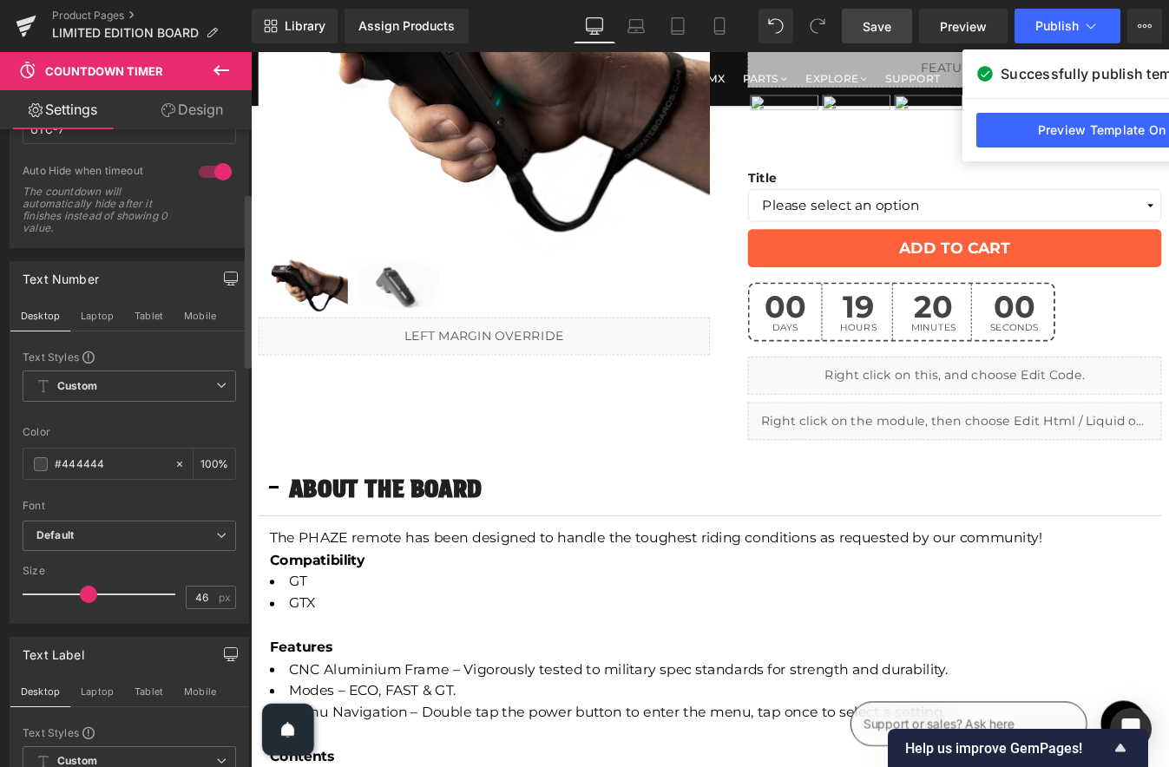
click at [84, 594] on span at bounding box center [88, 594] width 17 height 17
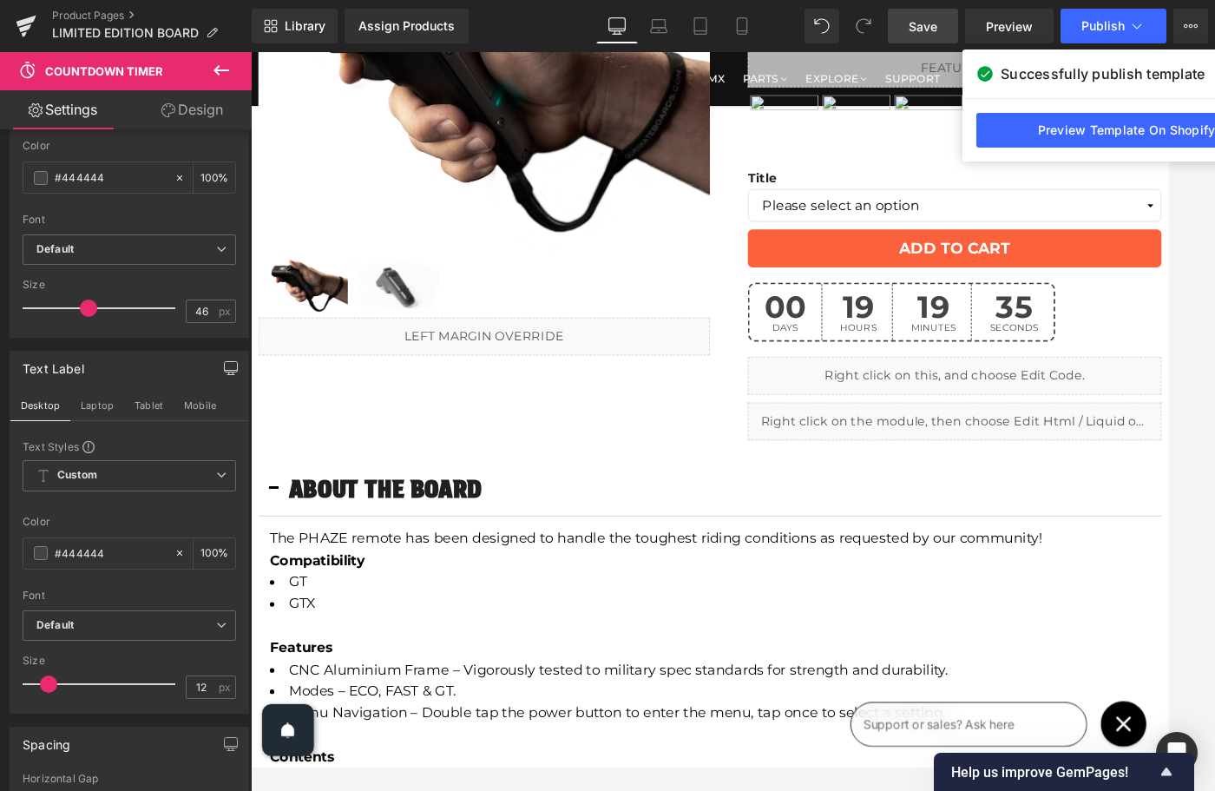
scroll to position [0, 0]
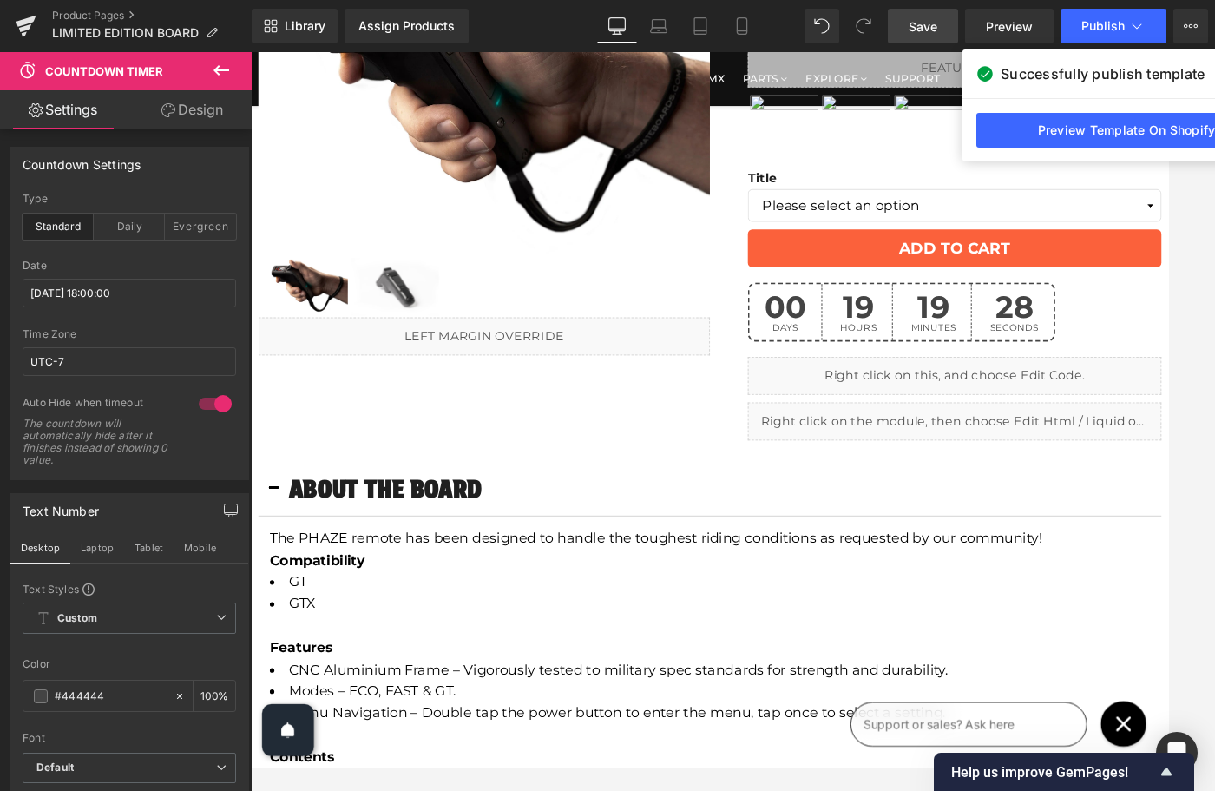
click at [915, 23] on span "Save" at bounding box center [923, 26] width 29 height 18
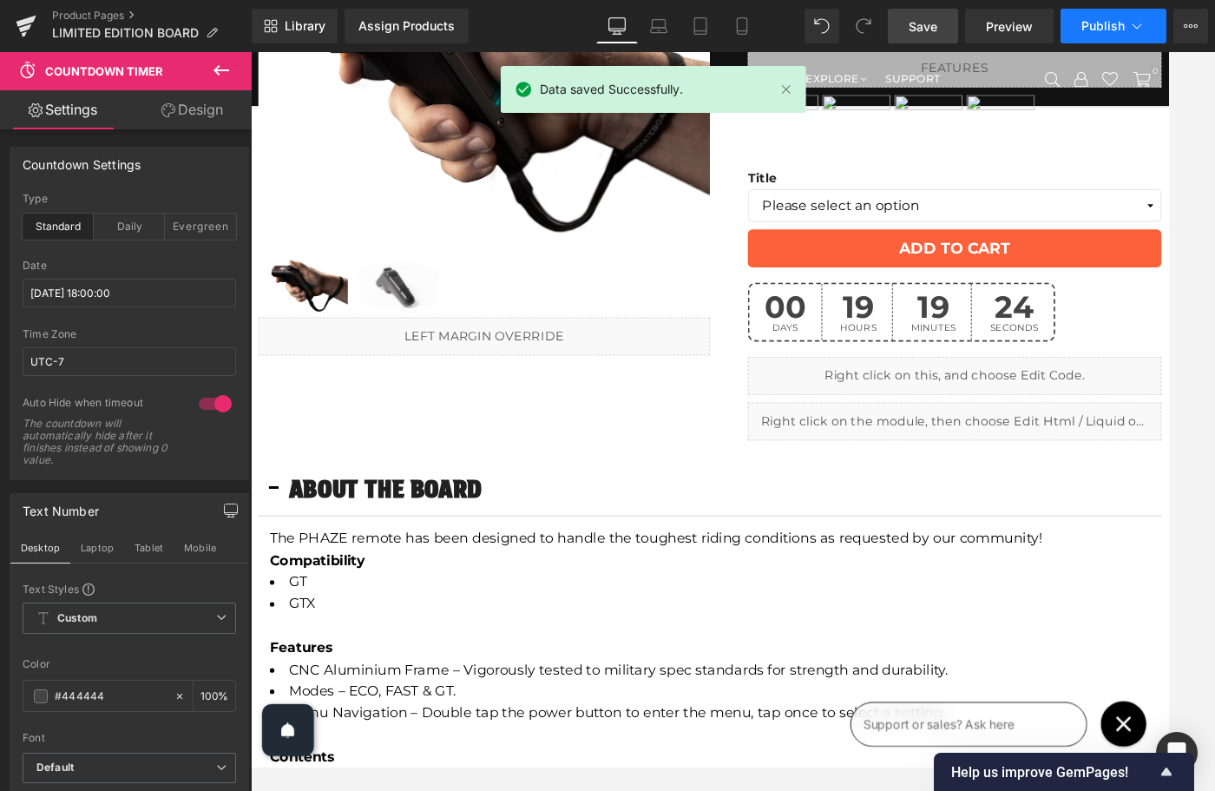
click at [1114, 28] on span "Publish" at bounding box center [1103, 26] width 43 height 14
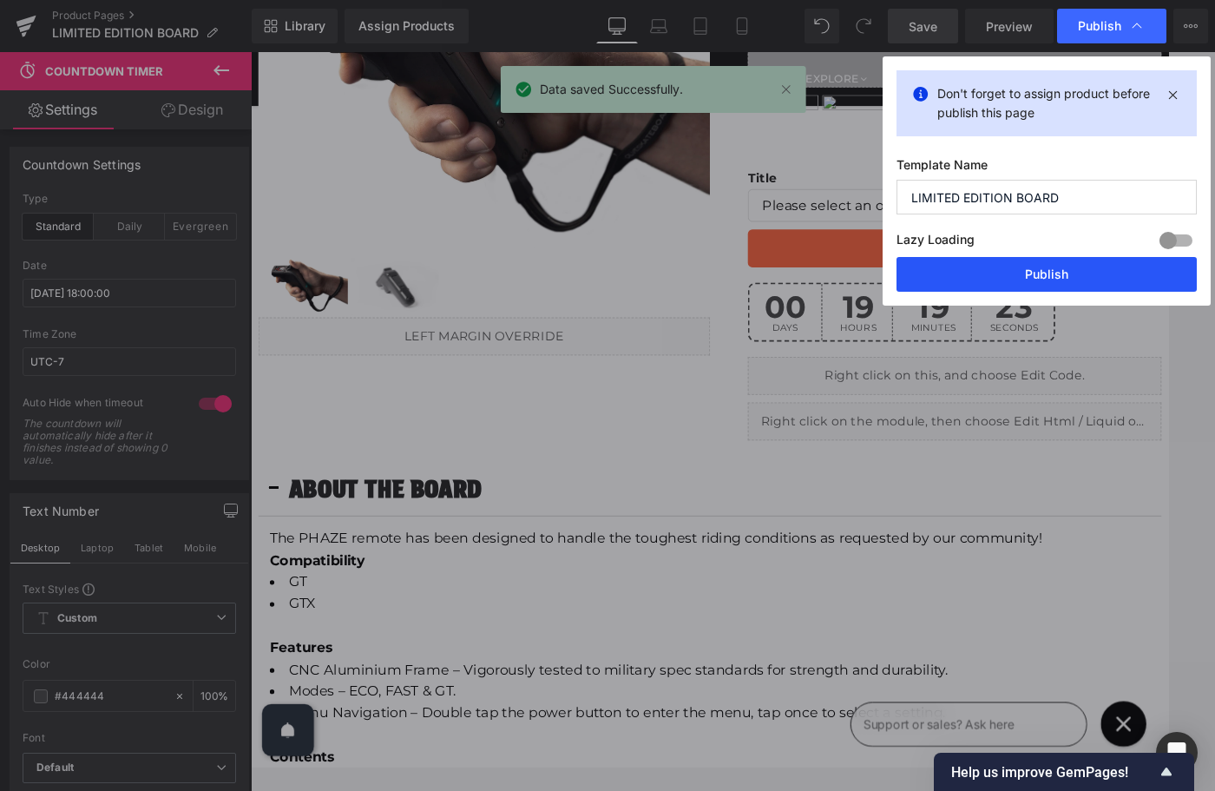
click at [1061, 281] on button "Publish" at bounding box center [1047, 274] width 300 height 35
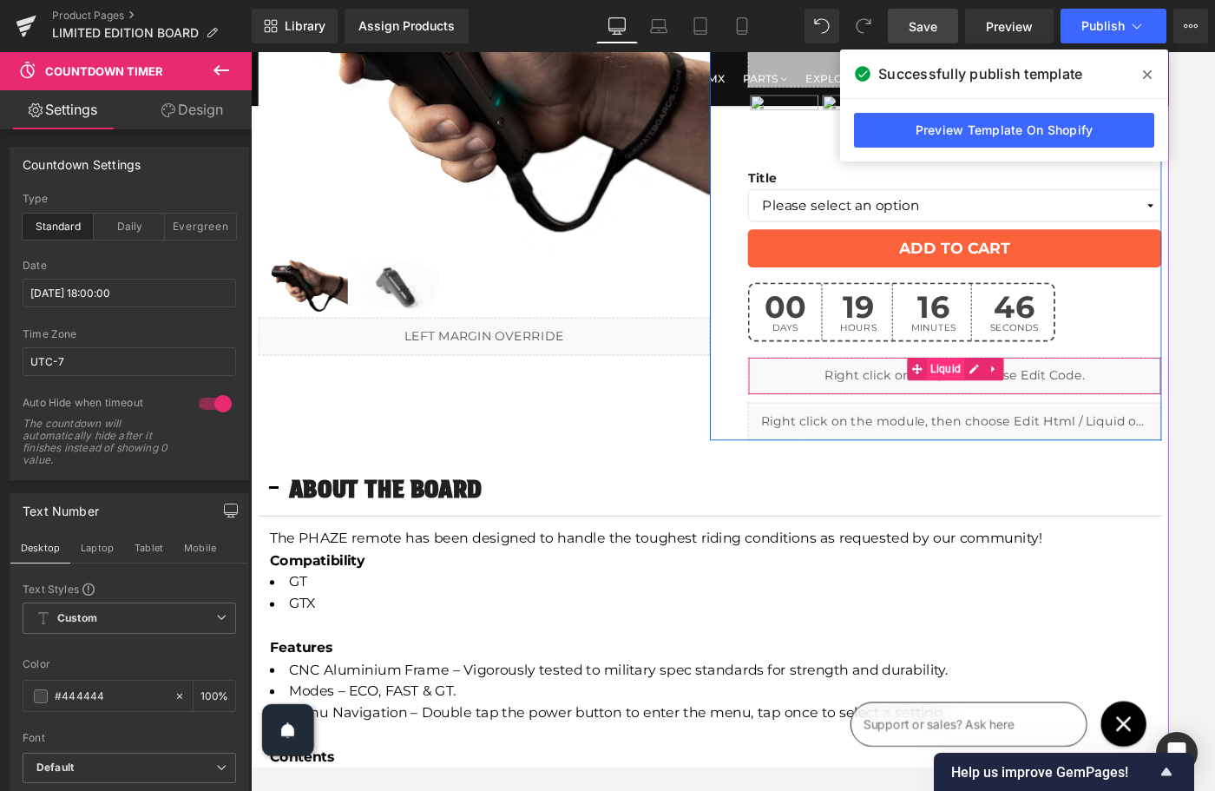
click at [1059, 408] on span "Liquid" at bounding box center [1045, 414] width 43 height 26
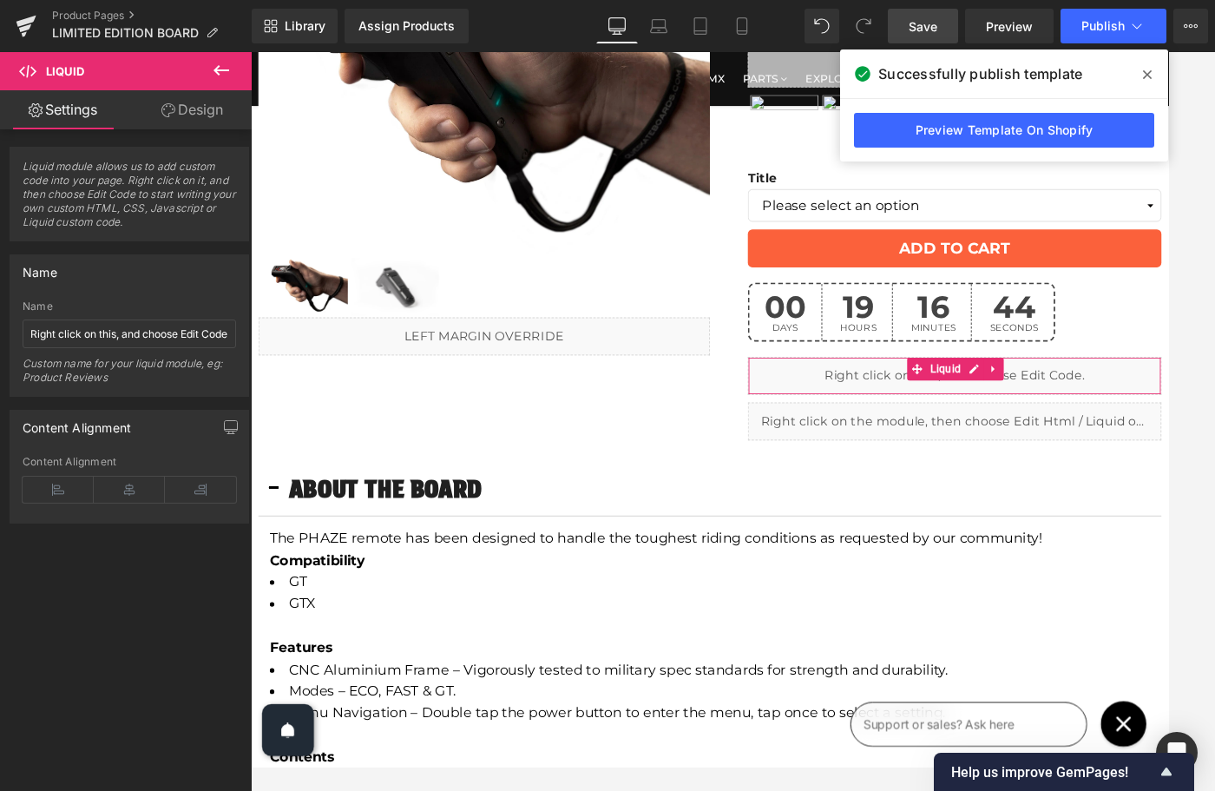
click at [208, 105] on link "Design" at bounding box center [192, 109] width 126 height 39
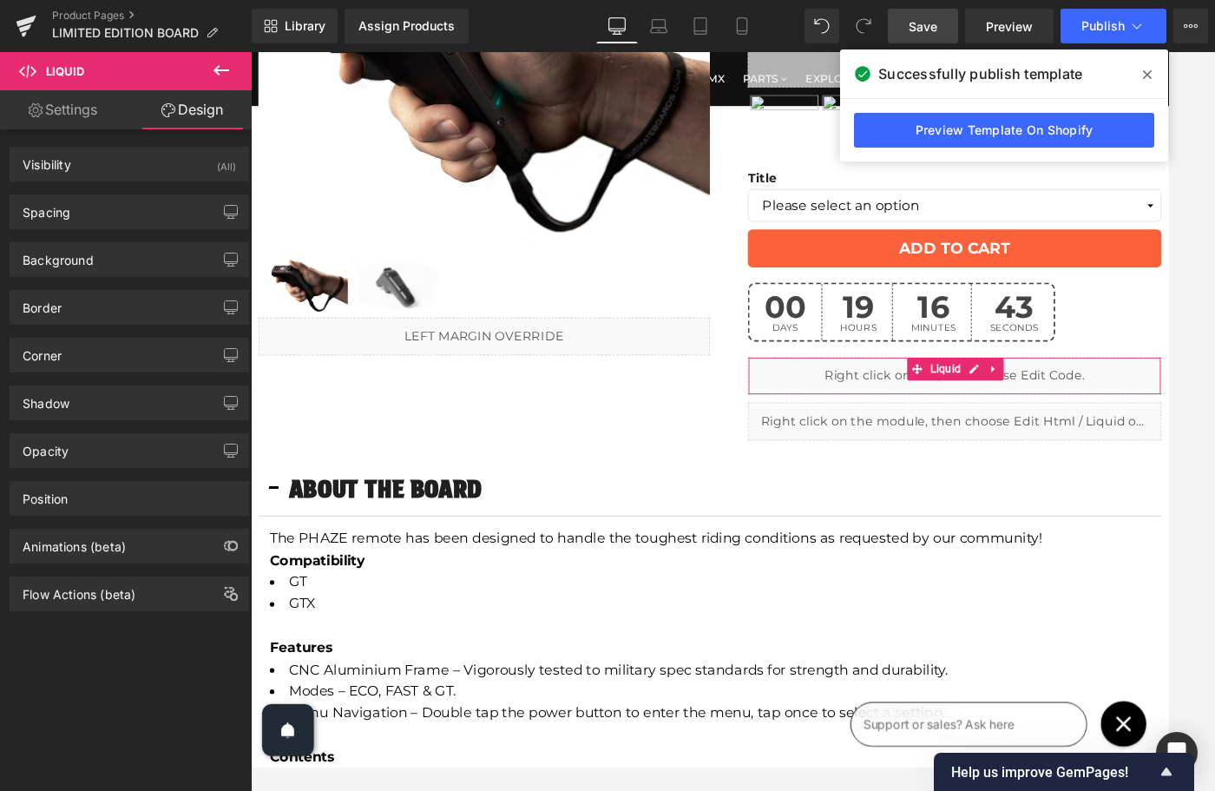
click at [60, 107] on link "Settings" at bounding box center [63, 109] width 126 height 39
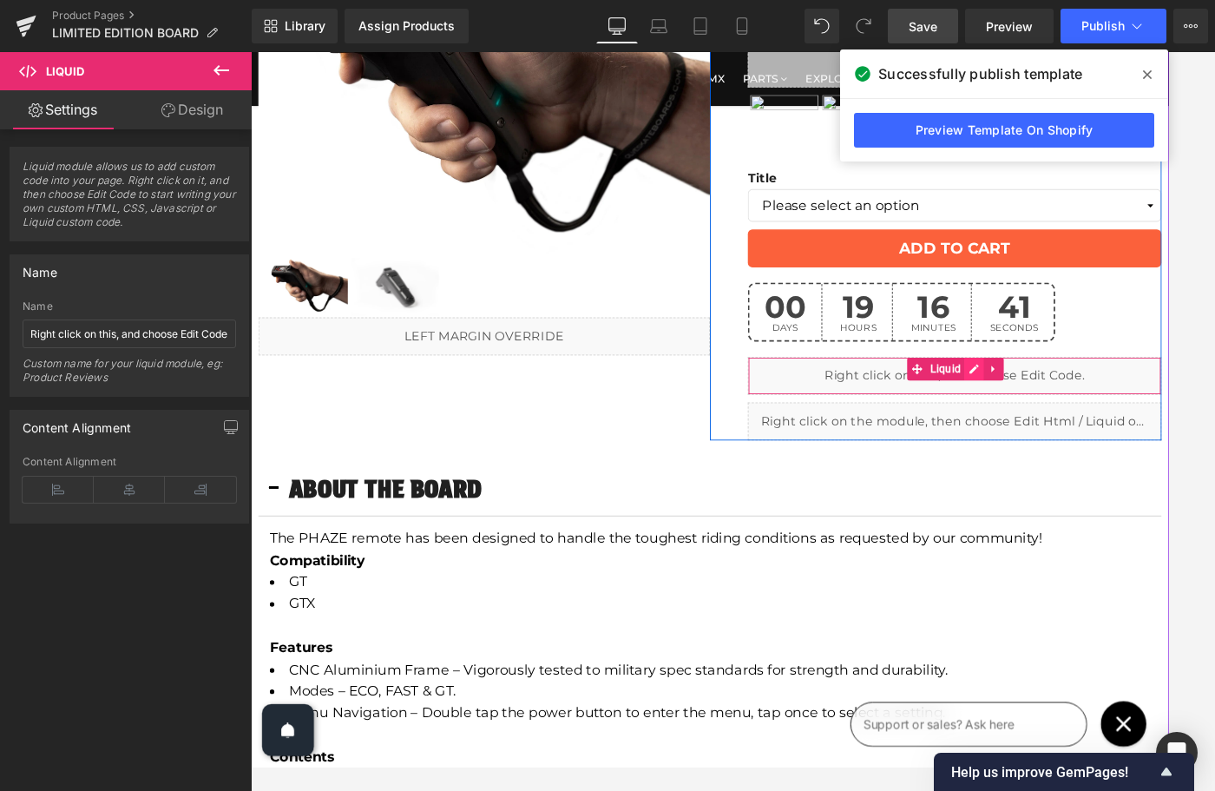
click at [1078, 416] on icon at bounding box center [1078, 414] width 12 height 13
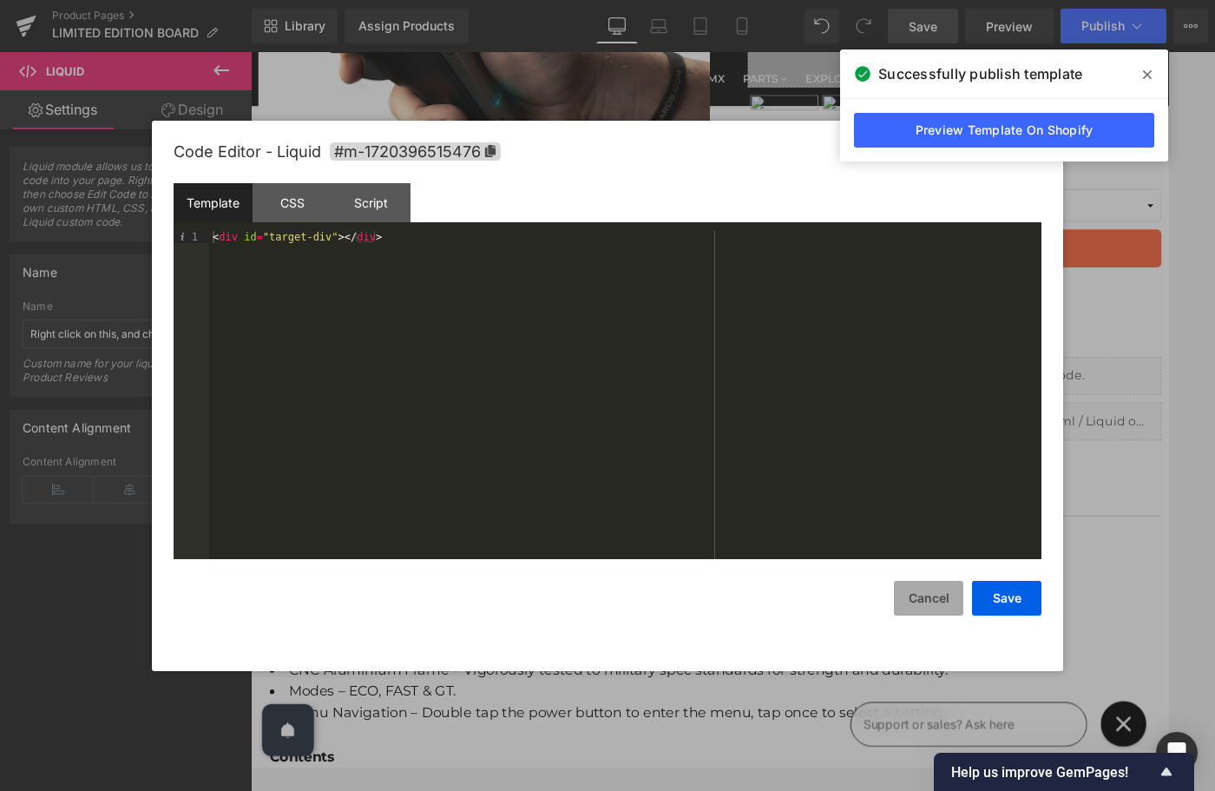
click at [908, 586] on button "Cancel" at bounding box center [928, 598] width 69 height 35
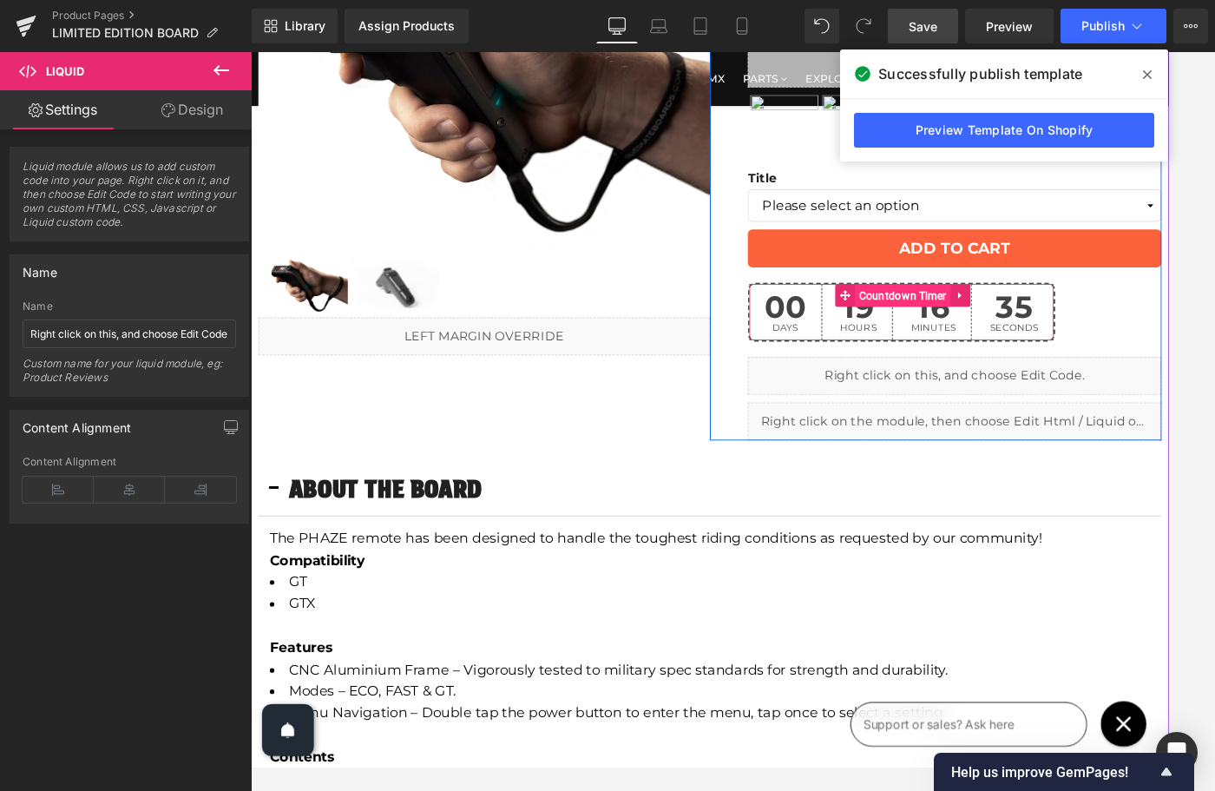
click at [1007, 324] on span "Countdown Timer" at bounding box center [996, 331] width 109 height 26
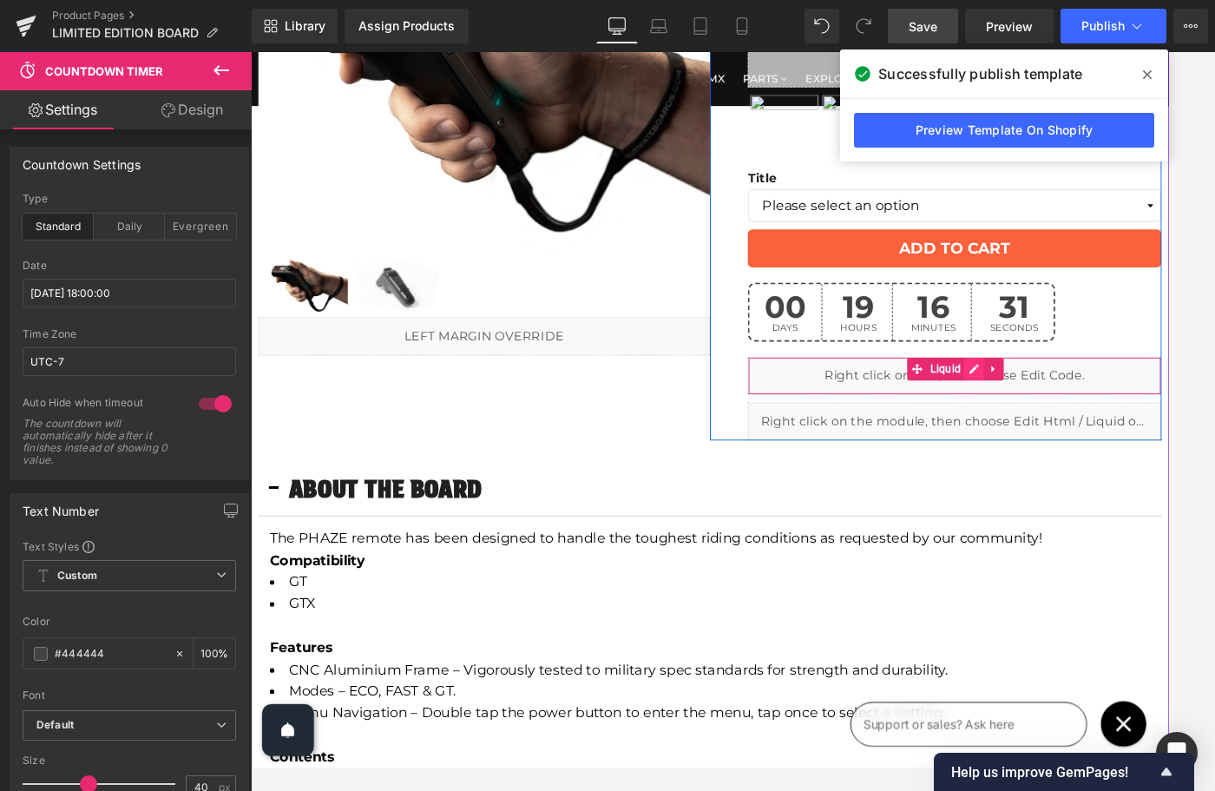
click at [1075, 412] on icon at bounding box center [1078, 414] width 12 height 13
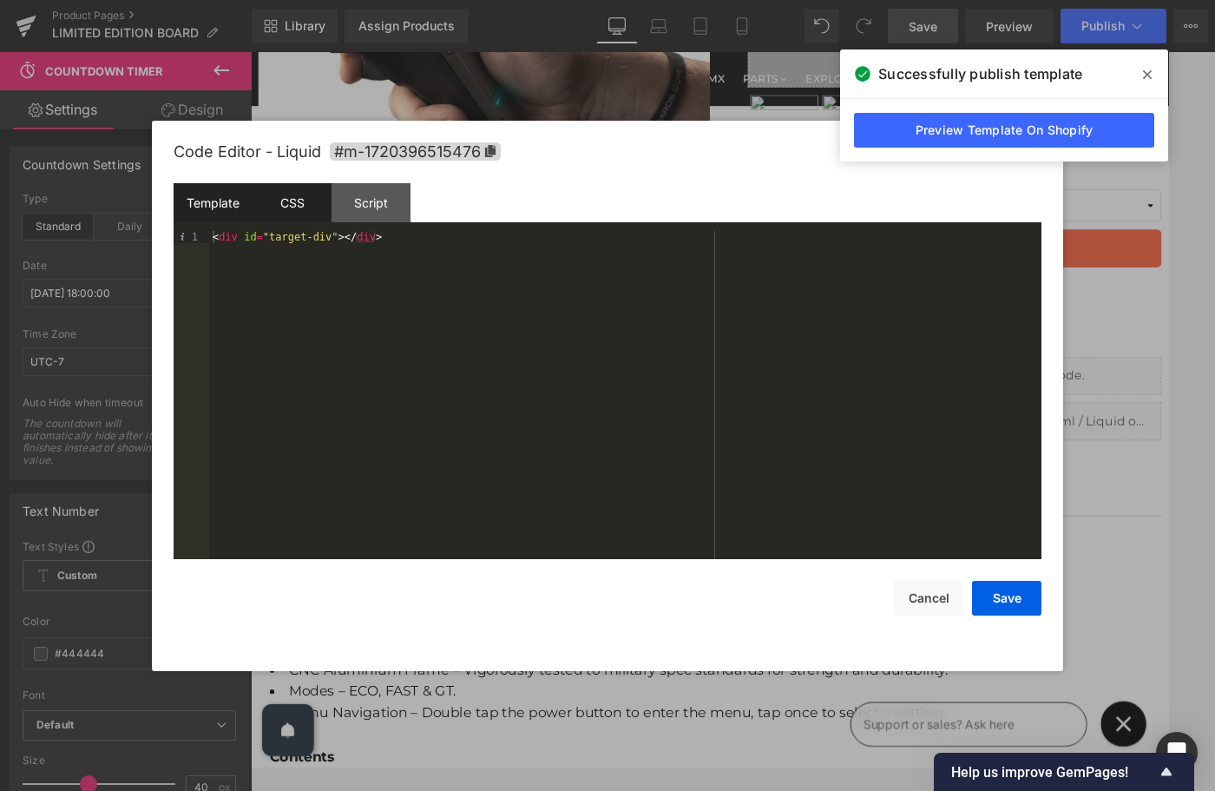
click at [300, 207] on div "CSS" at bounding box center [292, 202] width 79 height 39
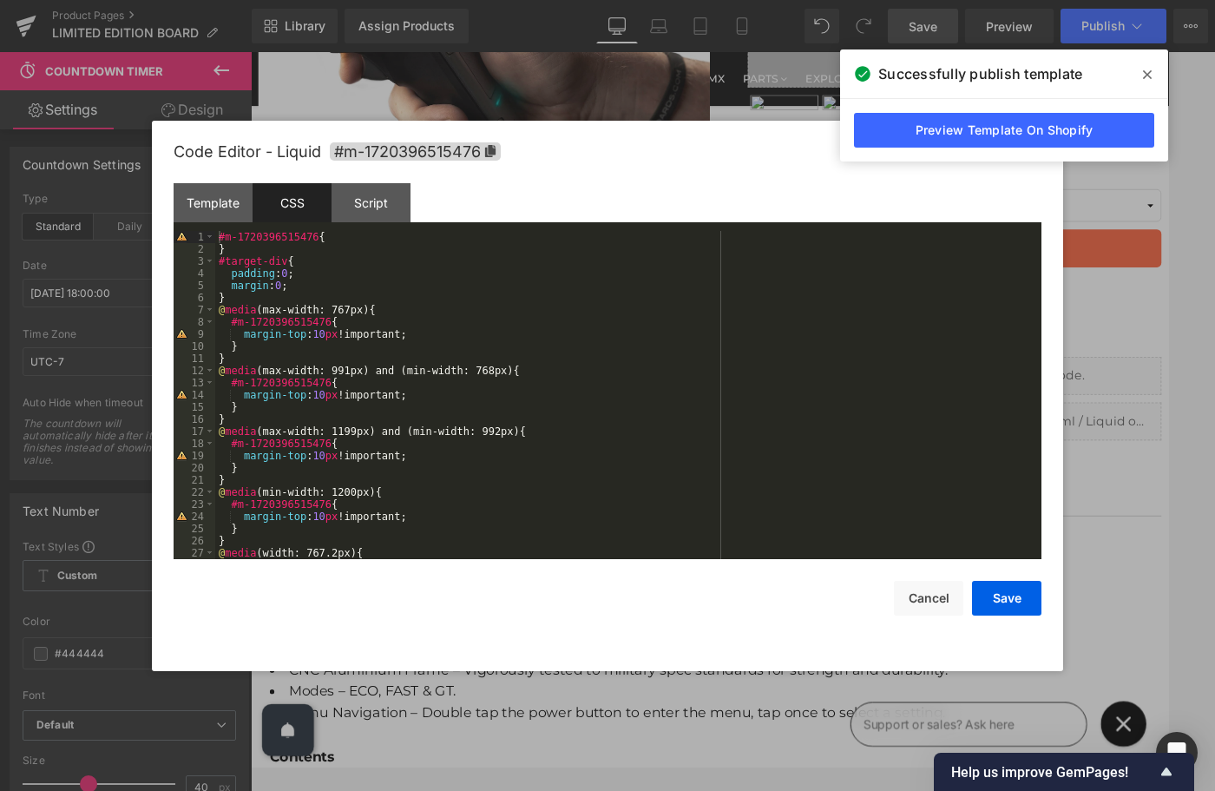
scroll to position [61, 0]
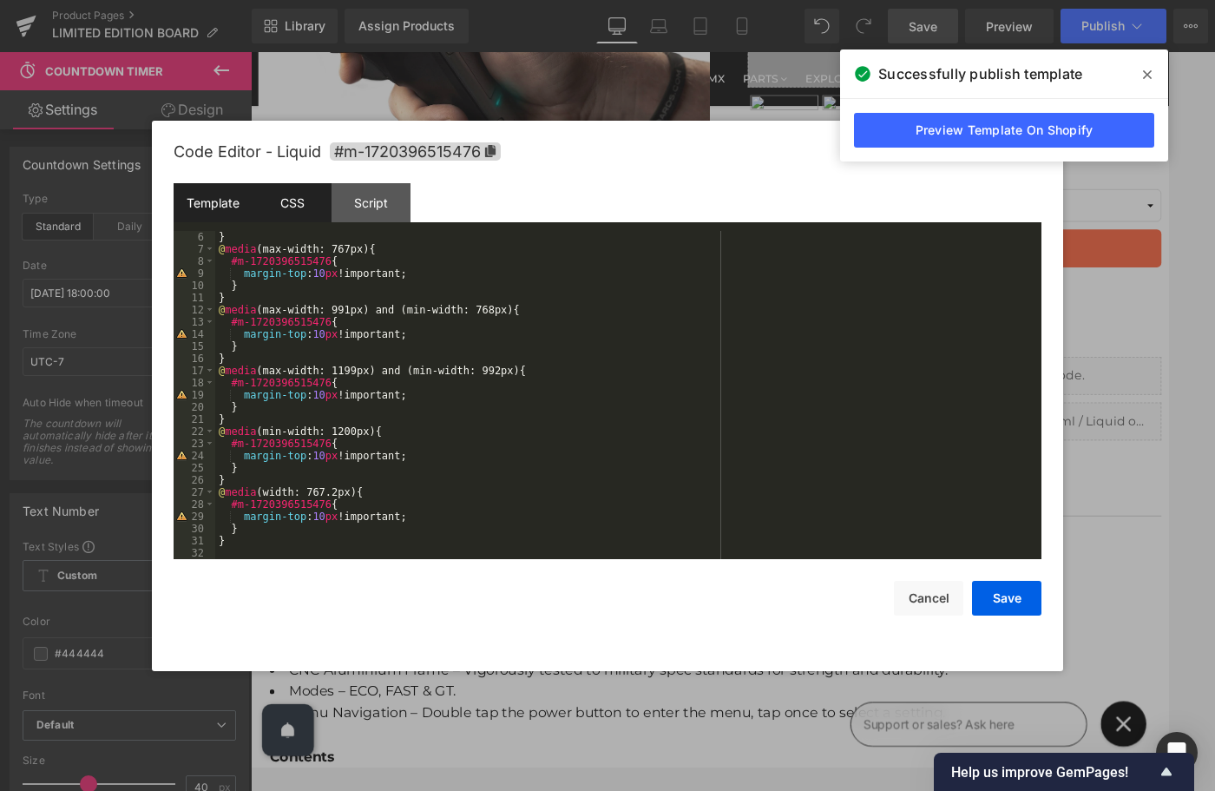
click at [220, 206] on div "Template" at bounding box center [213, 202] width 79 height 39
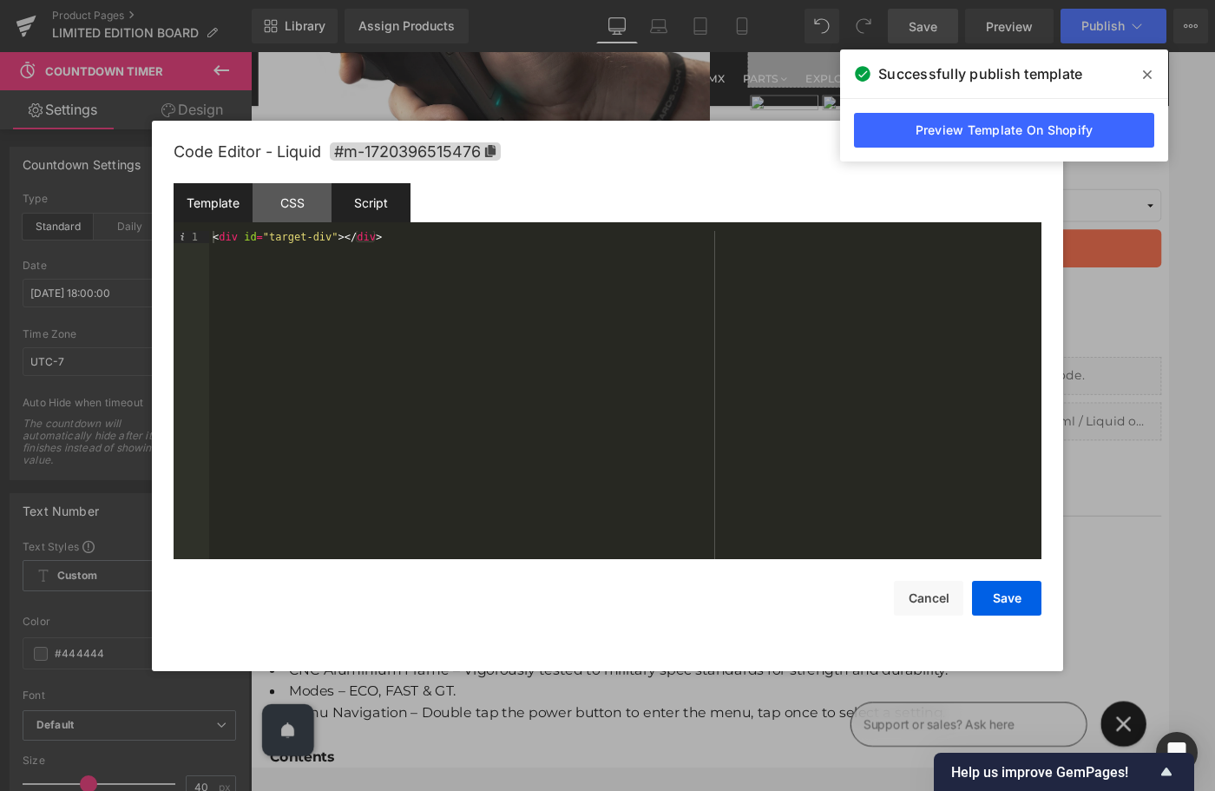
click at [362, 205] on div "Script" at bounding box center [371, 202] width 79 height 39
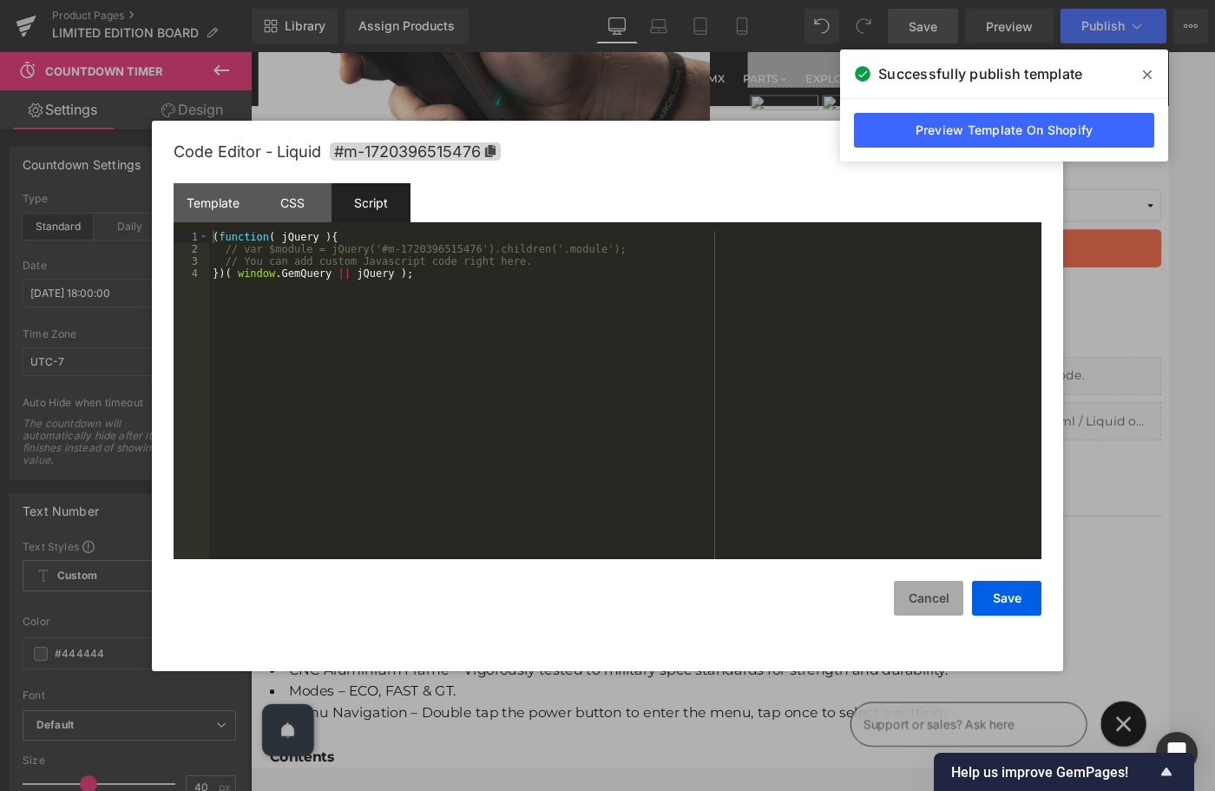
click at [931, 602] on button "Cancel" at bounding box center [928, 598] width 69 height 35
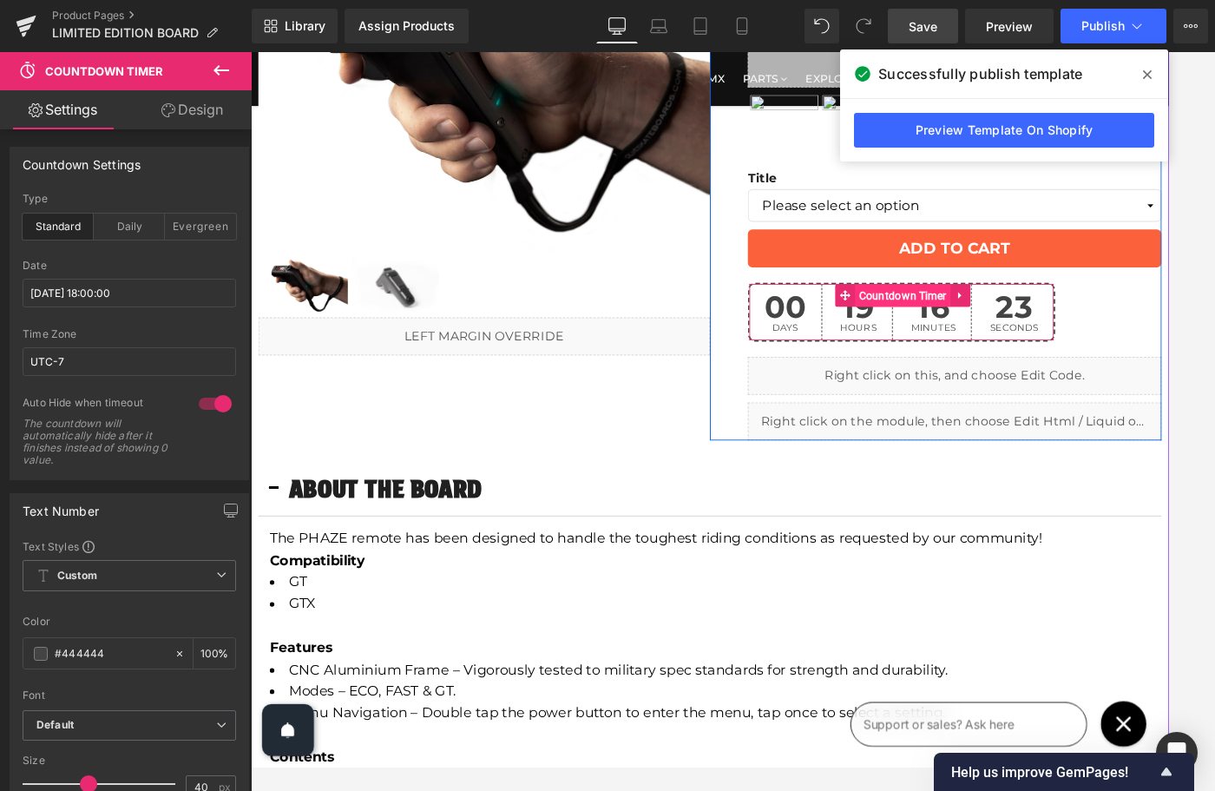
click at [987, 333] on span "Countdown Timer" at bounding box center [996, 330] width 109 height 26
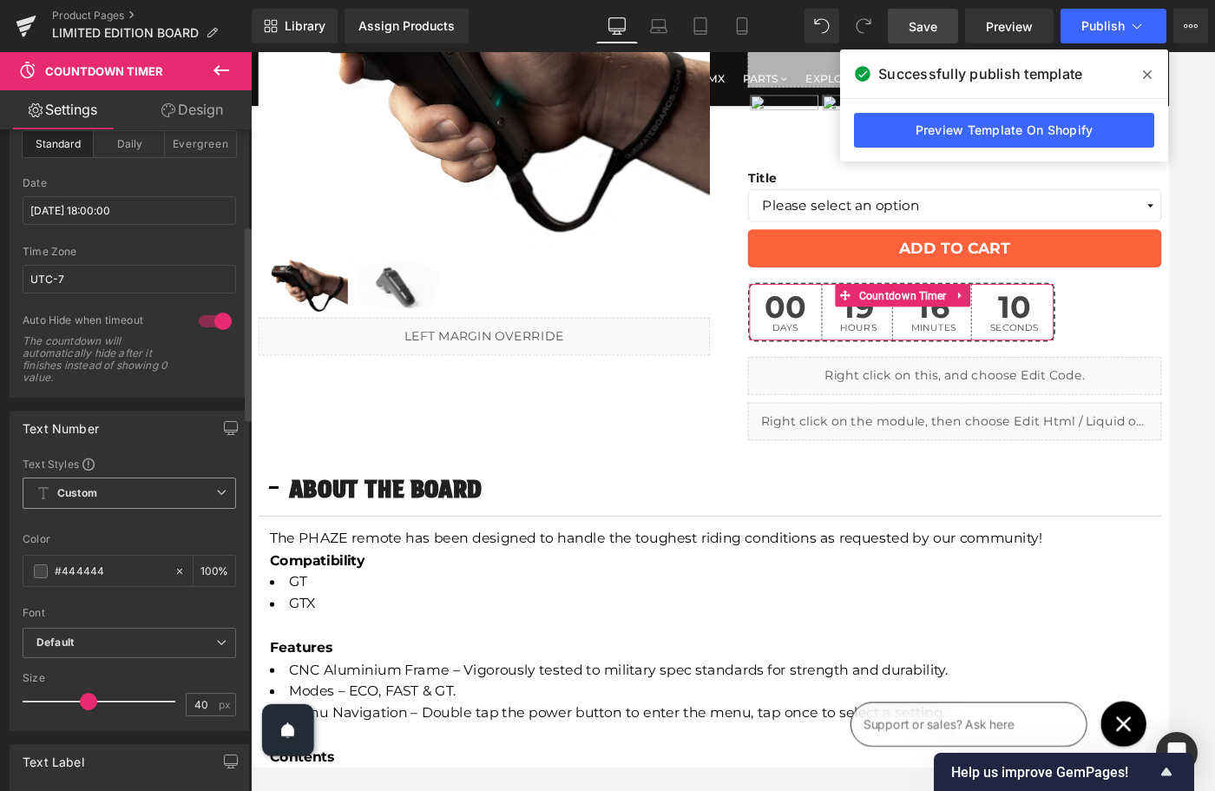
scroll to position [0, 0]
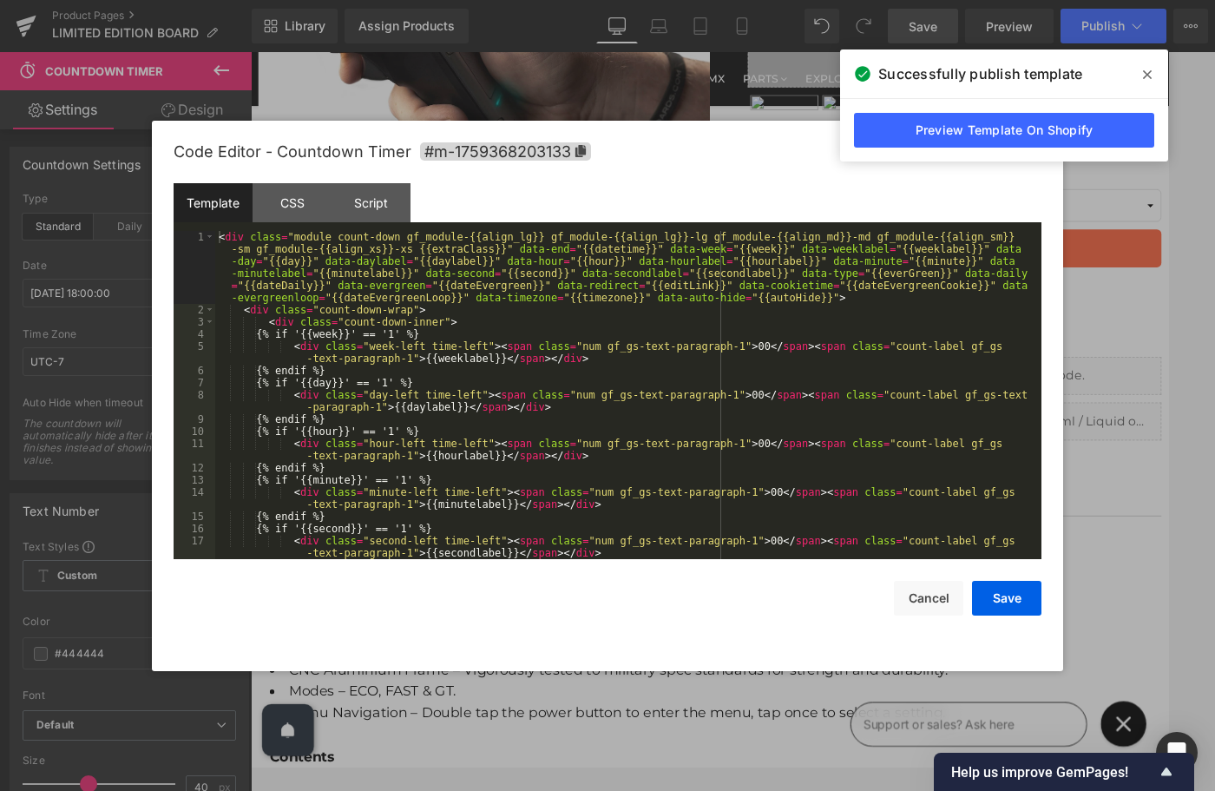
click at [909, 0] on div "Countdown Timer You are previewing how the will restyle your page. You can not …" at bounding box center [607, 0] width 1215 height 0
click at [419, 311] on div "< div class = "module count-down gf_module-{{align_lg}} gf_module-{{align_lg}}-…" at bounding box center [625, 437] width 820 height 413
click at [298, 201] on div "CSS" at bounding box center [292, 202] width 79 height 39
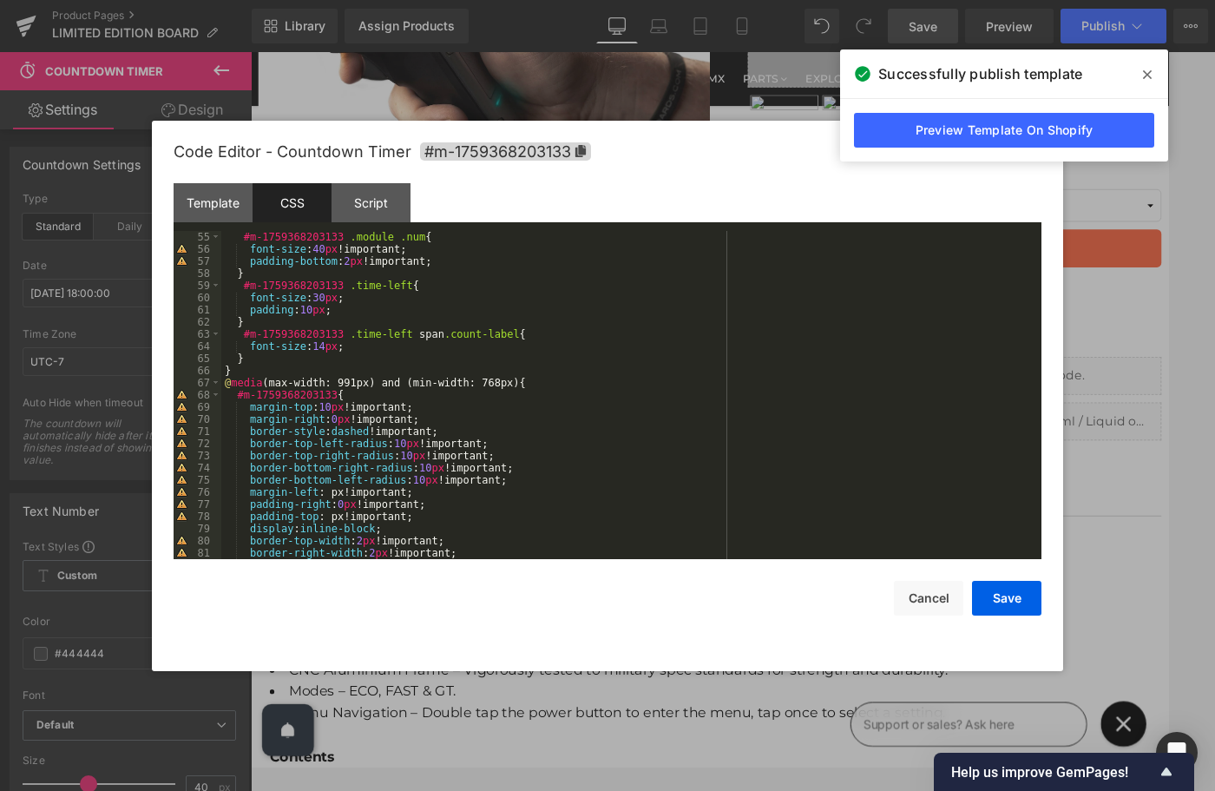
scroll to position [1920, 0]
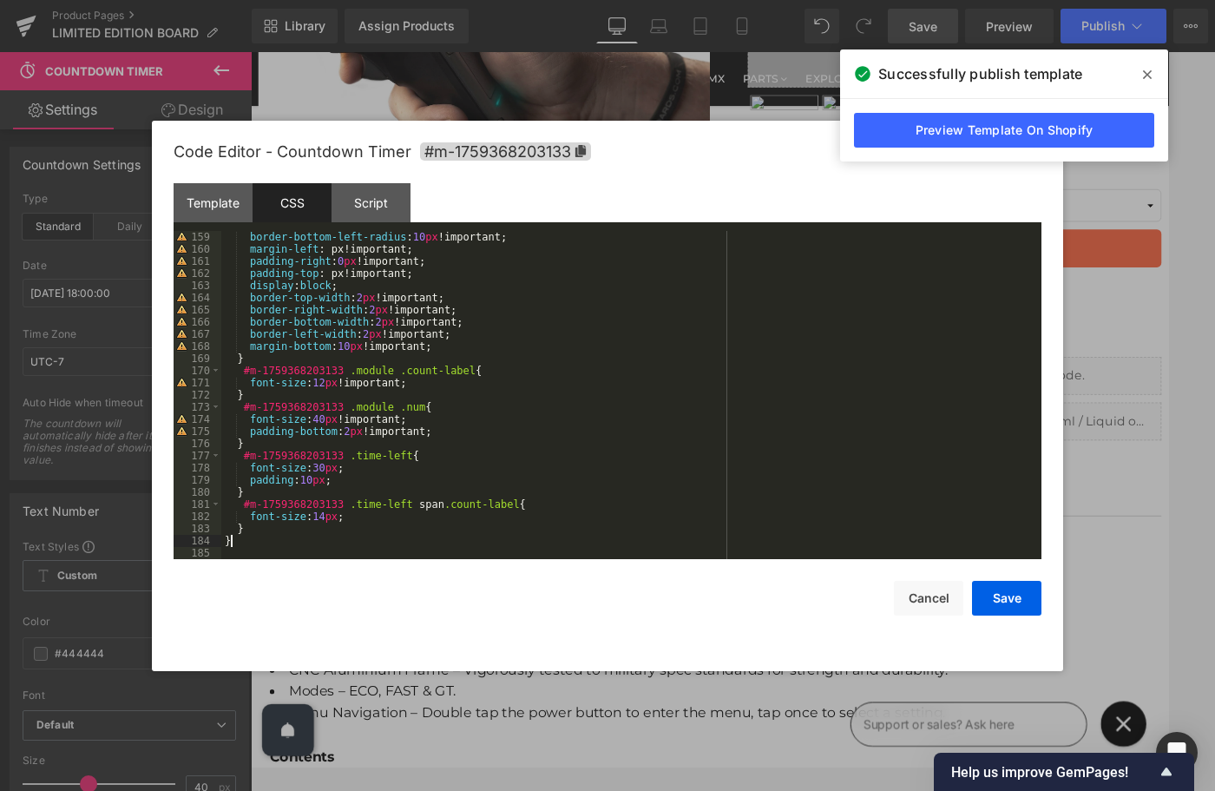
click at [299, 543] on div "border-bottom-left-radius : 10 px !important; margin-left : px!important; paddi…" at bounding box center [627, 407] width 813 height 352
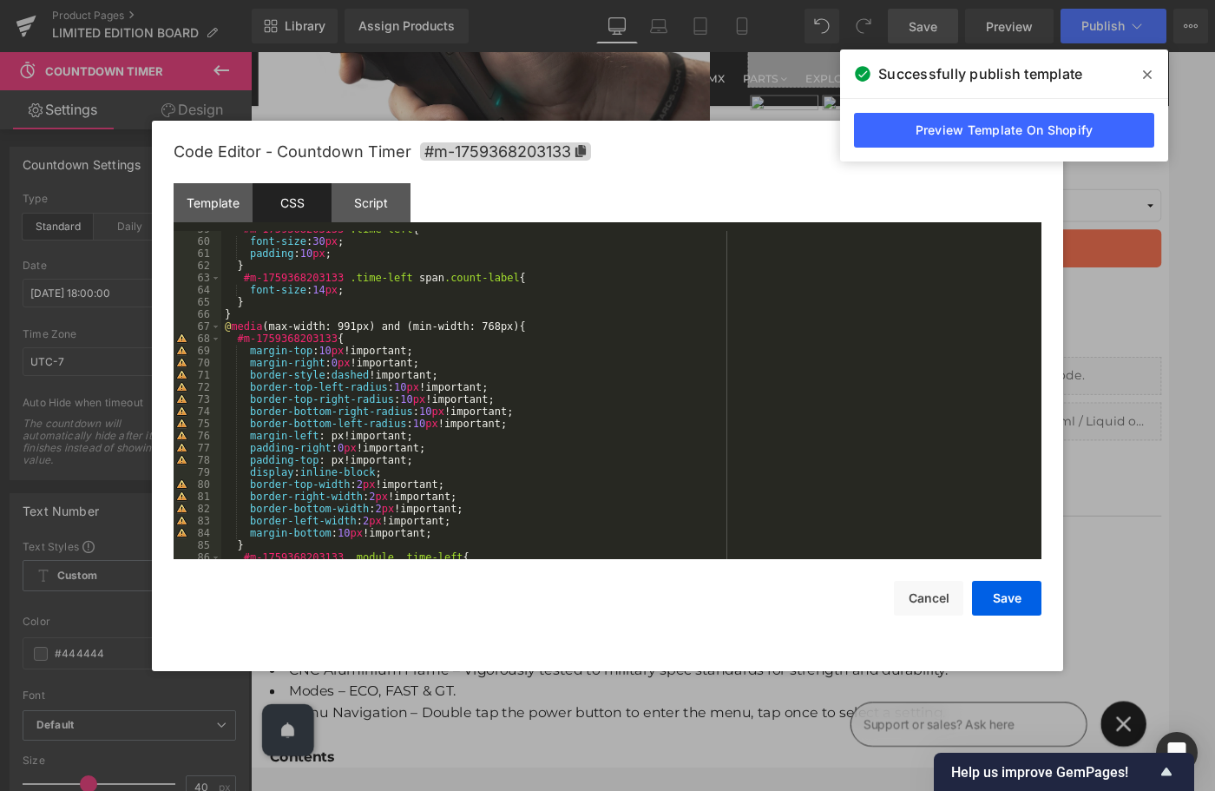
scroll to position [0, 0]
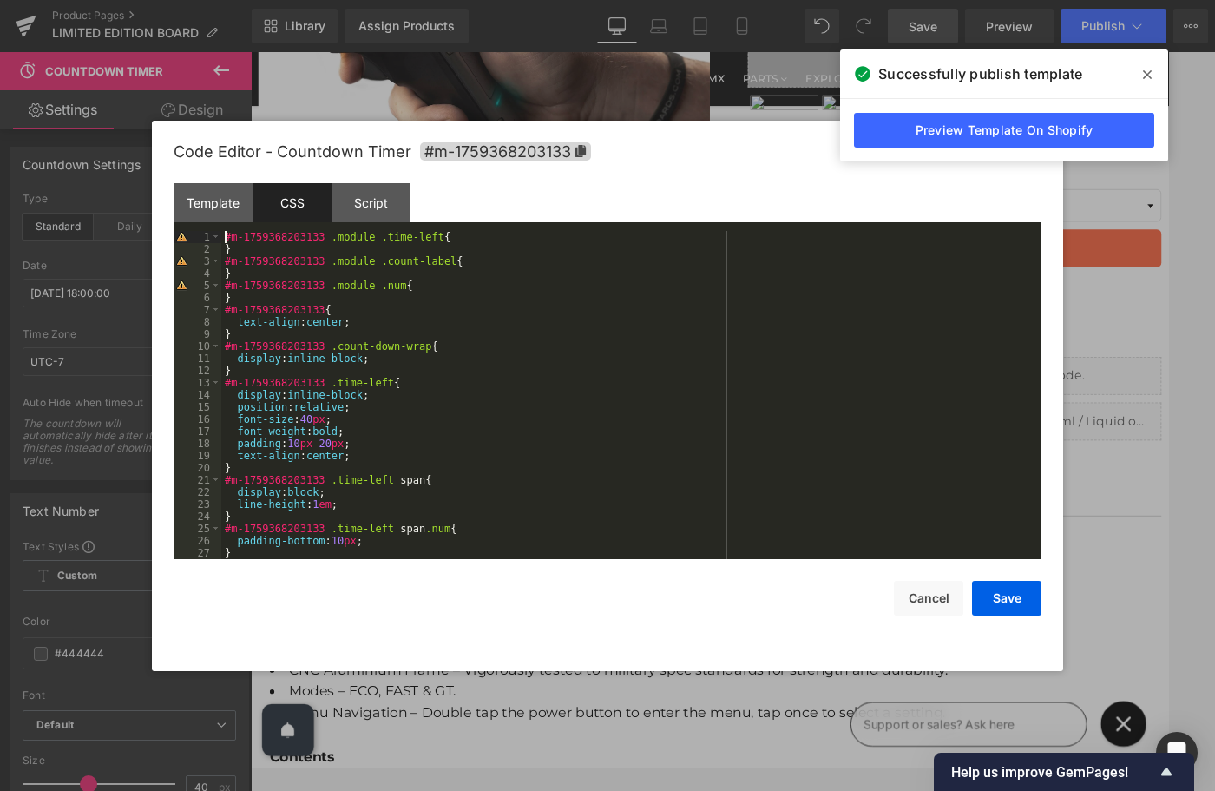
click at [227, 235] on div "#m-1759368203133 .module .time-left { } #m-1759368203133 .module .count-label {…" at bounding box center [627, 407] width 813 height 352
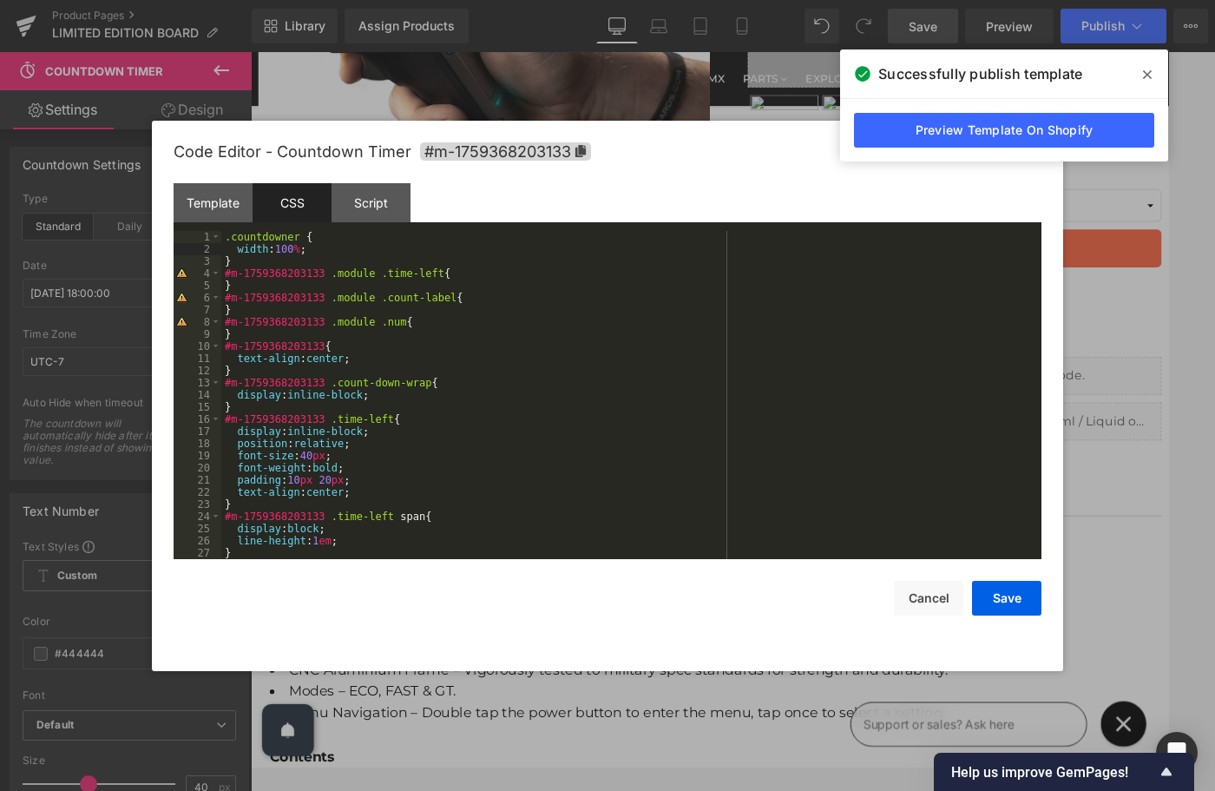
click at [259, 261] on div ".countdowner { width : 100 % ; } #m-1759368203133 .module .time-left { } #m-175…" at bounding box center [627, 407] width 813 height 352
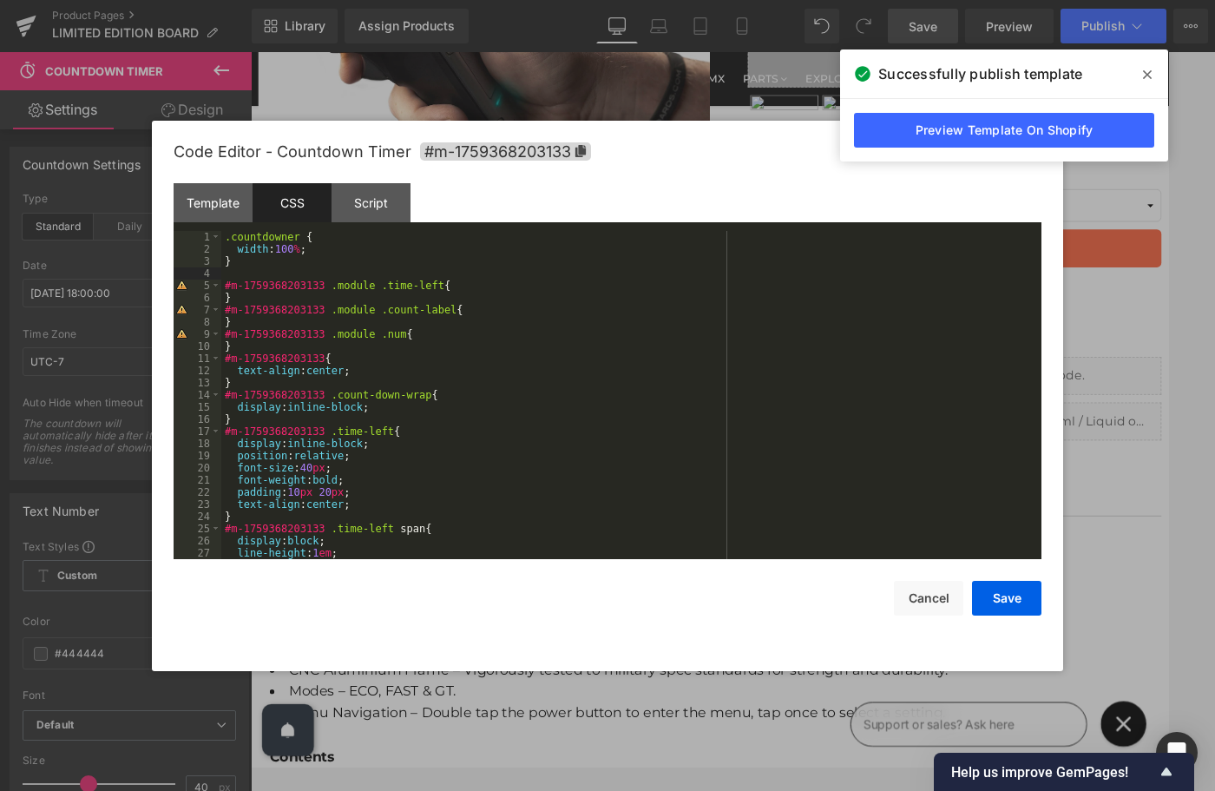
click at [315, 249] on div ".countdowner { width : 100 % ; } #m-1759368203133 .module .time-left { } #m-175…" at bounding box center [627, 407] width 813 height 352
click at [993, 597] on button "Save" at bounding box center [1006, 598] width 69 height 35
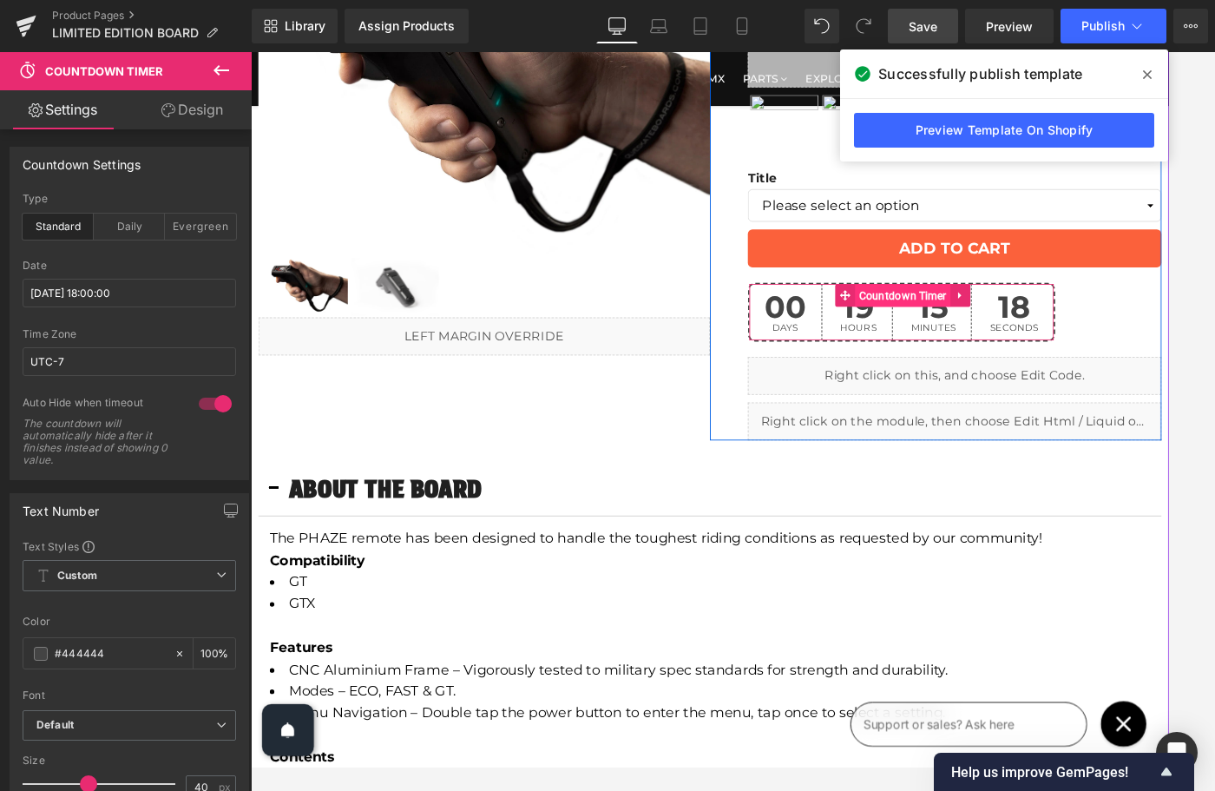
click at [1006, 327] on span "Countdown Timer" at bounding box center [996, 330] width 109 height 26
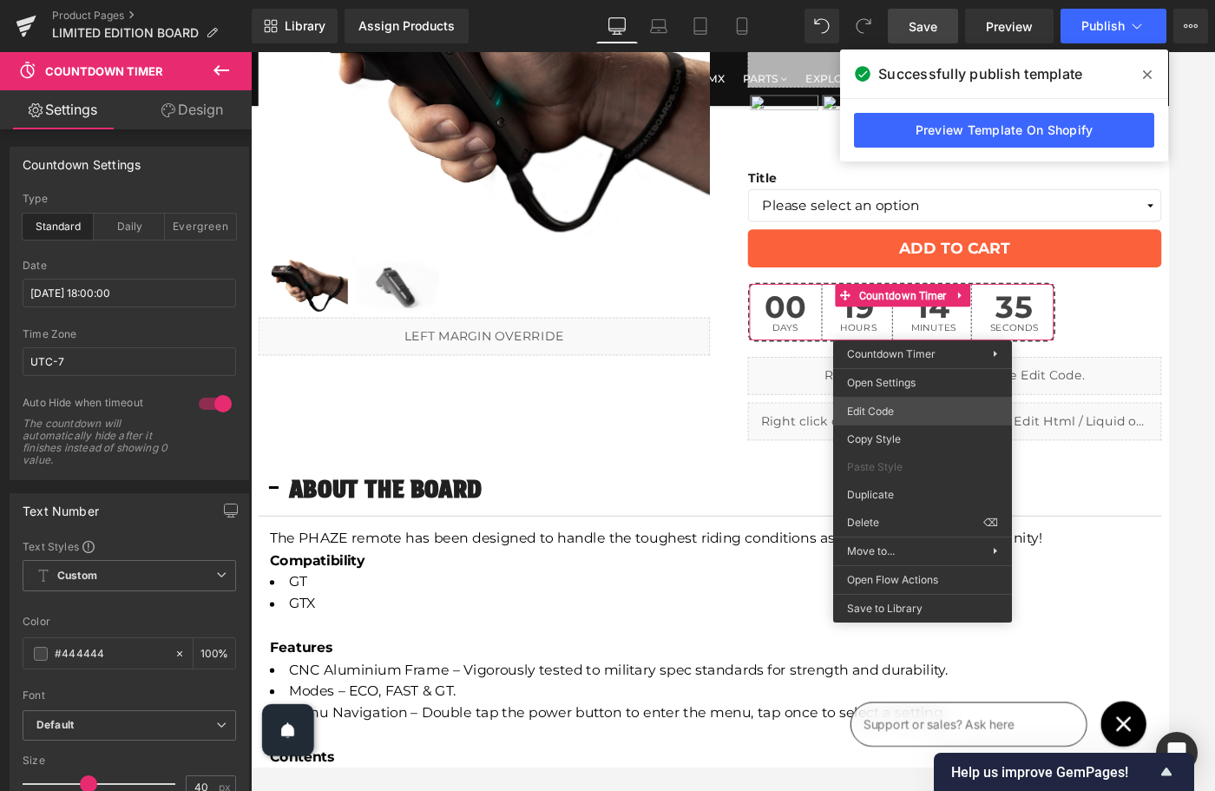
click at [895, 0] on div "Countdown Timer You are previewing how the will restyle your page. You can not …" at bounding box center [607, 0] width 1215 height 0
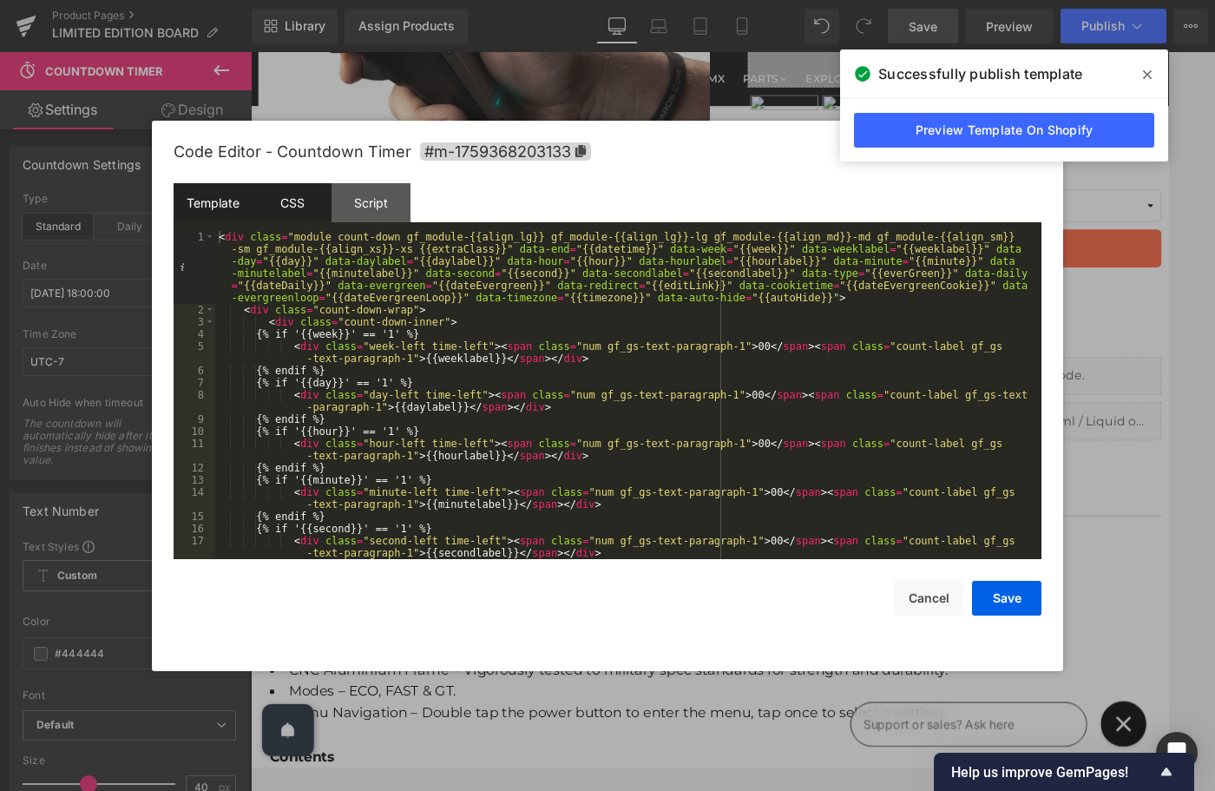
click at [303, 201] on div "CSS" at bounding box center [292, 202] width 79 height 39
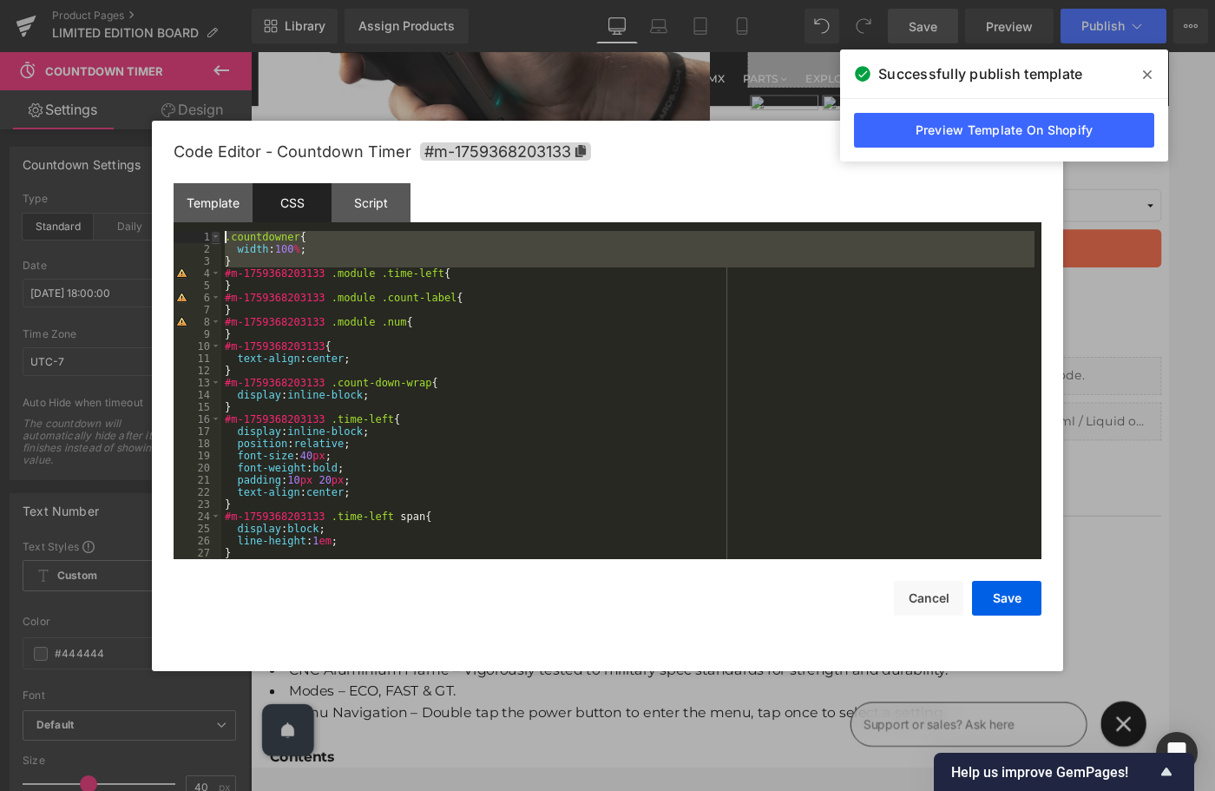
drag, startPoint x: 224, startPoint y: 274, endPoint x: 214, endPoint y: 236, distance: 39.6
click at [214, 236] on pre "1 2 3 4 5 6 7 8 9 10 11 12 13 14 15 16 17 18 19 20 21 22 23 24 25 26 27 28 .cou…" at bounding box center [608, 395] width 868 height 328
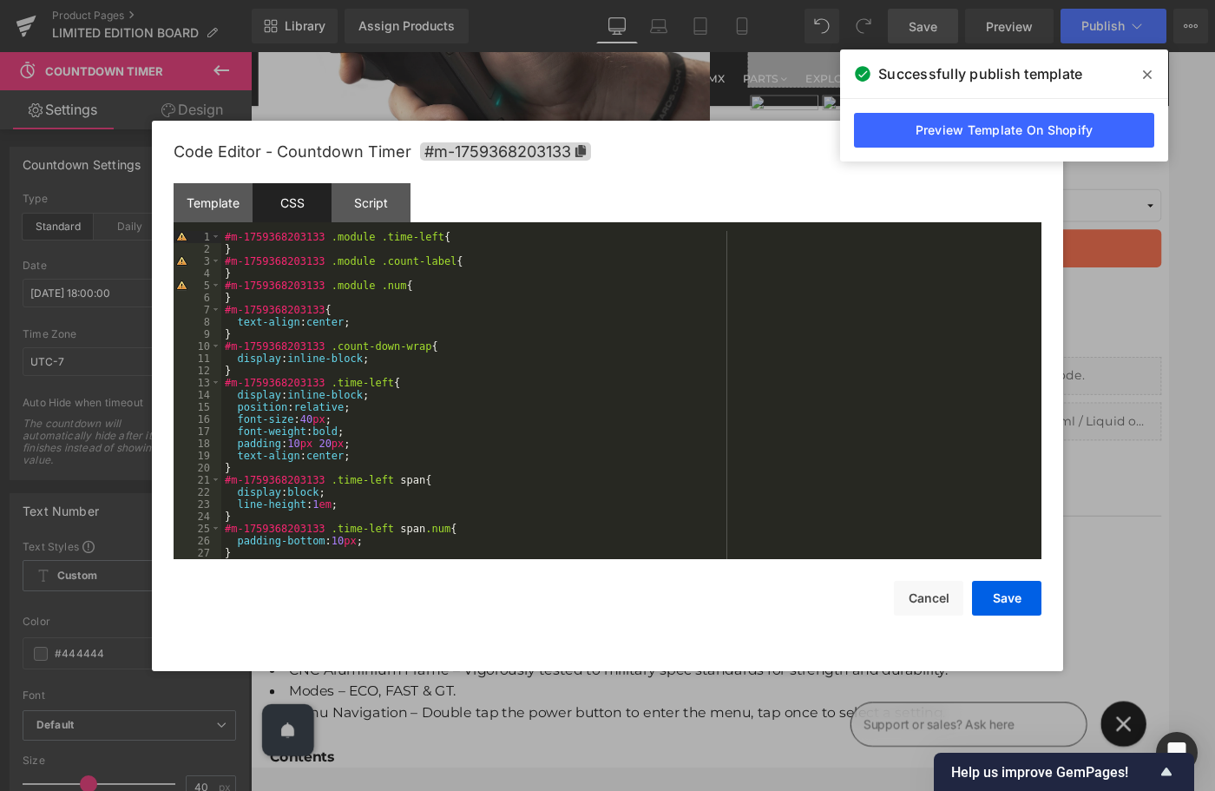
click at [376, 320] on div "#m-1759368203133 .module .time-left { } #m-1759368203133 .module .count-label {…" at bounding box center [627, 407] width 813 height 352
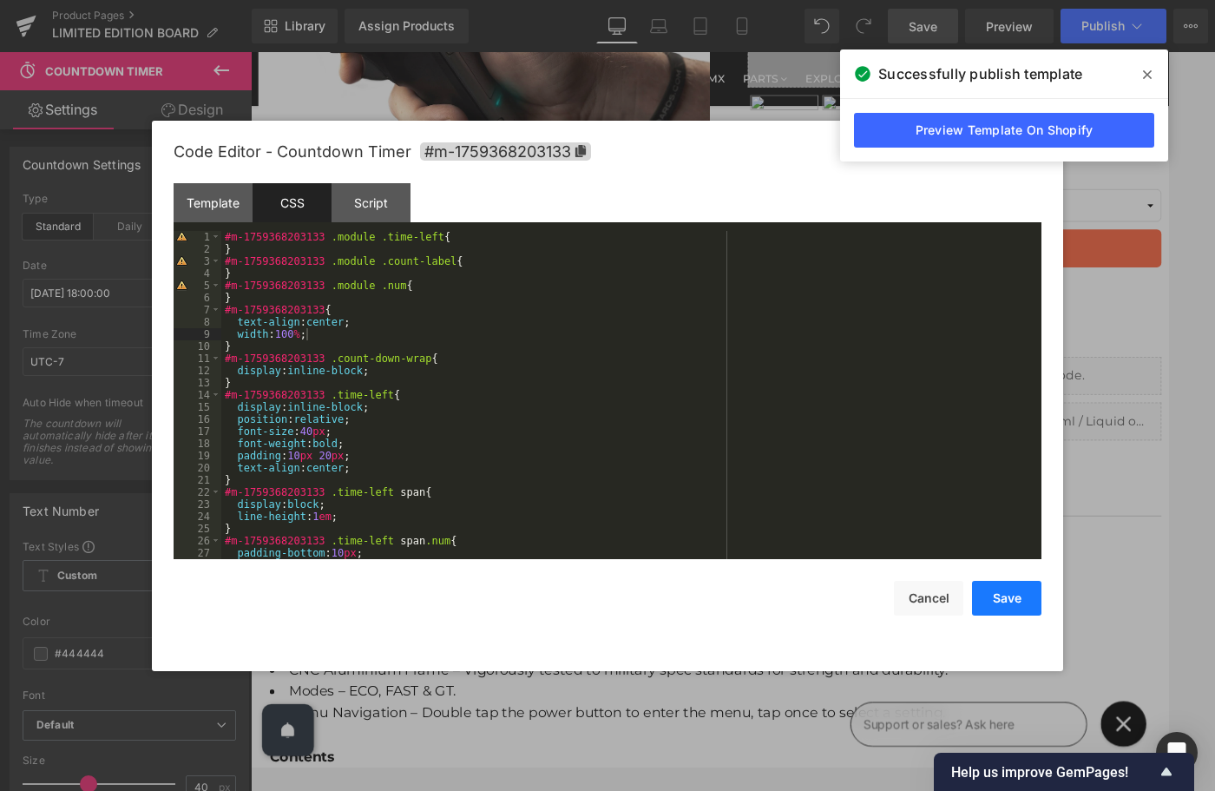
click at [1000, 596] on button "Save" at bounding box center [1006, 598] width 69 height 35
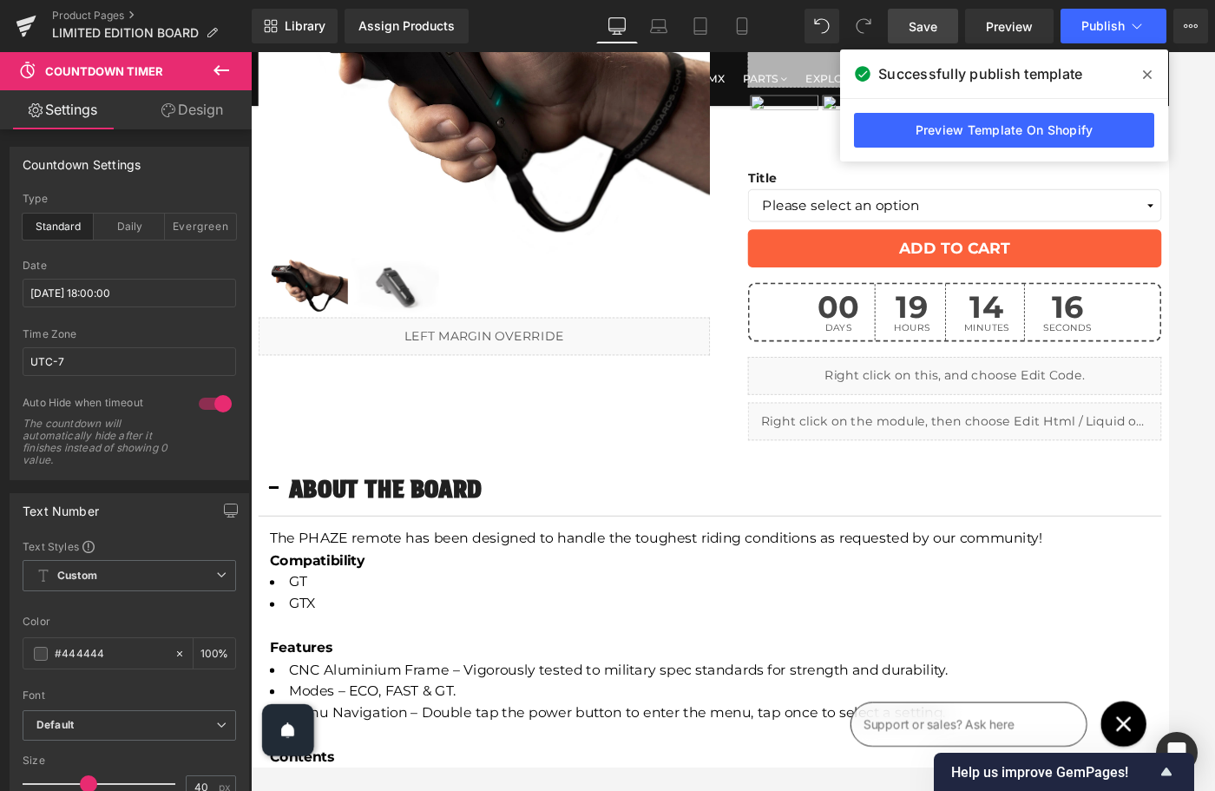
click at [930, 35] on span "Save" at bounding box center [923, 26] width 29 height 18
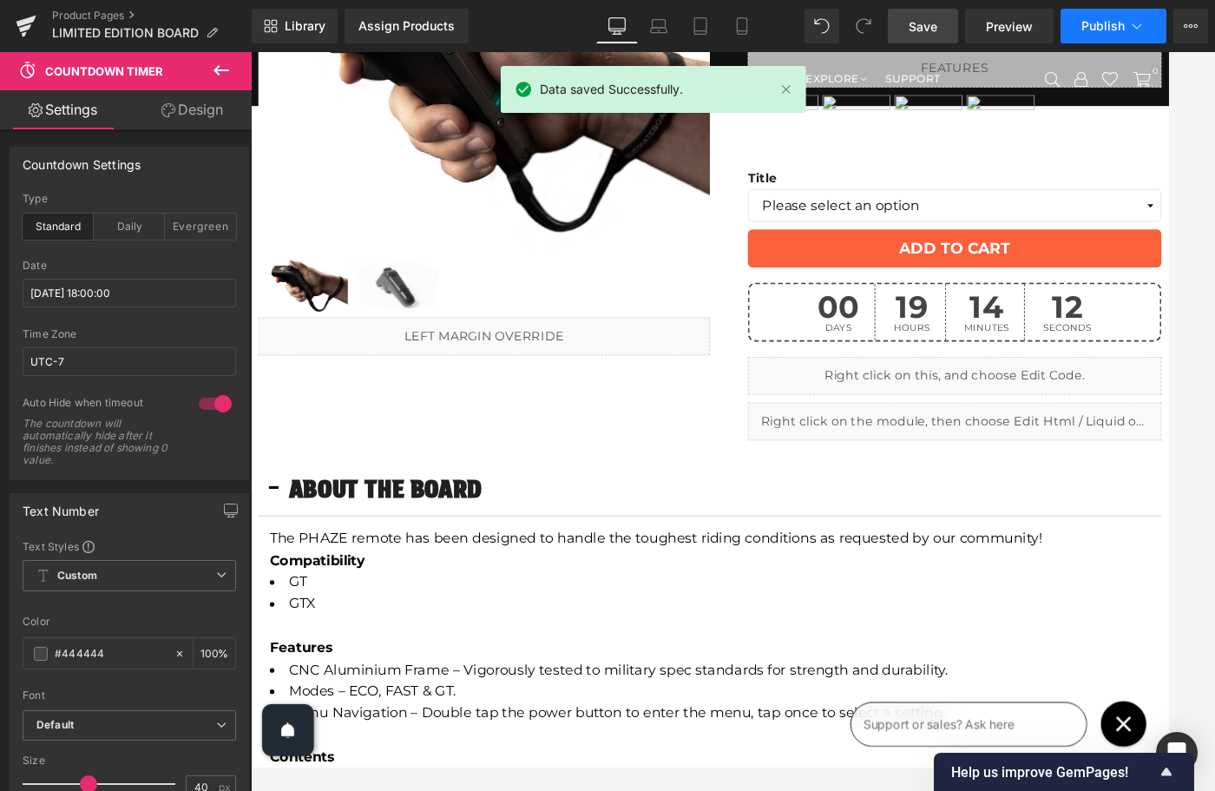
click at [1109, 16] on button "Publish" at bounding box center [1114, 26] width 106 height 35
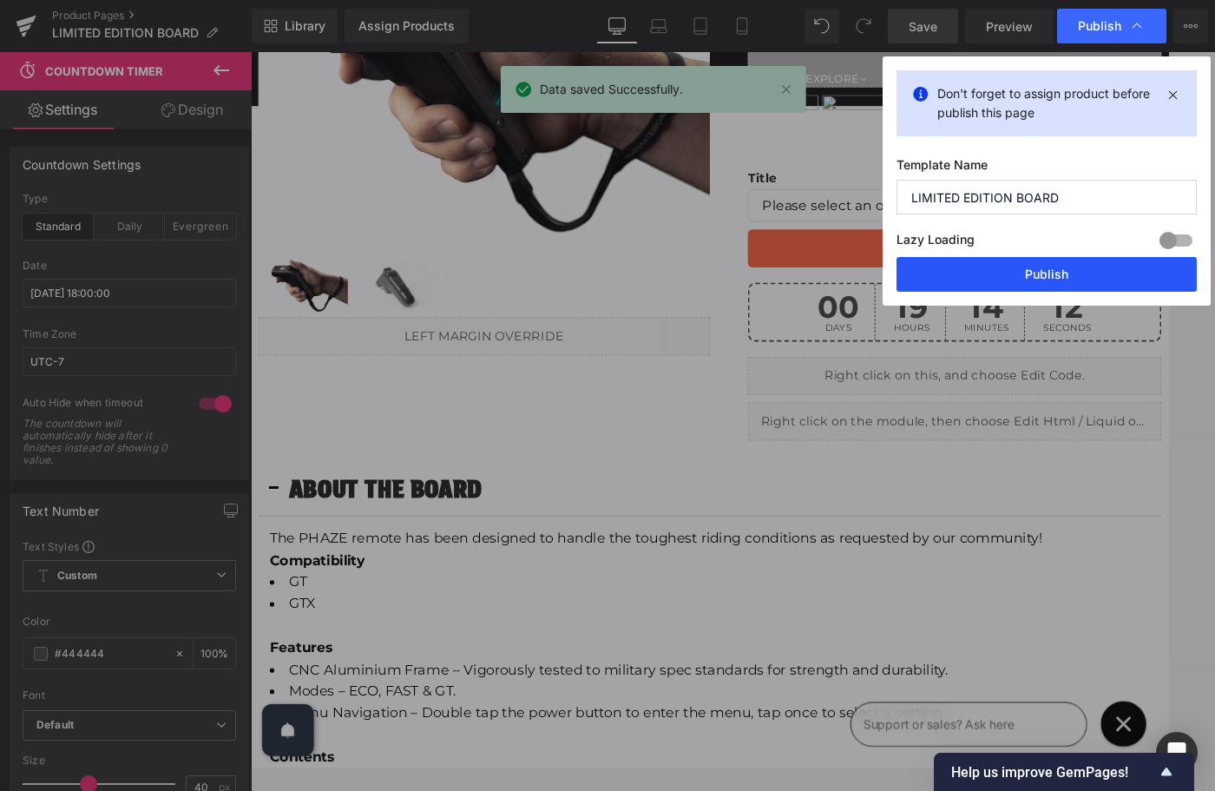
click at [1045, 274] on button "Publish" at bounding box center [1047, 274] width 300 height 35
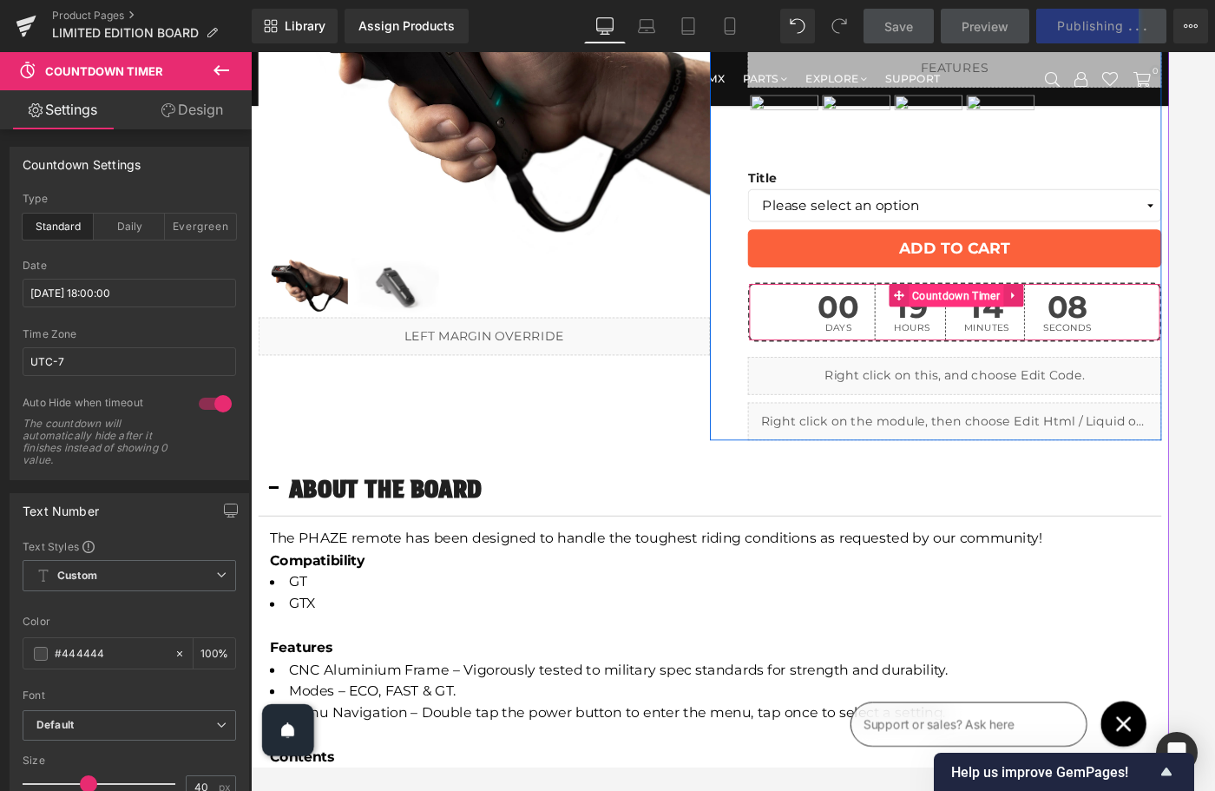
click at [1032, 331] on span "Countdown Timer" at bounding box center [1058, 331] width 109 height 26
